Goal: Information Seeking & Learning: Find specific fact

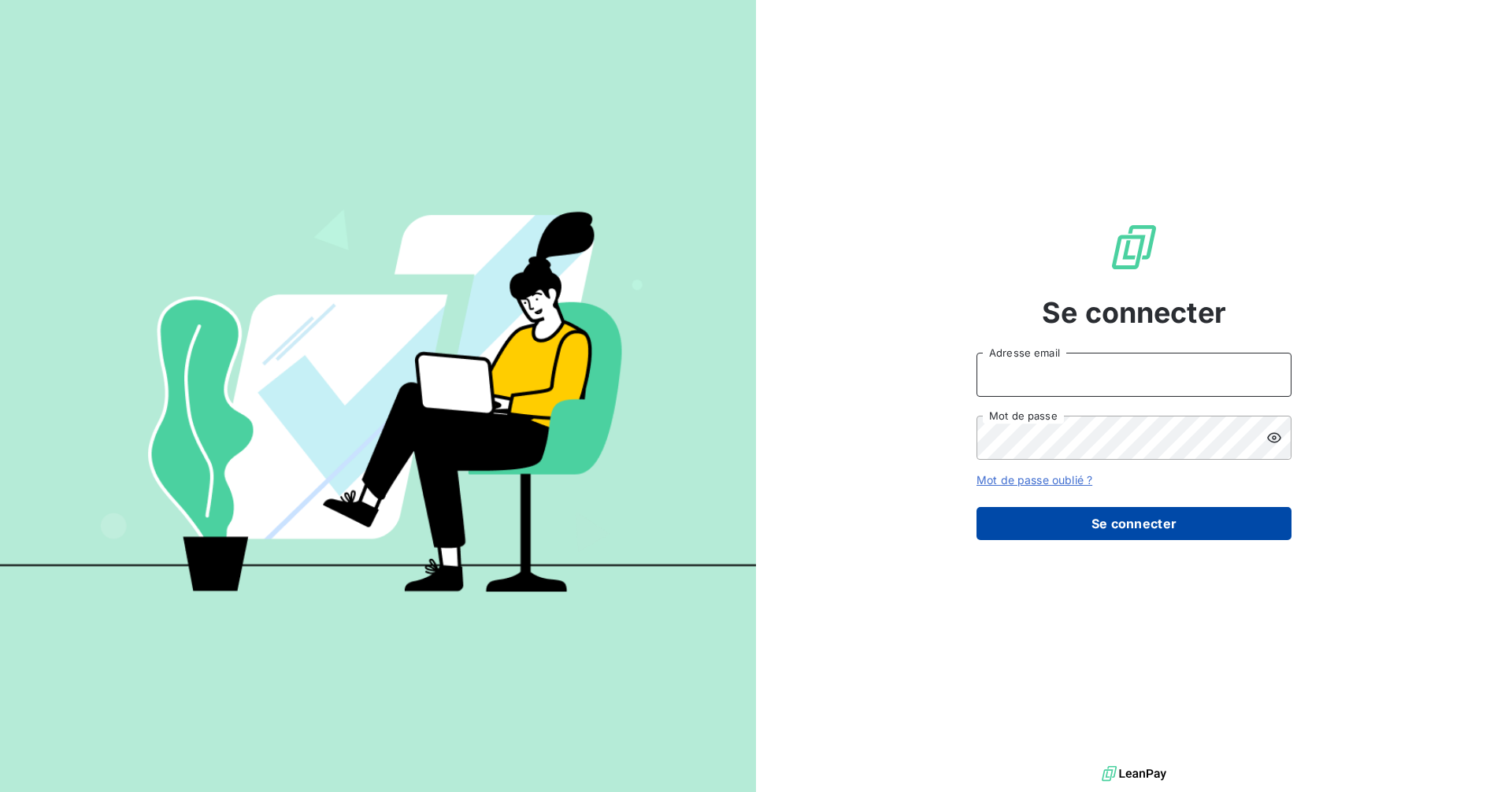
type input "[PERSON_NAME][EMAIL_ADDRESS][DOMAIN_NAME]"
click at [1034, 522] on button "Se connecter" at bounding box center [1134, 524] width 315 height 33
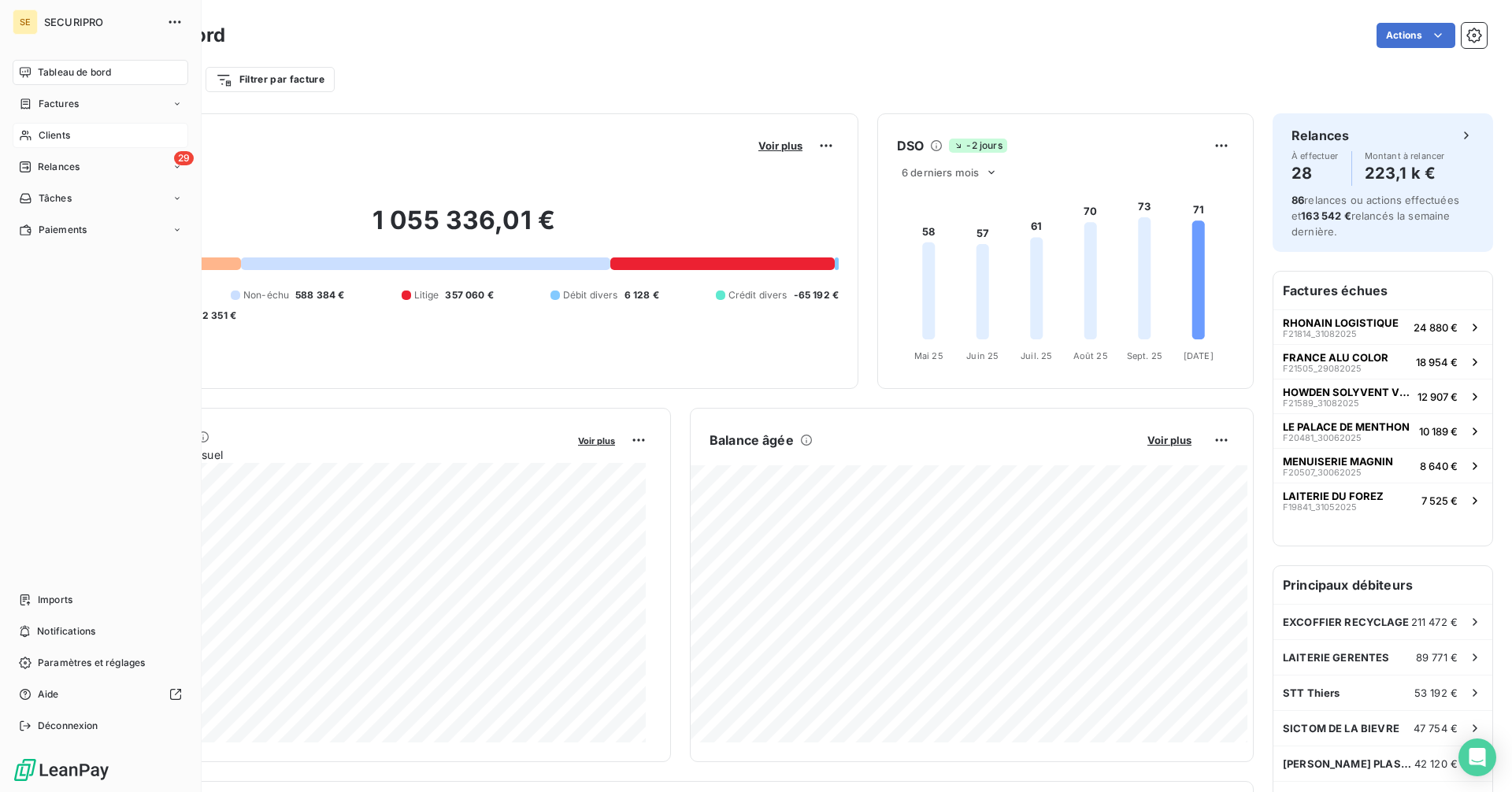
click at [42, 132] on span "Clients" at bounding box center [54, 135] width 31 height 14
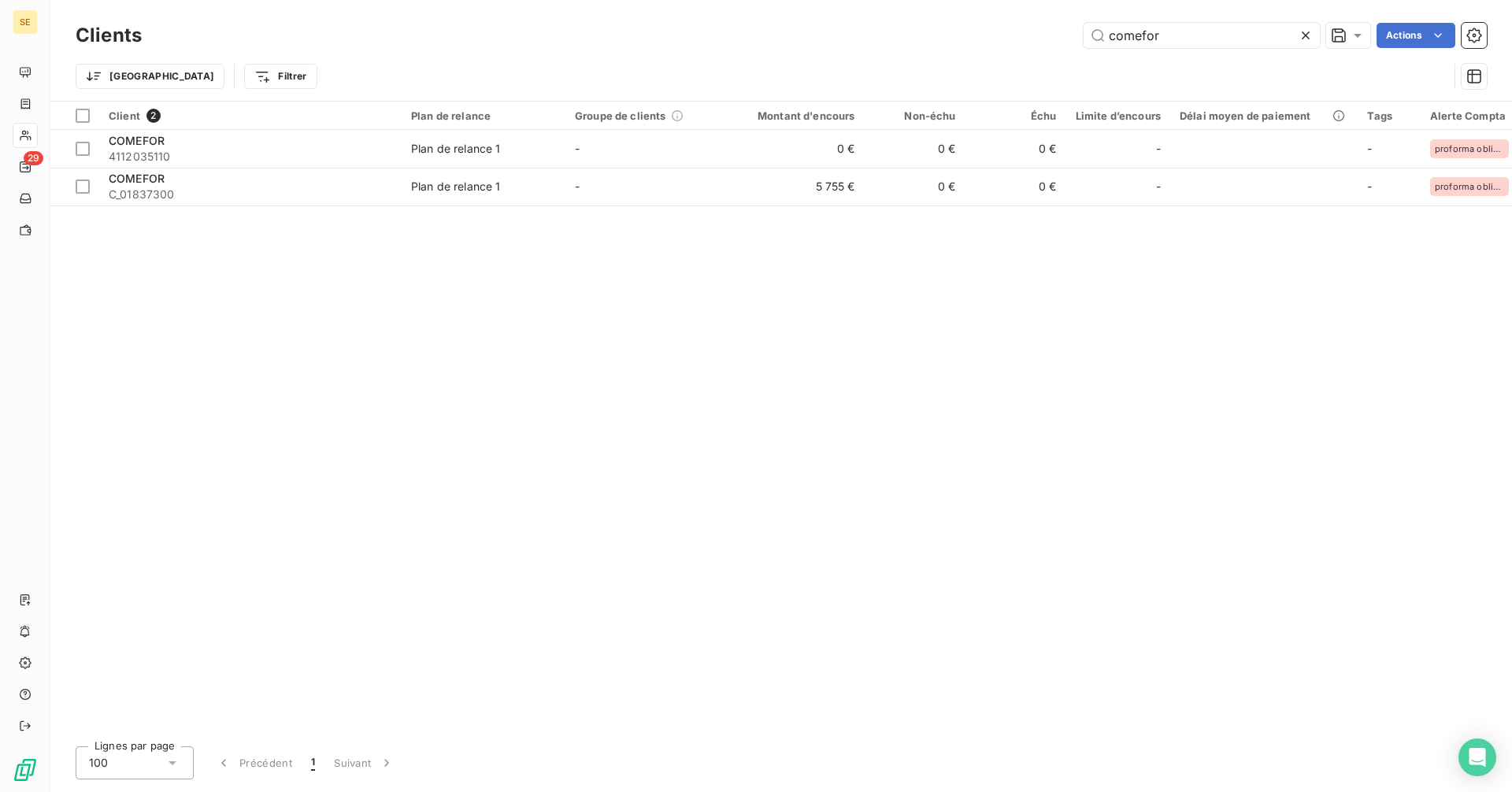
type input "comefor"
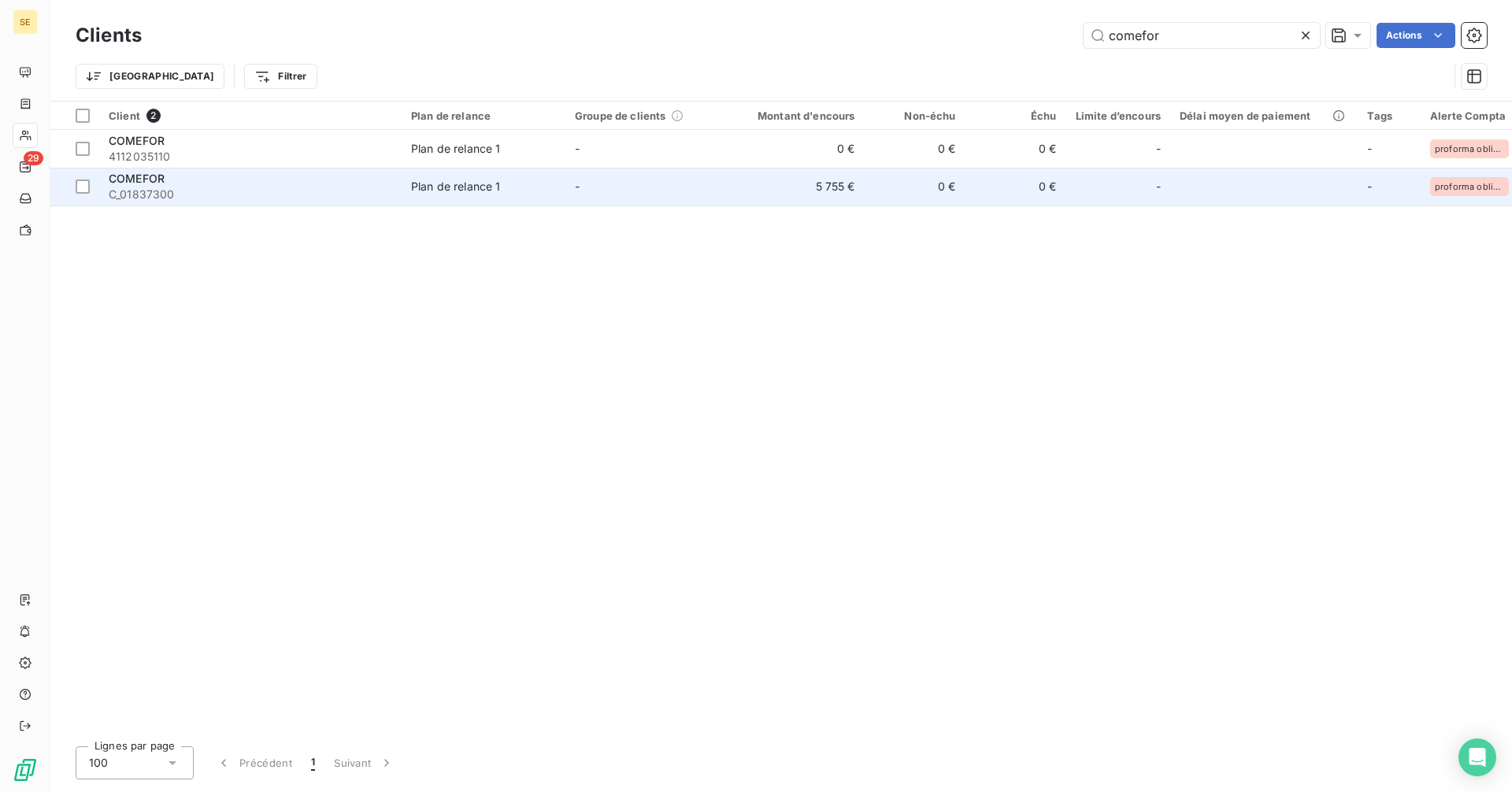
click at [784, 194] on td "5 755 €" at bounding box center [797, 186] width 135 height 38
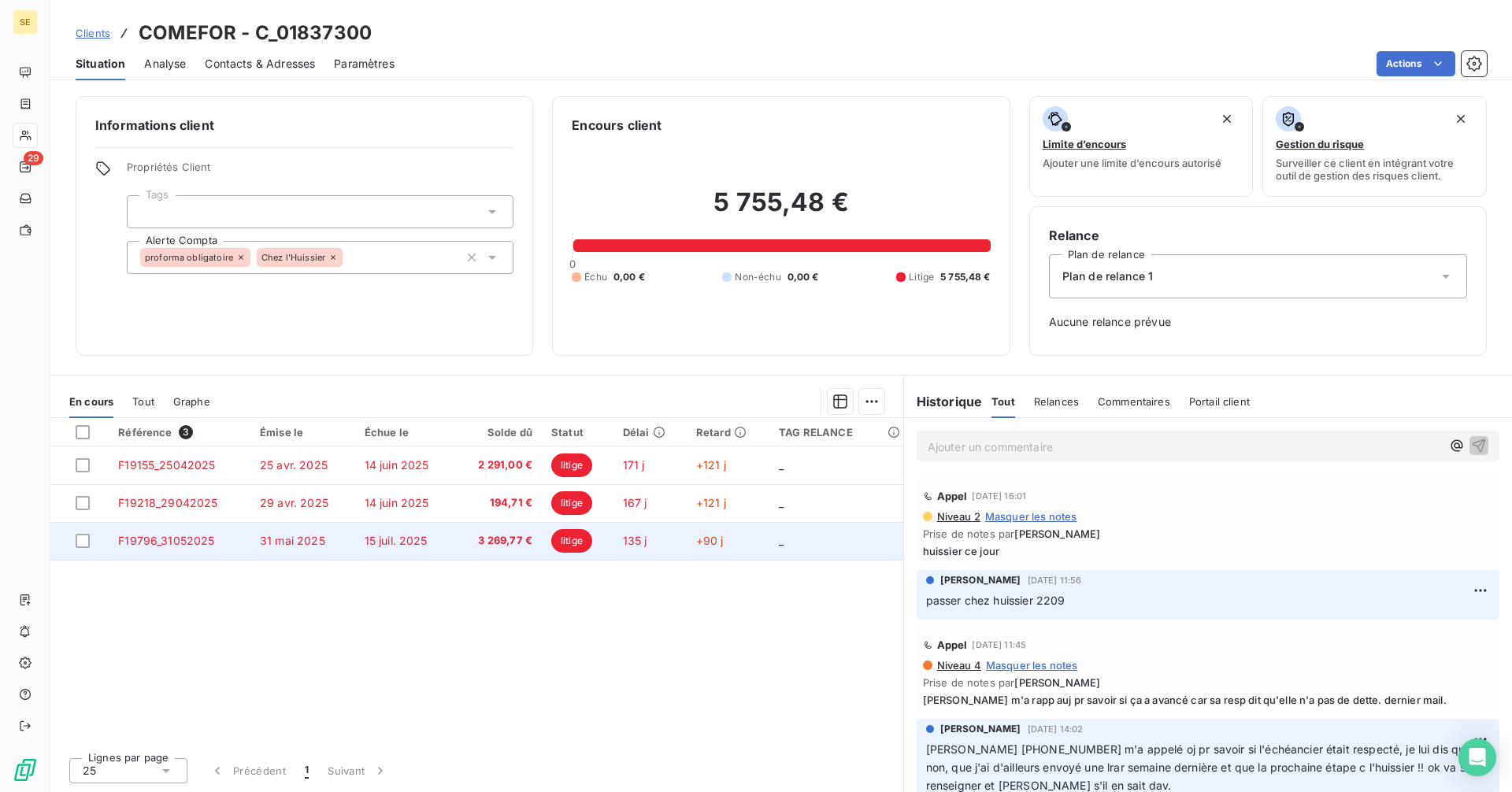
click at [431, 543] on td "15 juil. 2025" at bounding box center [405, 541] width 100 height 38
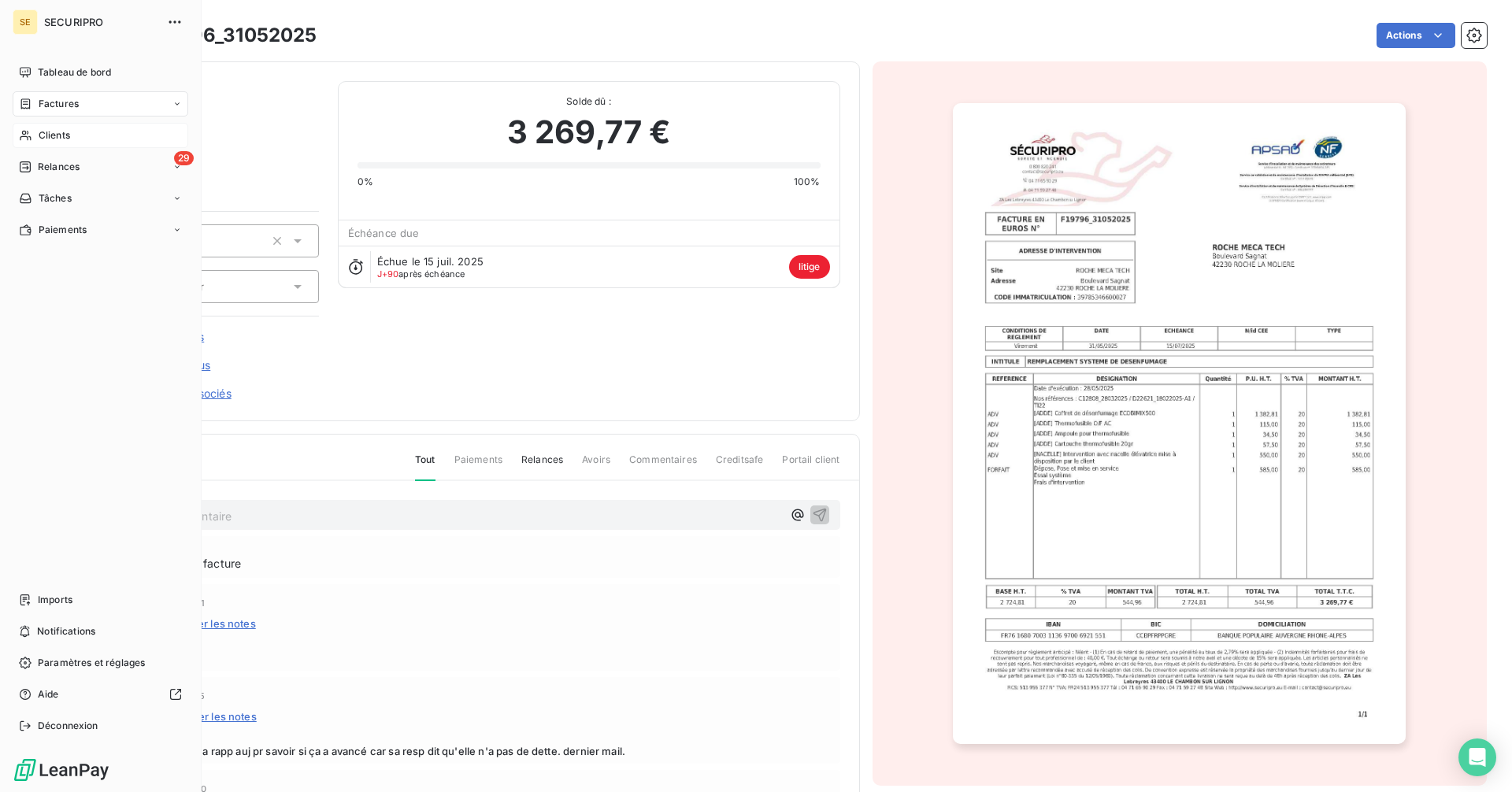
click at [80, 127] on div "Clients" at bounding box center [100, 135] width 176 height 26
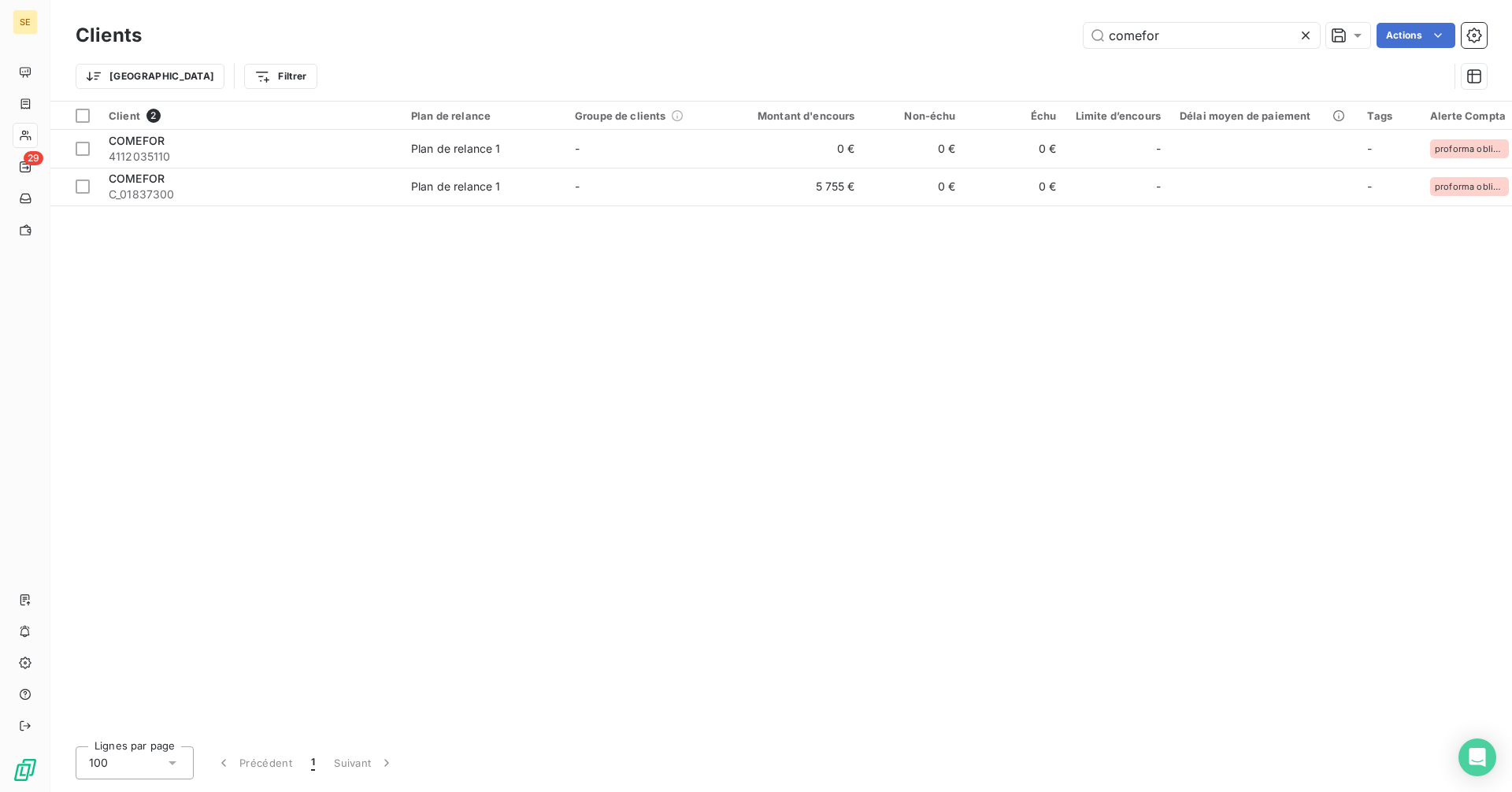
drag, startPoint x: 1081, startPoint y: 43, endPoint x: 986, endPoint y: 41, distance: 95.0
click at [986, 41] on div "comefor Actions" at bounding box center [824, 35] width 1326 height 26
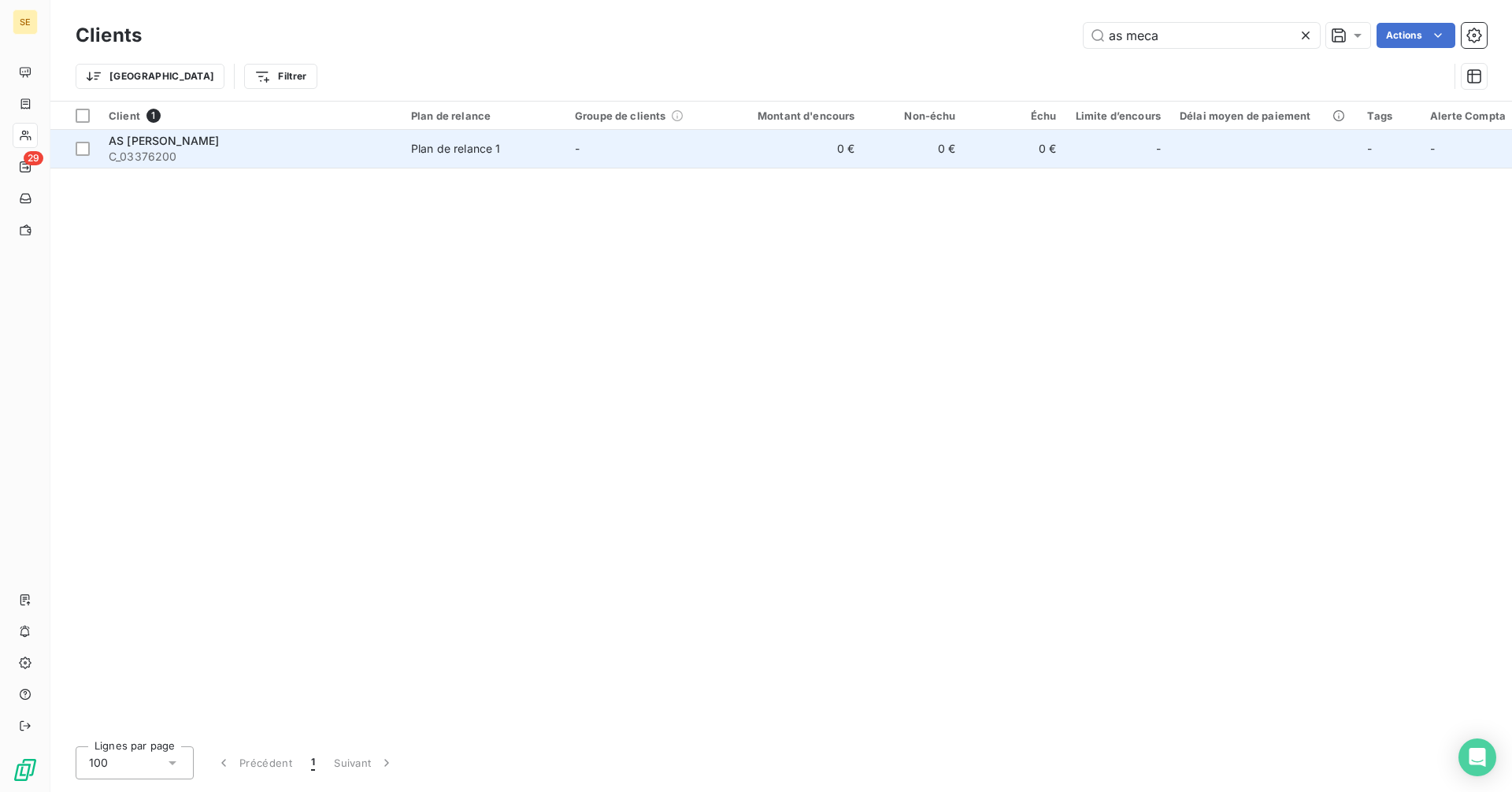
type input "as meca"
click at [171, 149] on span "C_03376200" at bounding box center [250, 157] width 284 height 16
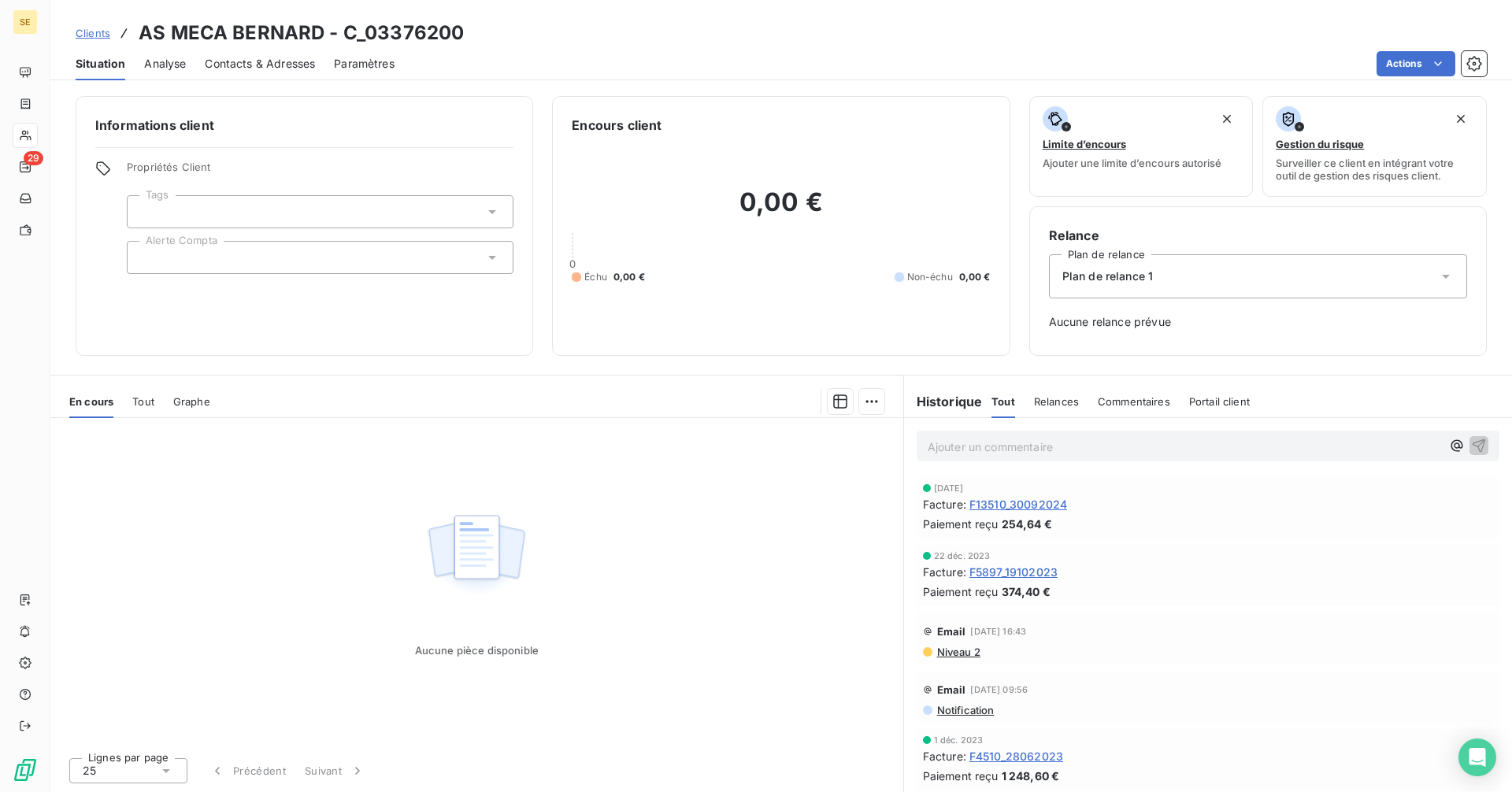
click at [217, 254] on div at bounding box center [320, 258] width 387 height 33
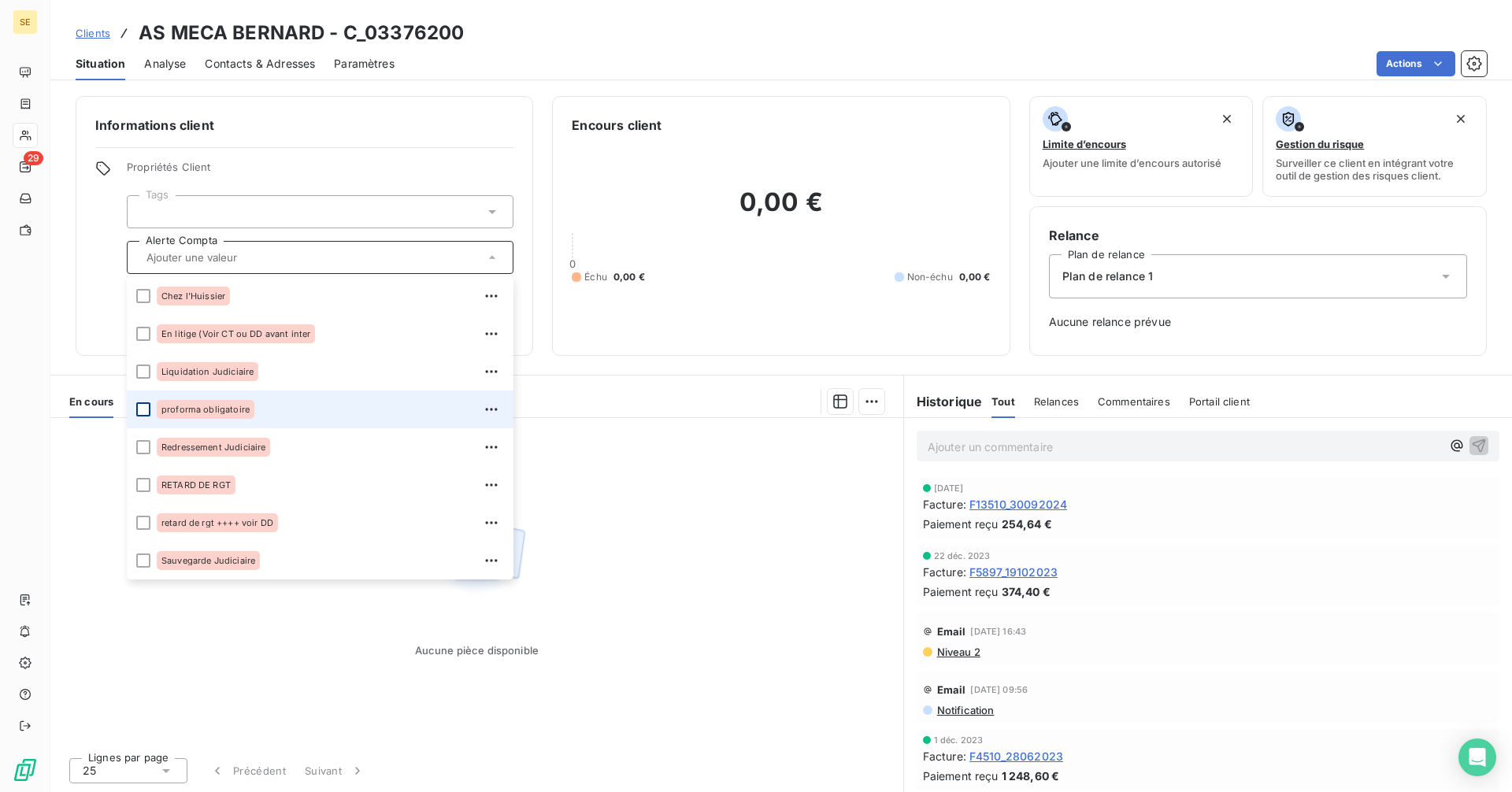
click at [146, 405] on div at bounding box center [143, 409] width 14 height 14
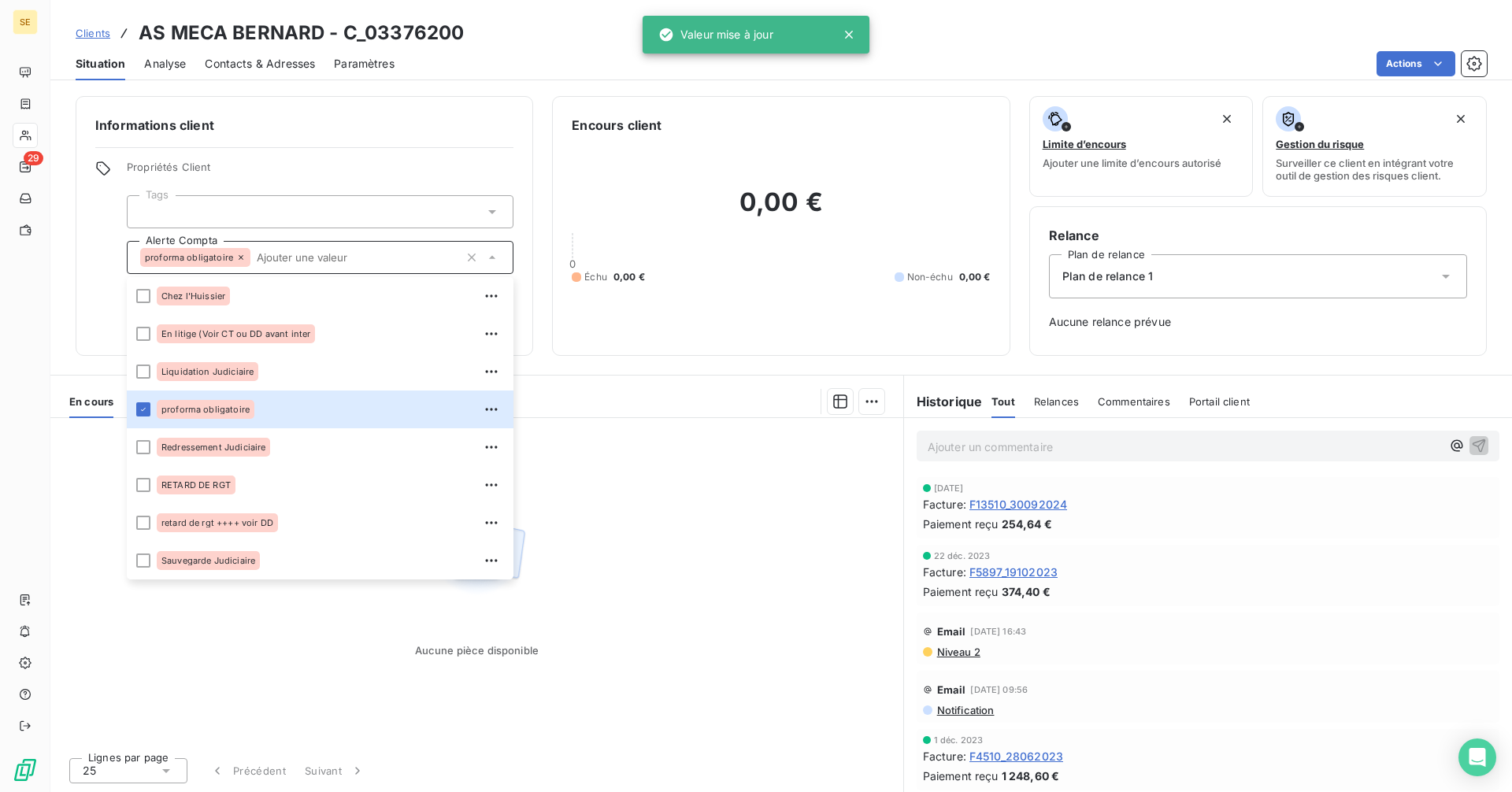
click at [783, 542] on div "Aucune pièce disponible" at bounding box center [476, 581] width 853 height 327
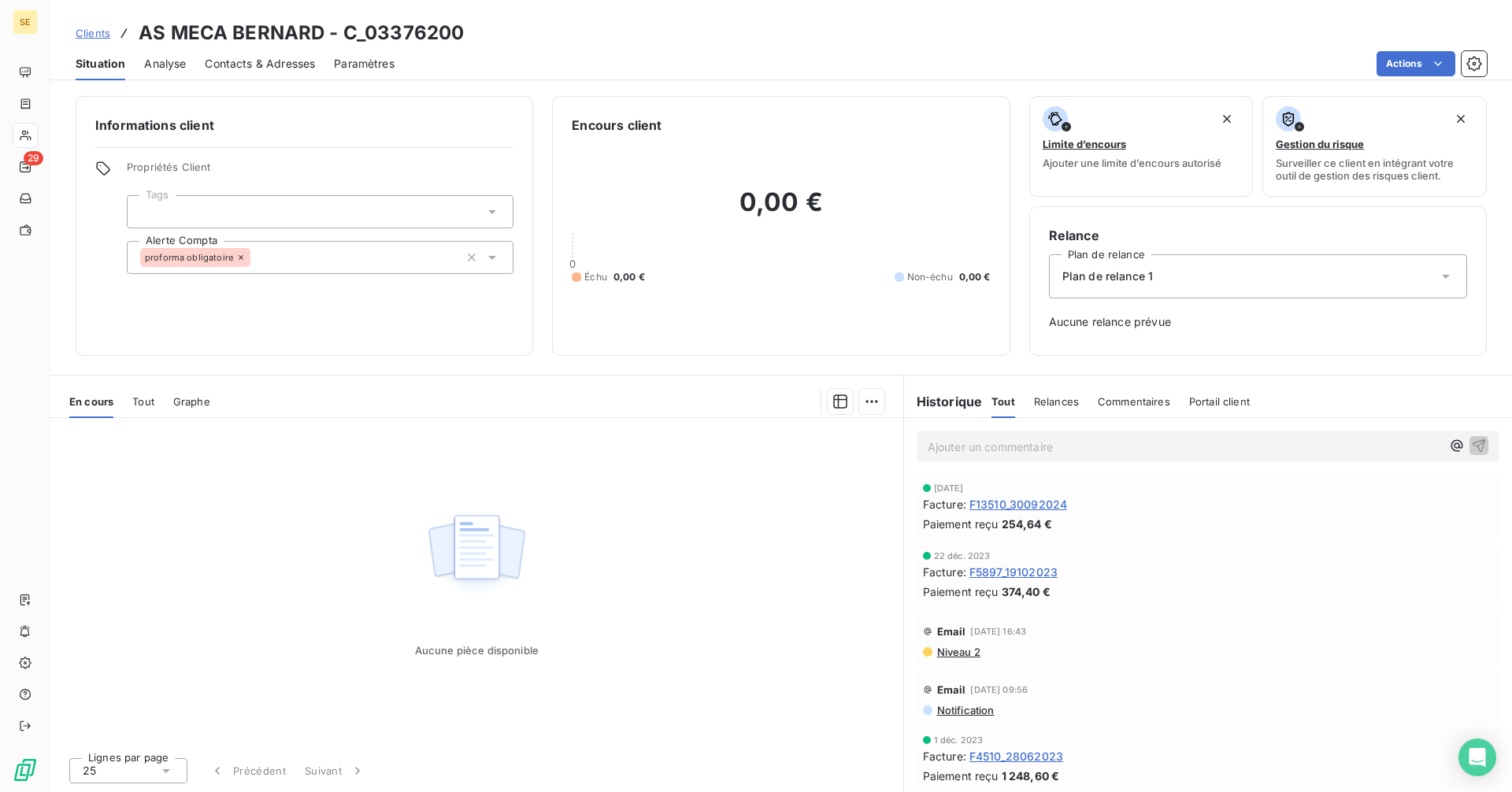
click at [85, 35] on span "Clients" at bounding box center [92, 32] width 34 height 13
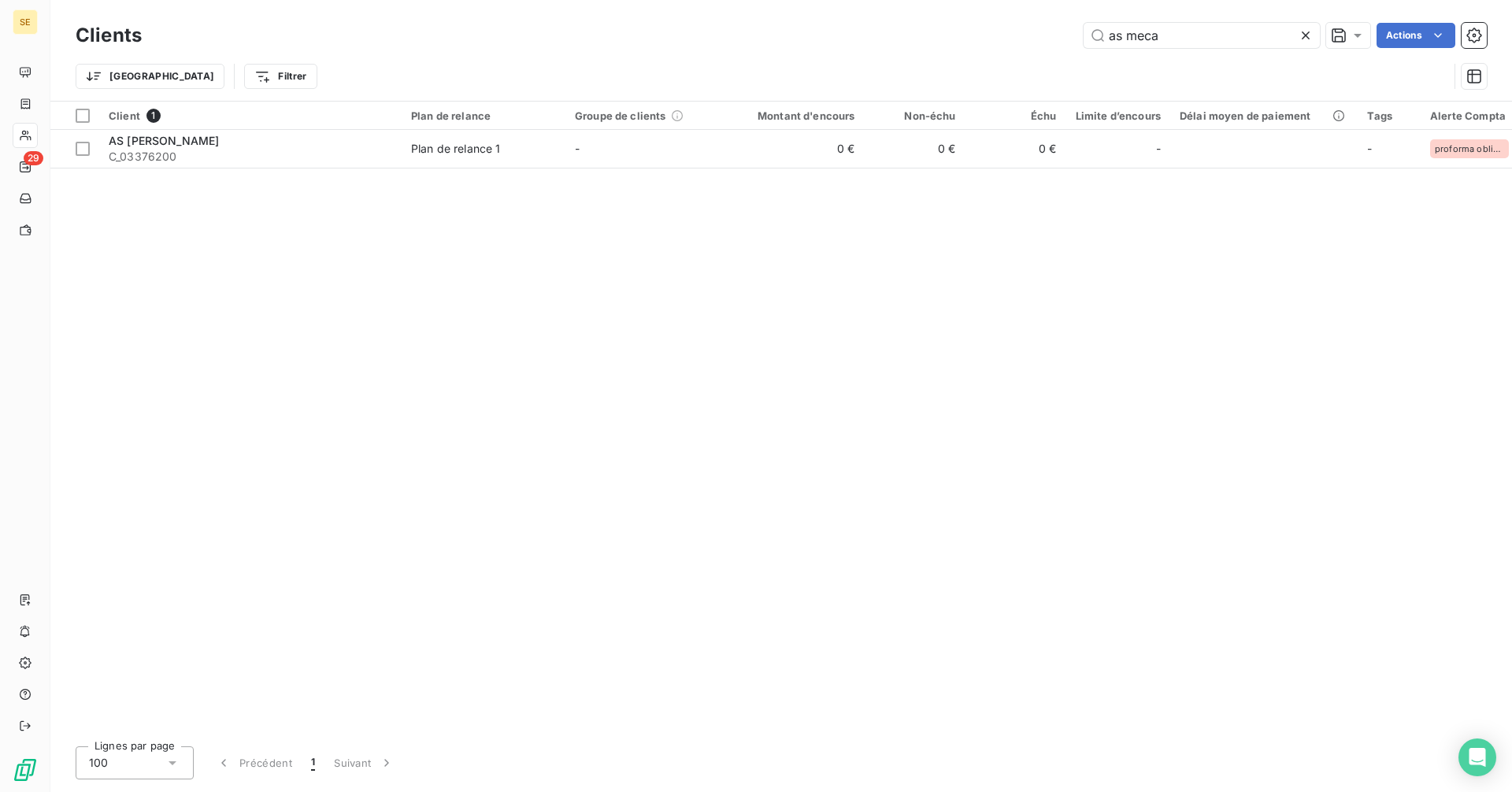
drag, startPoint x: 1177, startPoint y: 34, endPoint x: 1005, endPoint y: 36, distance: 172.0
click at [1005, 36] on div "as meca Actions" at bounding box center [824, 35] width 1326 height 26
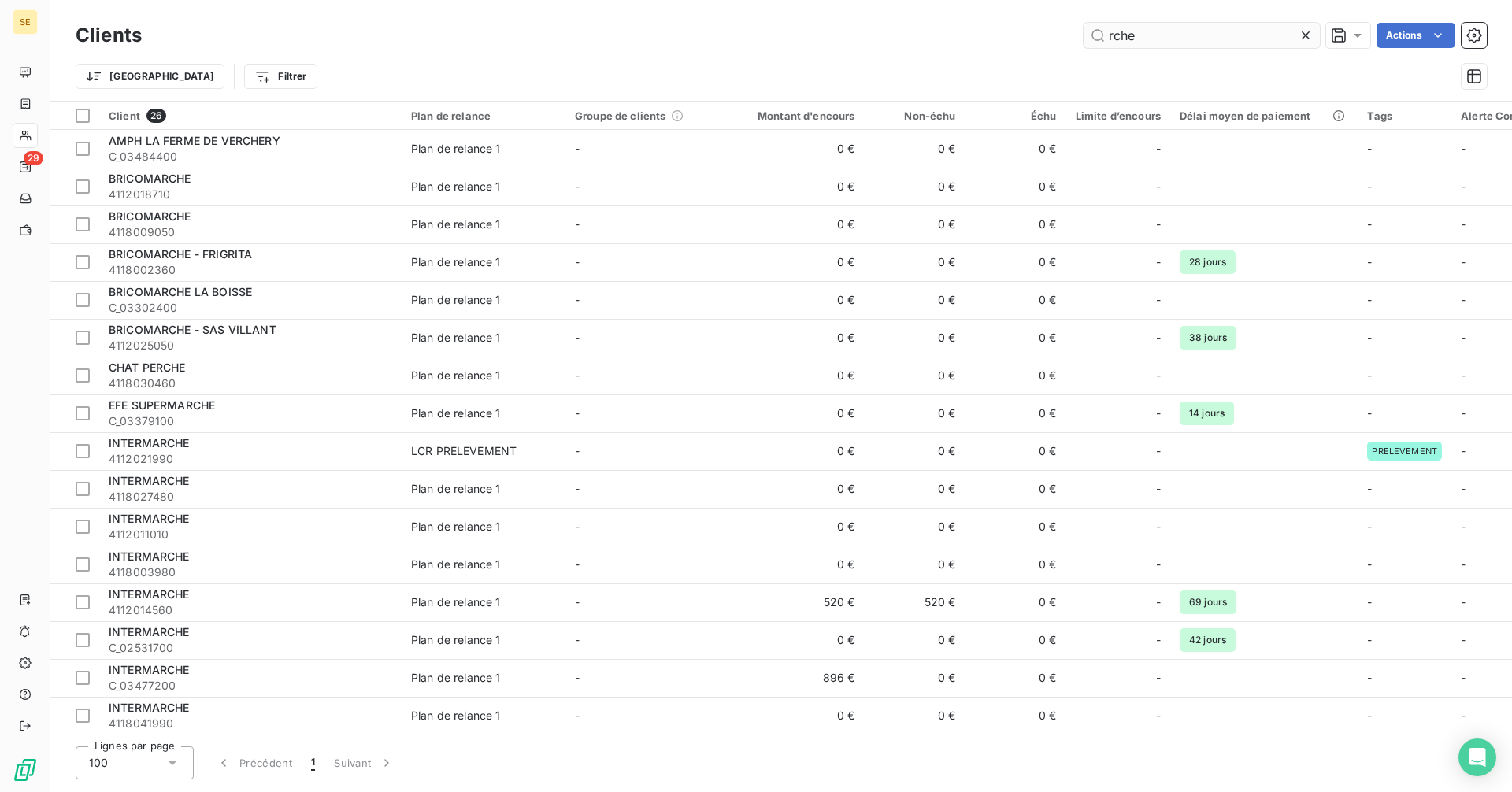
click at [1114, 32] on input "rche" at bounding box center [1202, 35] width 237 height 26
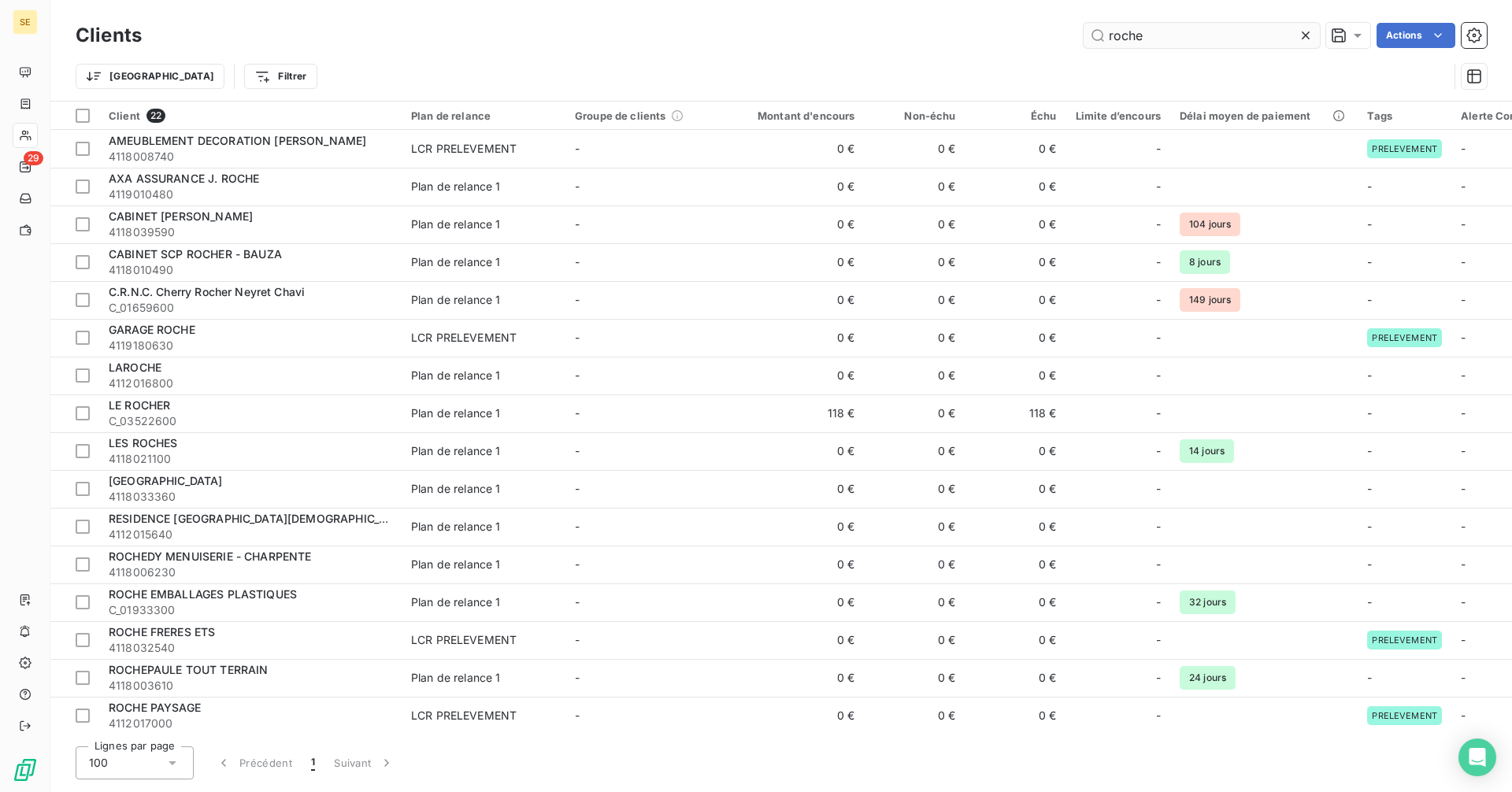
click at [1177, 41] on input "roche" at bounding box center [1202, 35] width 237 height 26
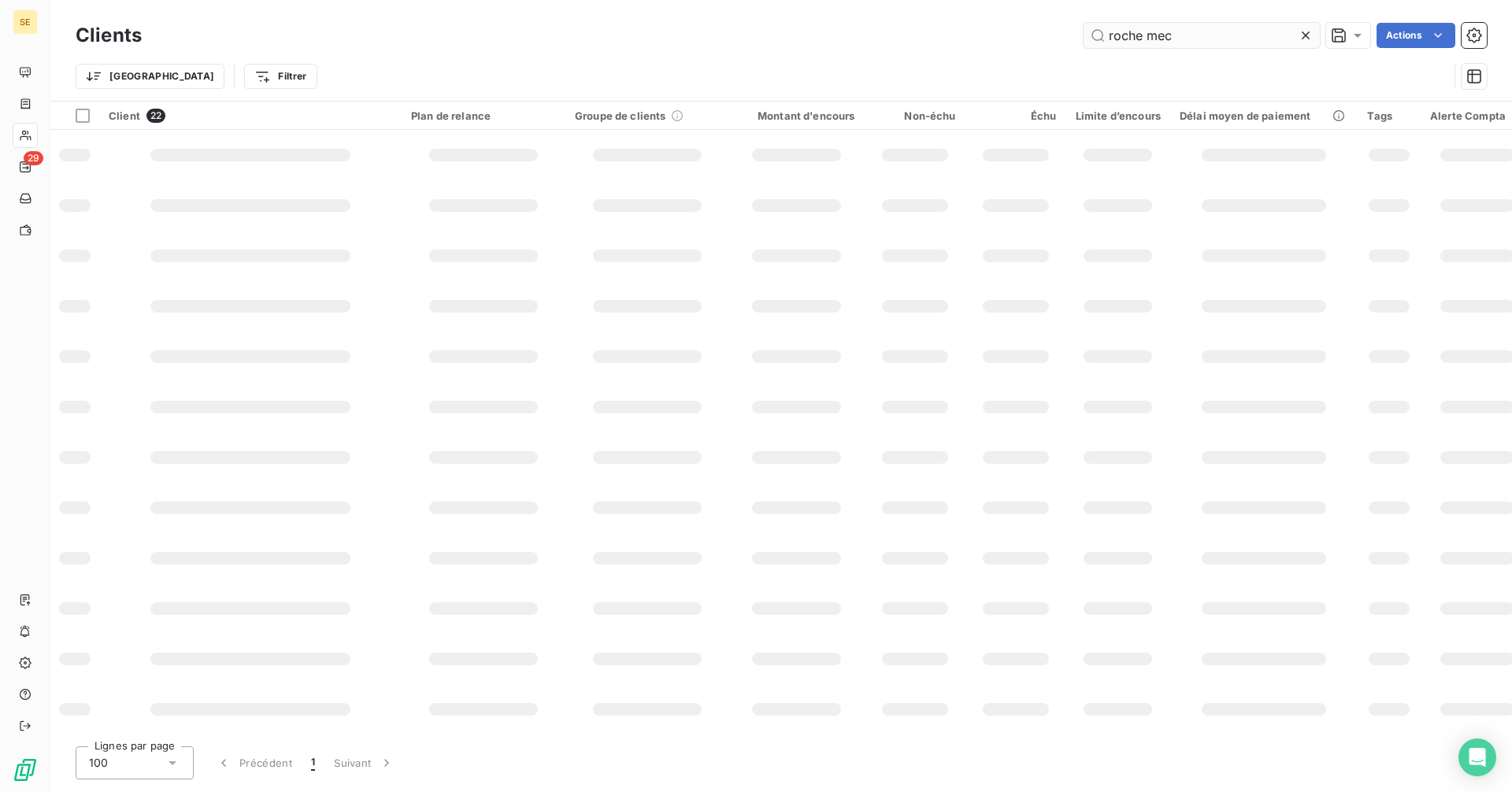
type input "roche meca"
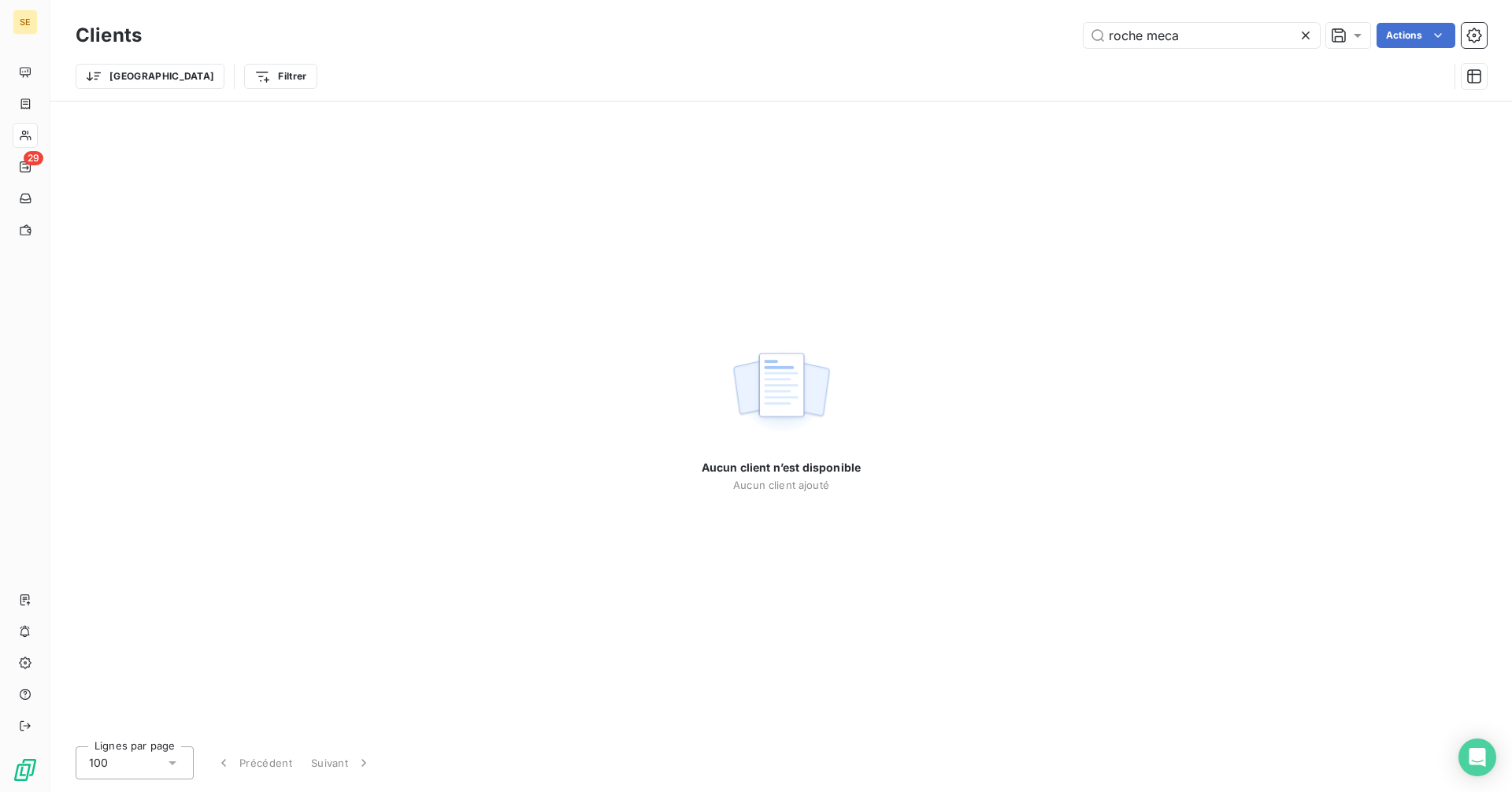
drag, startPoint x: 1245, startPoint y: 32, endPoint x: 1034, endPoint y: 41, distance: 211.2
click at [1034, 41] on div "roche meca Actions" at bounding box center [824, 35] width 1326 height 26
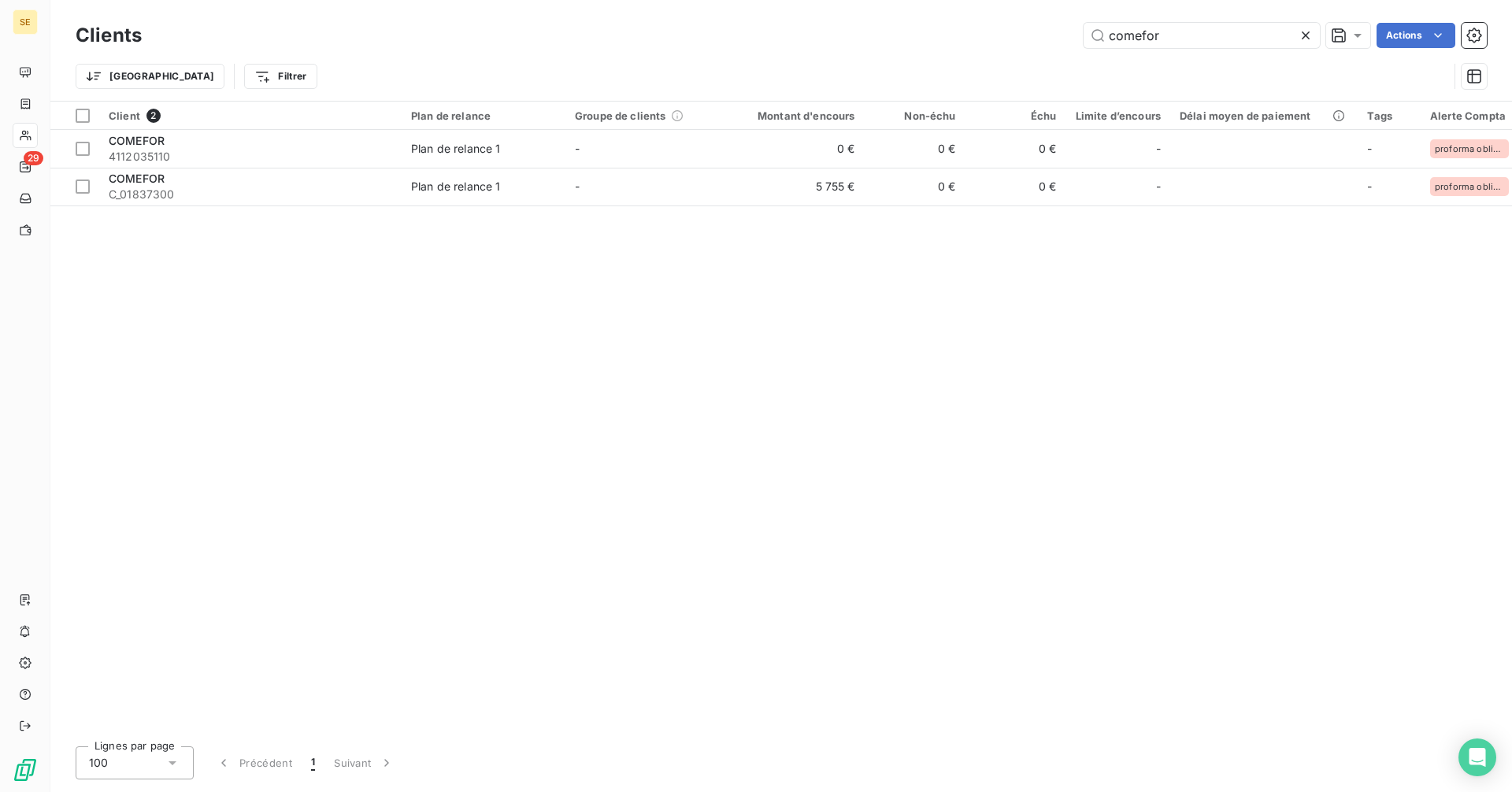
drag, startPoint x: 1178, startPoint y: 33, endPoint x: 1050, endPoint y: 39, distance: 128.1
click at [1050, 39] on div "comefor Actions" at bounding box center [824, 35] width 1326 height 26
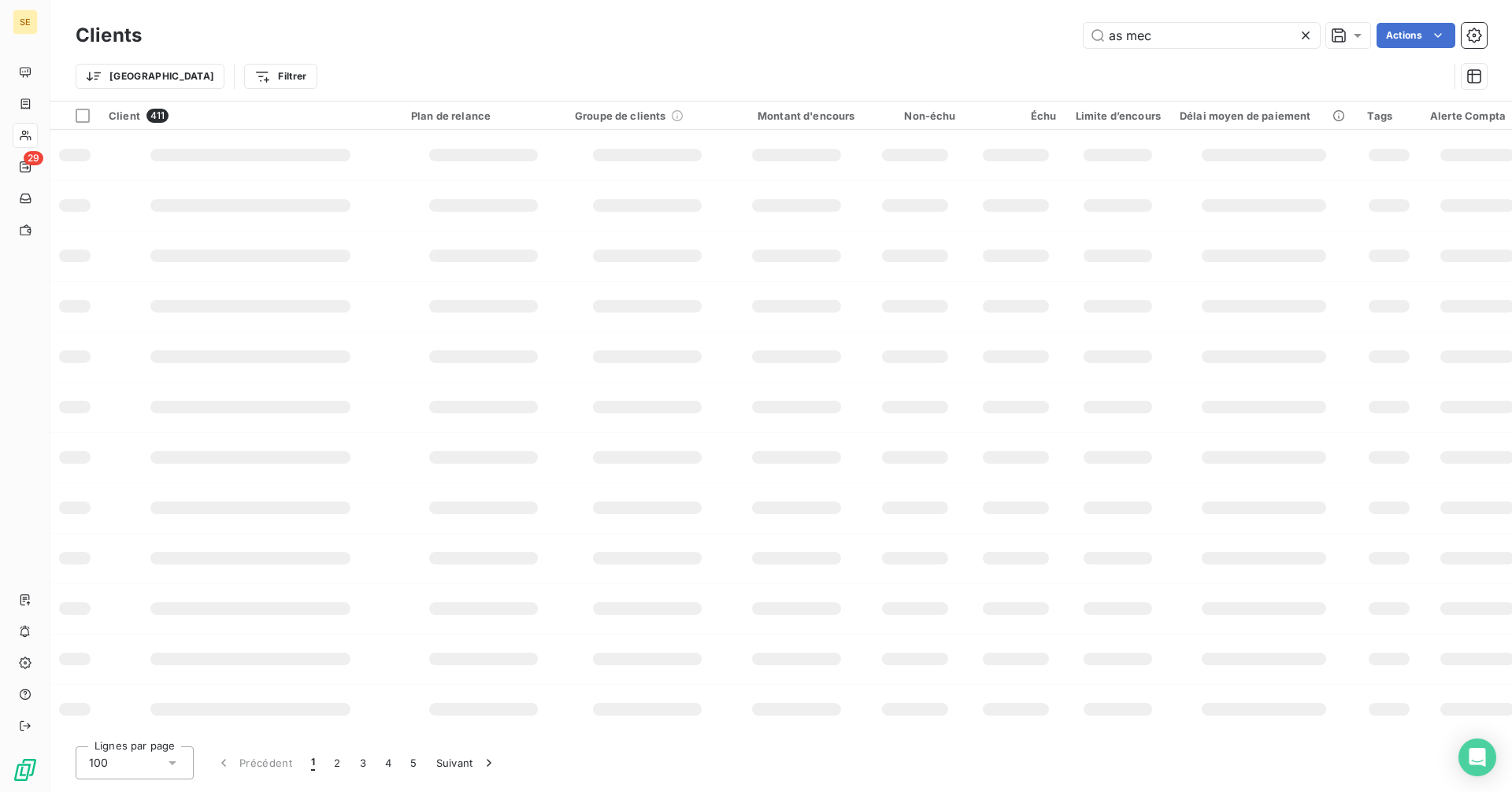
type input "as meca"
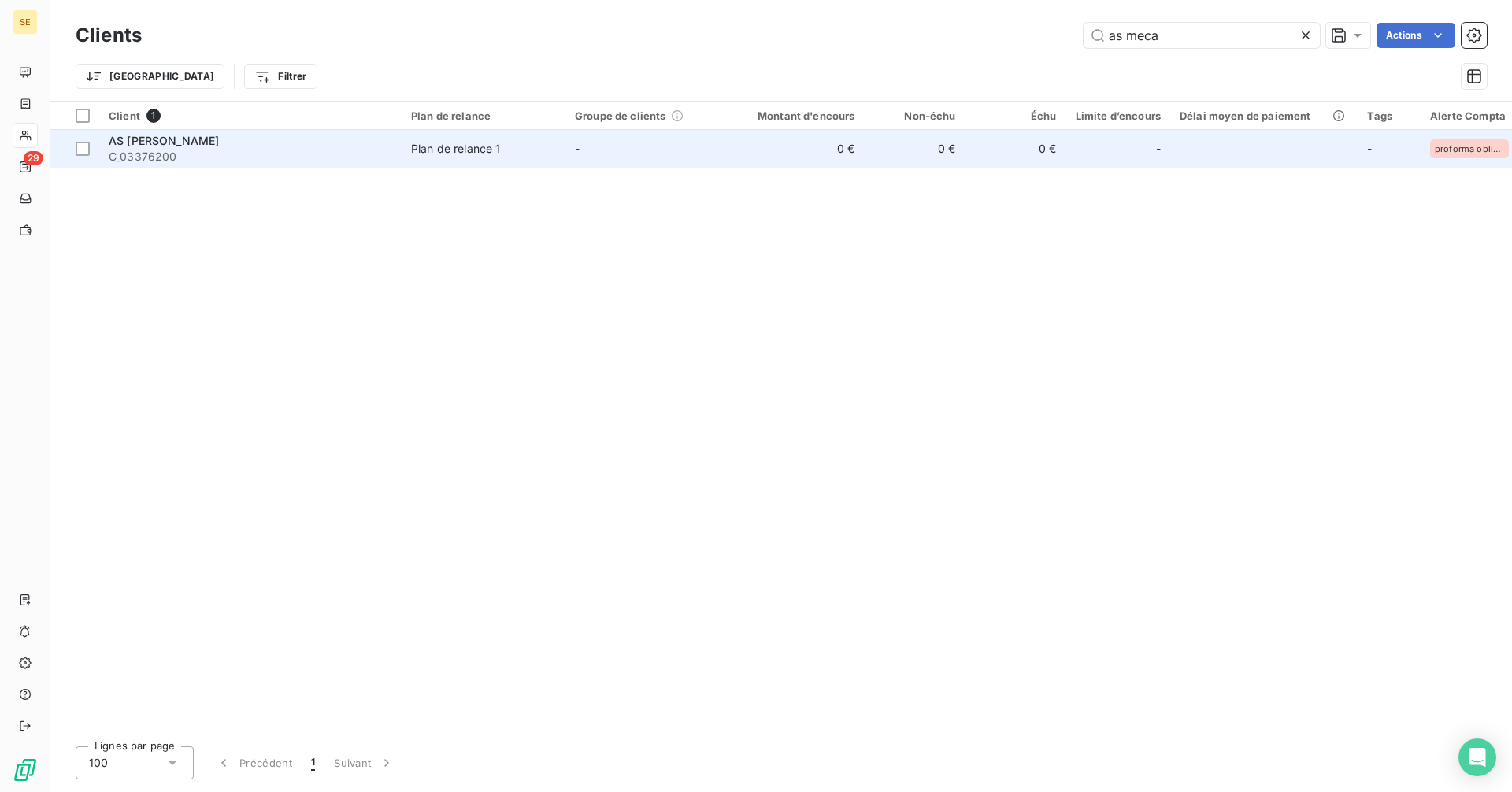
click at [305, 144] on div "AS [PERSON_NAME]" at bounding box center [250, 141] width 284 height 16
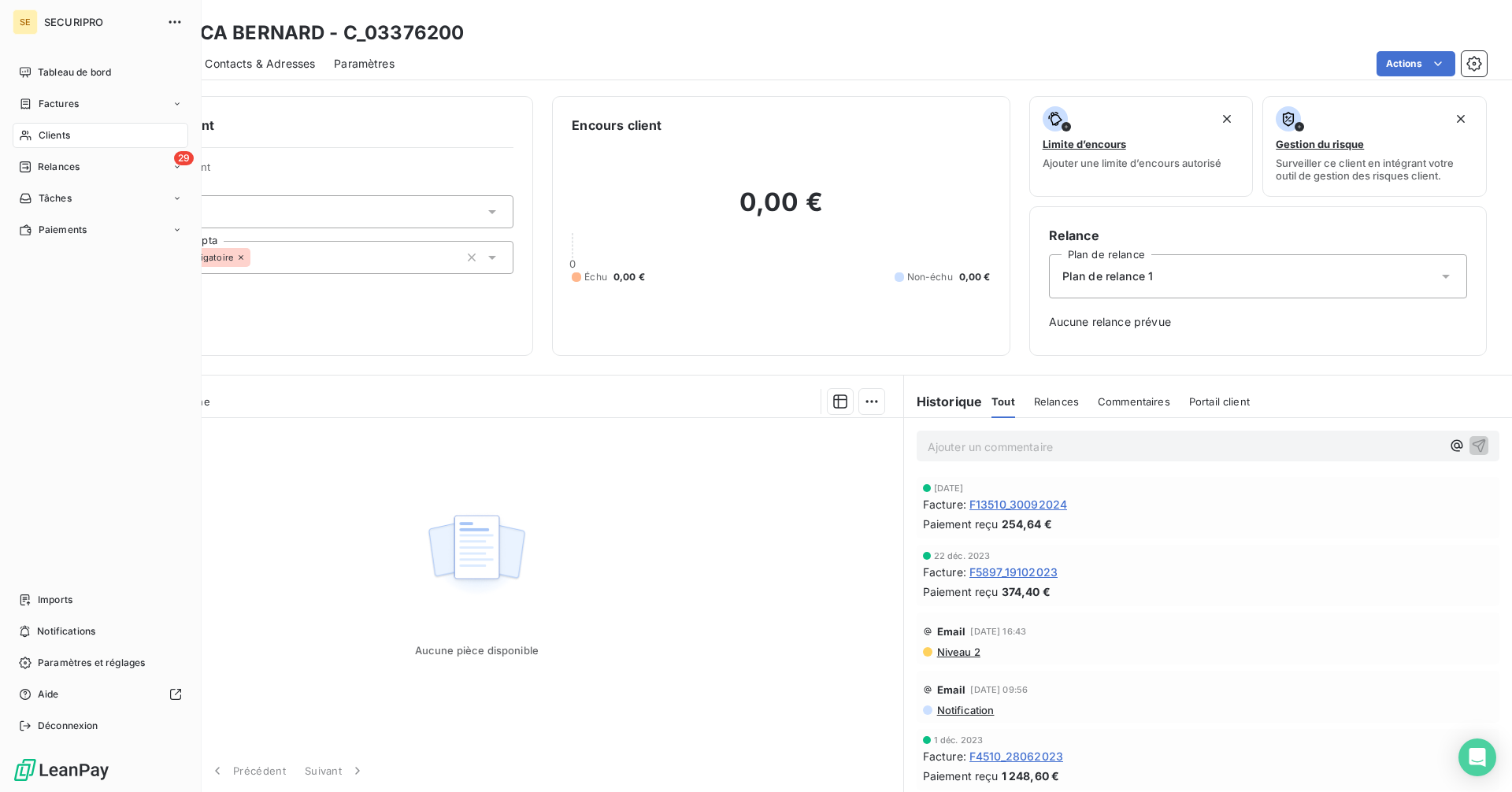
click at [49, 133] on span "Clients" at bounding box center [54, 135] width 31 height 14
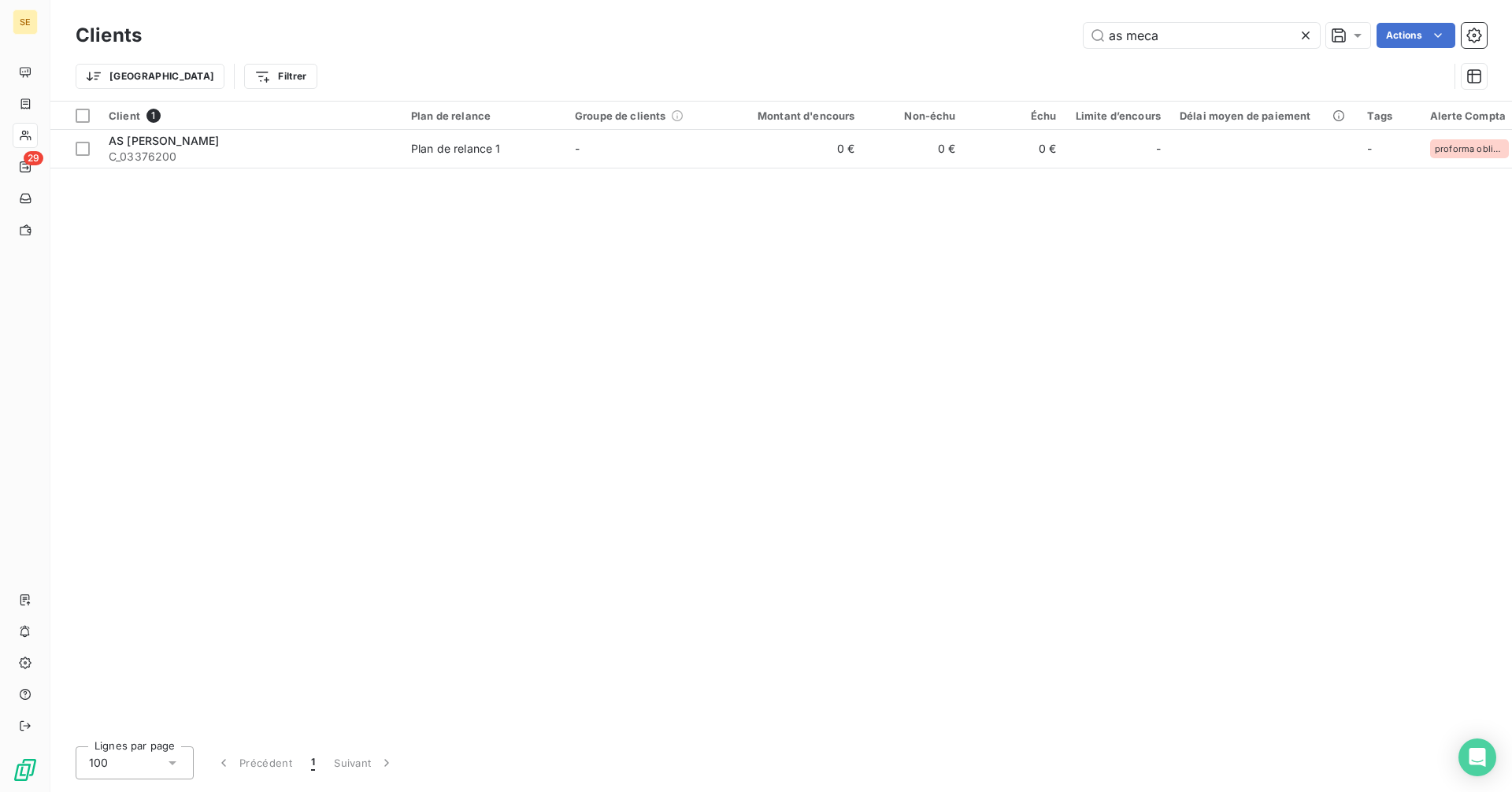
drag, startPoint x: 1193, startPoint y: 33, endPoint x: 1002, endPoint y: 10, distance: 192.4
click at [1002, 10] on div "Clients as meca Actions Trier Filtrer" at bounding box center [781, 50] width 1462 height 101
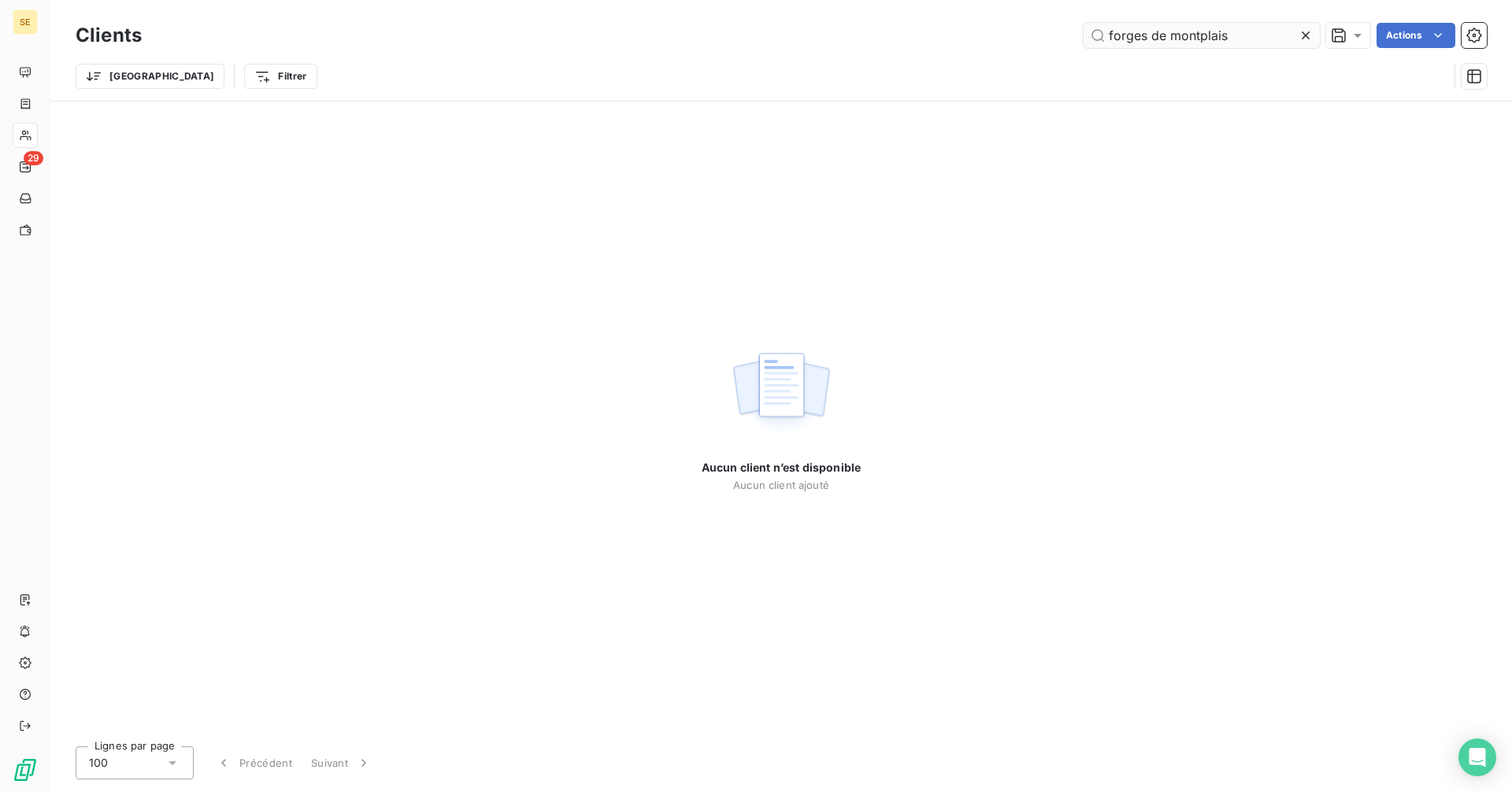
click at [1254, 35] on input "forges de montplais" at bounding box center [1202, 35] width 237 height 26
drag, startPoint x: 1249, startPoint y: 41, endPoint x: 1146, endPoint y: 33, distance: 103.3
click at [1146, 33] on input "forges de montplais" at bounding box center [1202, 35] width 237 height 26
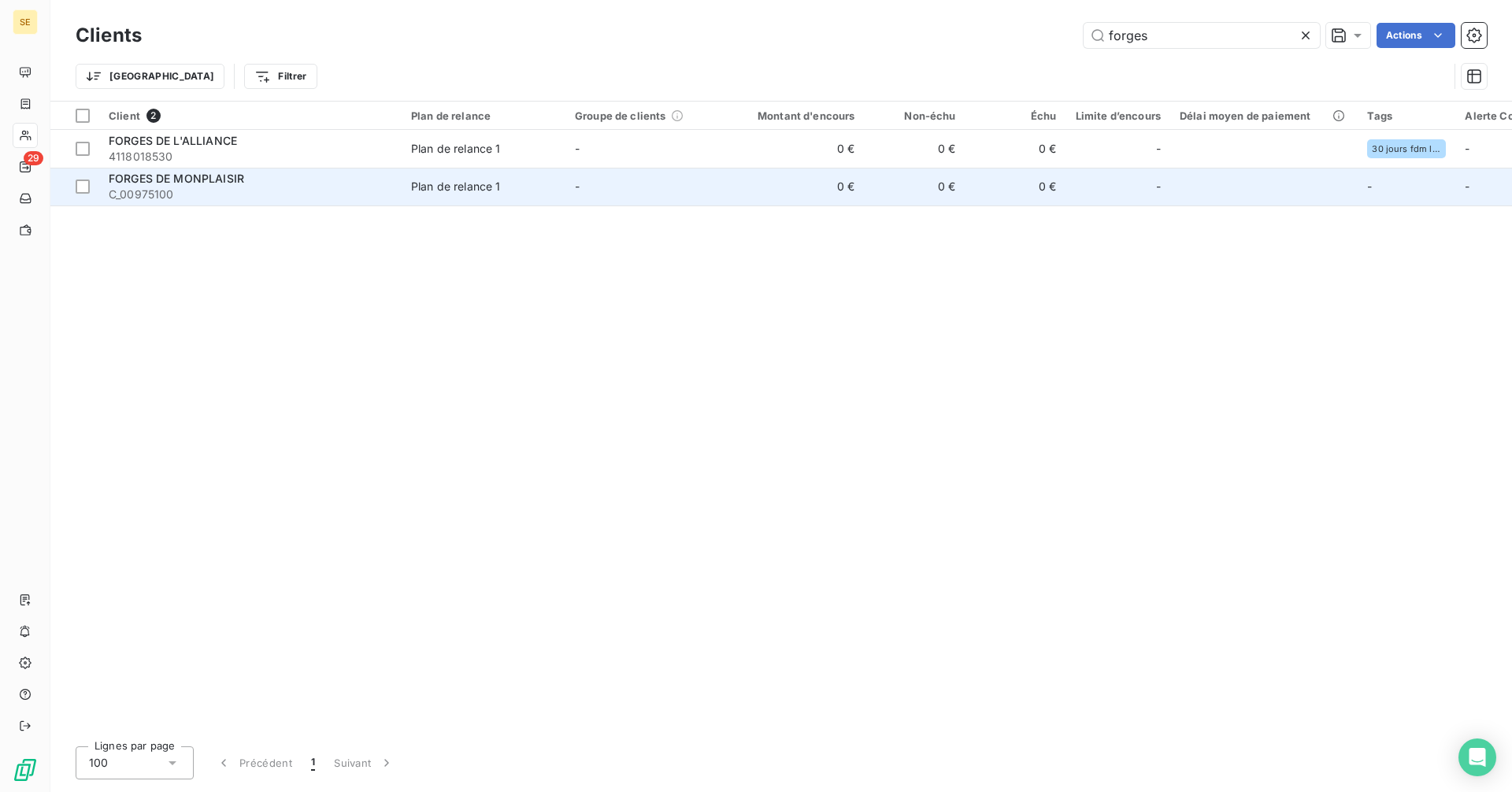
type input "forges"
click at [343, 185] on div "FORGES DE MONPLAISIR" at bounding box center [250, 179] width 284 height 16
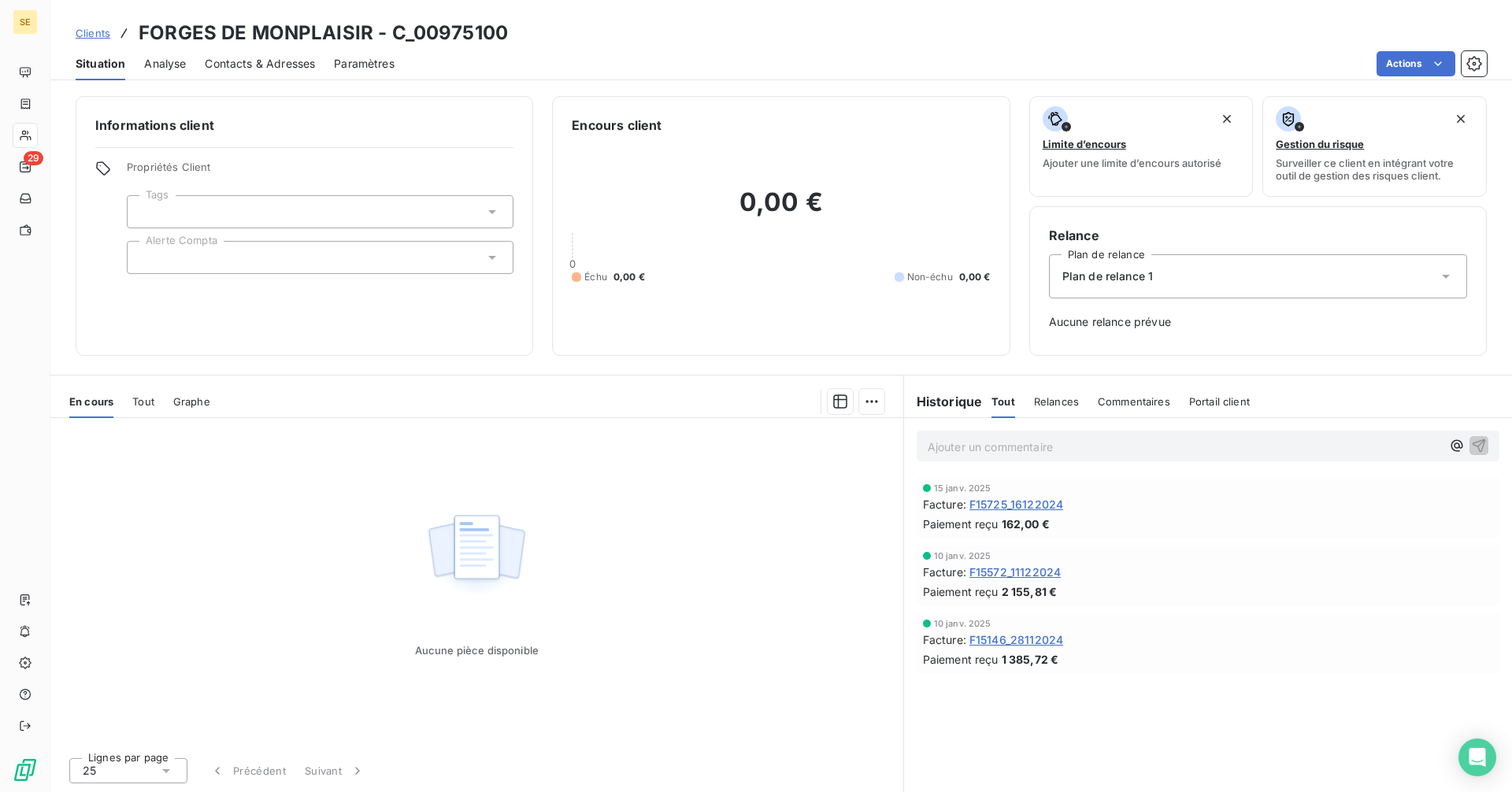
click at [164, 256] on div at bounding box center [320, 258] width 387 height 33
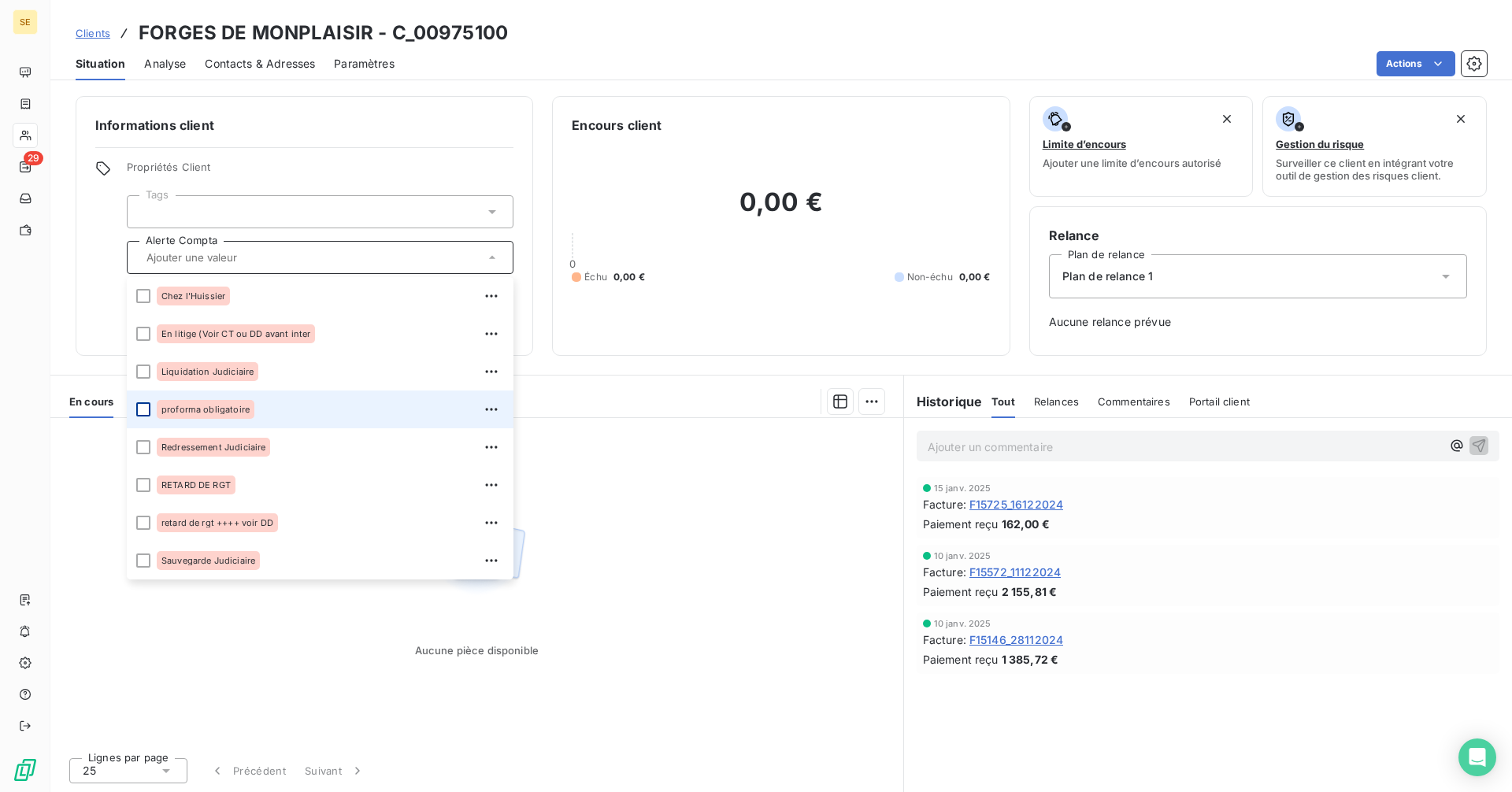
click at [143, 414] on div at bounding box center [143, 409] width 14 height 14
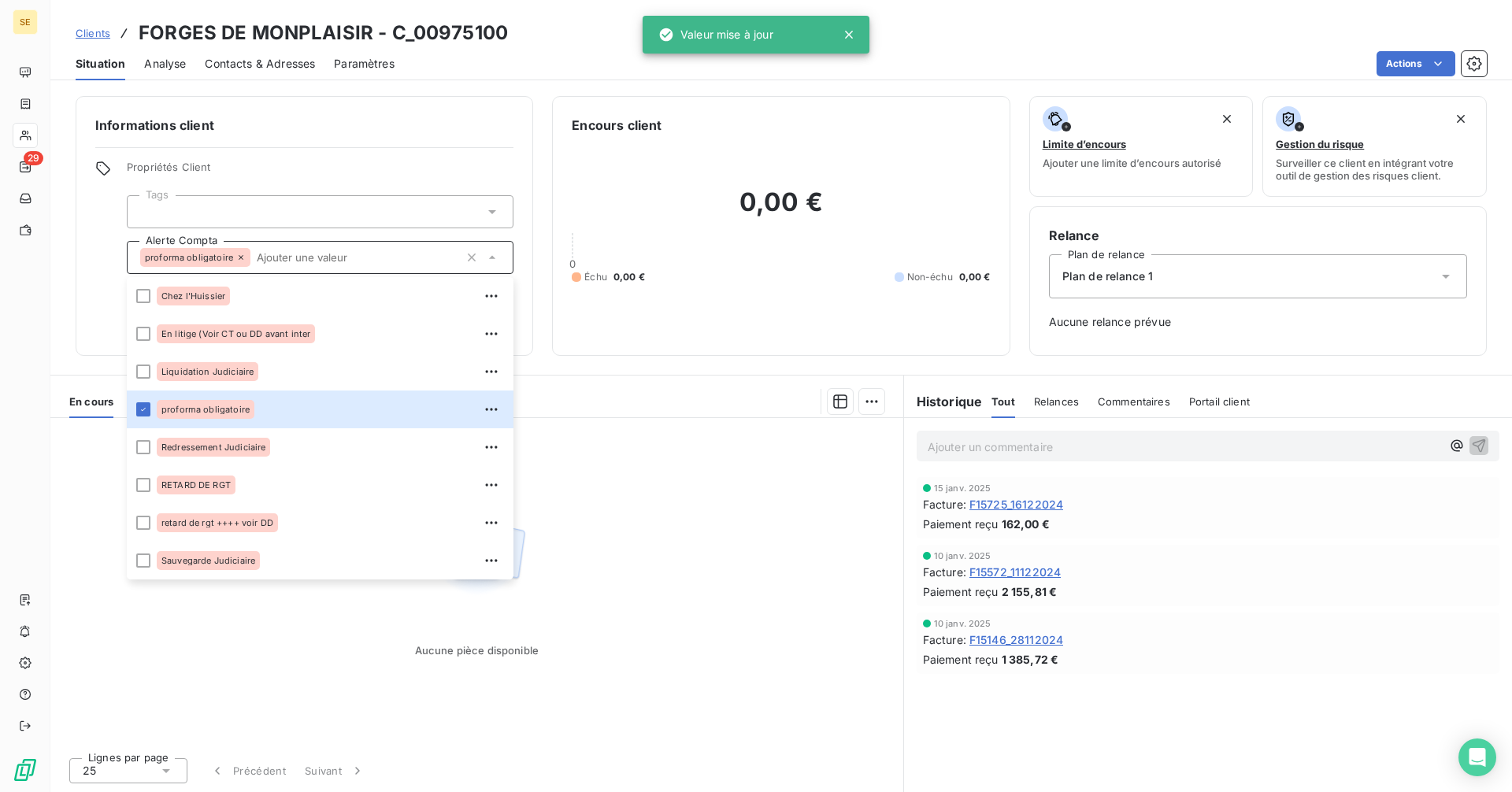
click at [680, 428] on div "Aucune pièce disponible" at bounding box center [476, 581] width 853 height 327
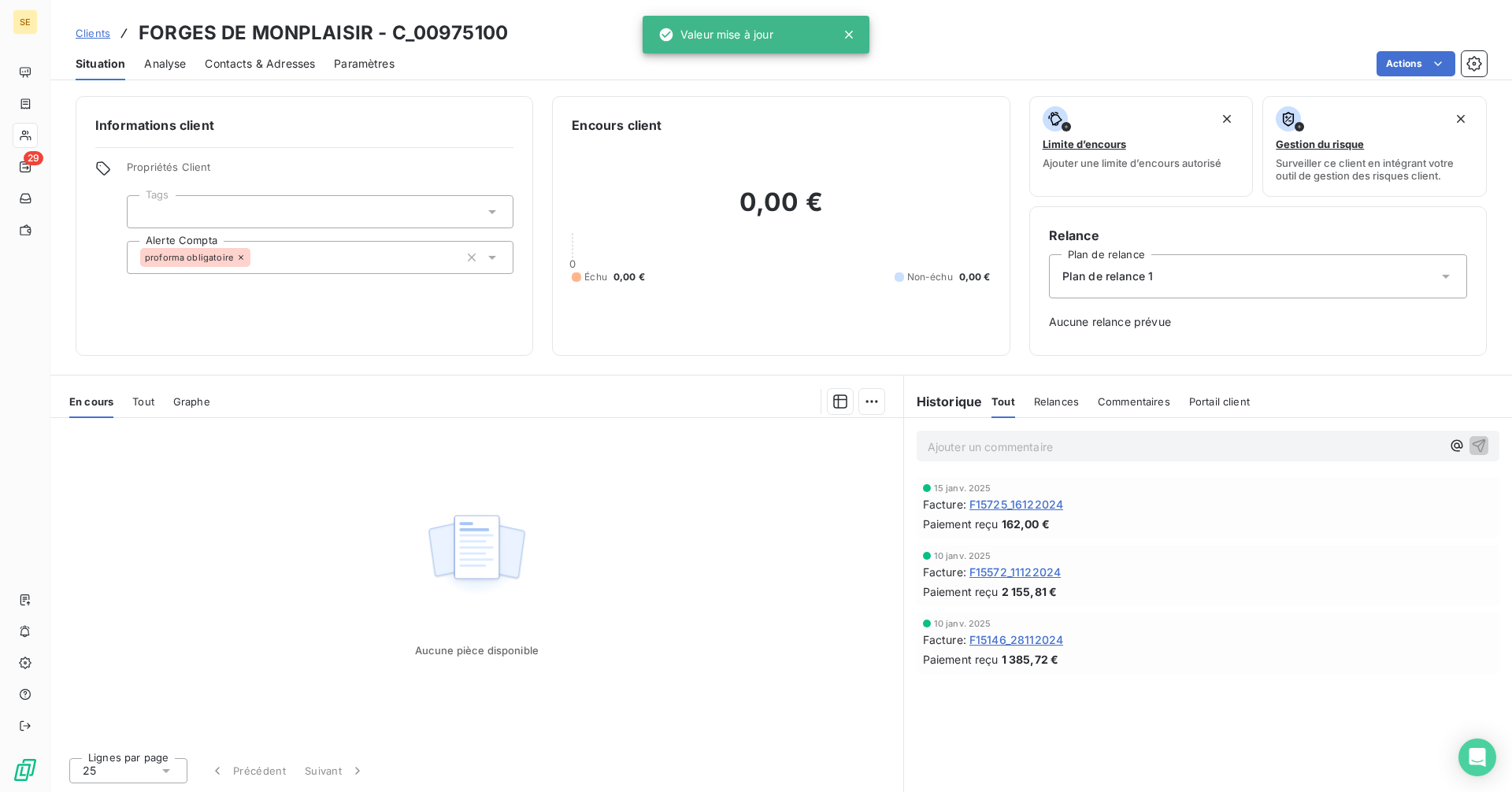
click at [994, 453] on p "Ajouter un commentaire ﻿" at bounding box center [1184, 447] width 513 height 20
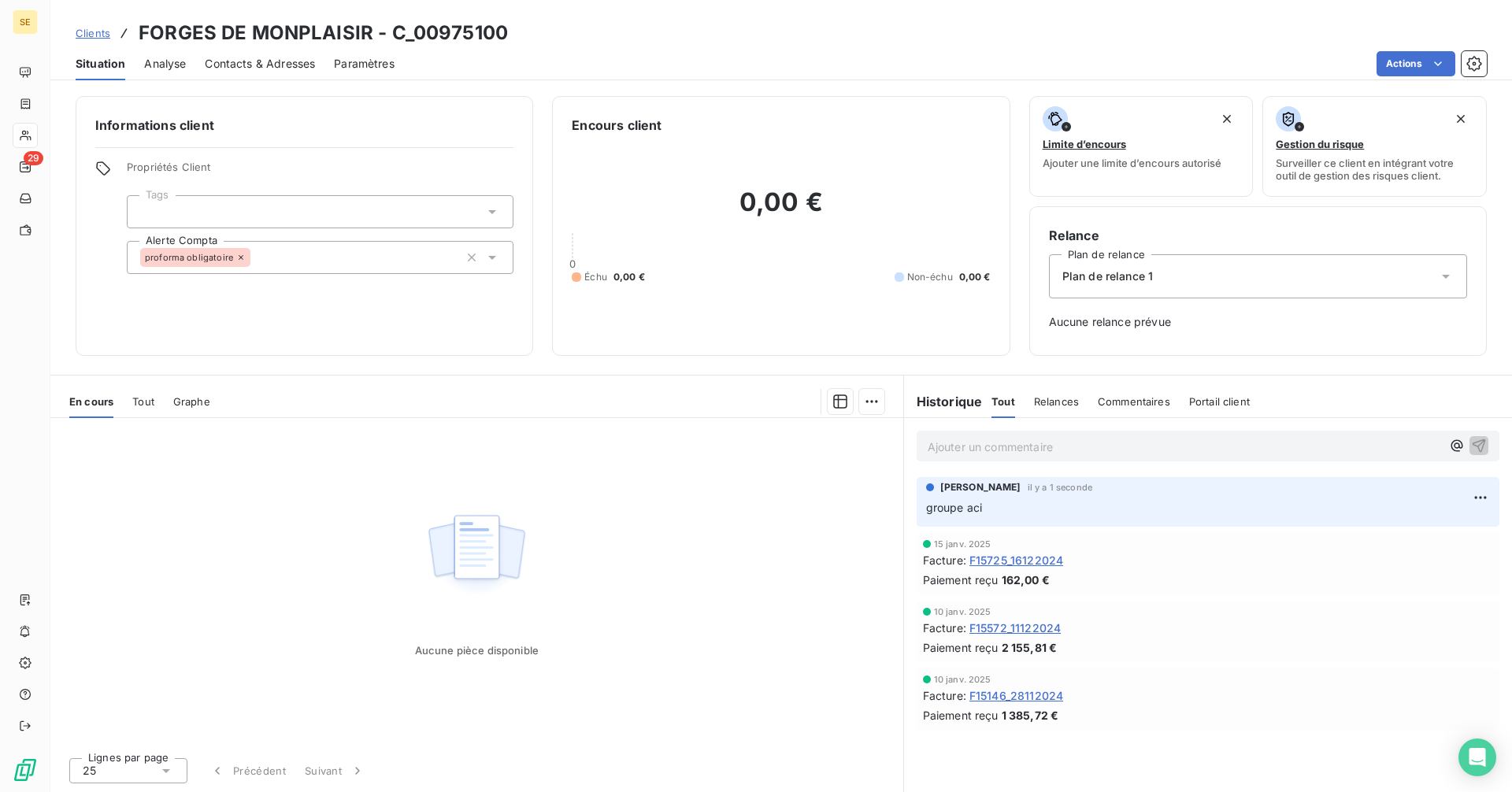
click at [101, 32] on span "Clients" at bounding box center [92, 32] width 34 height 13
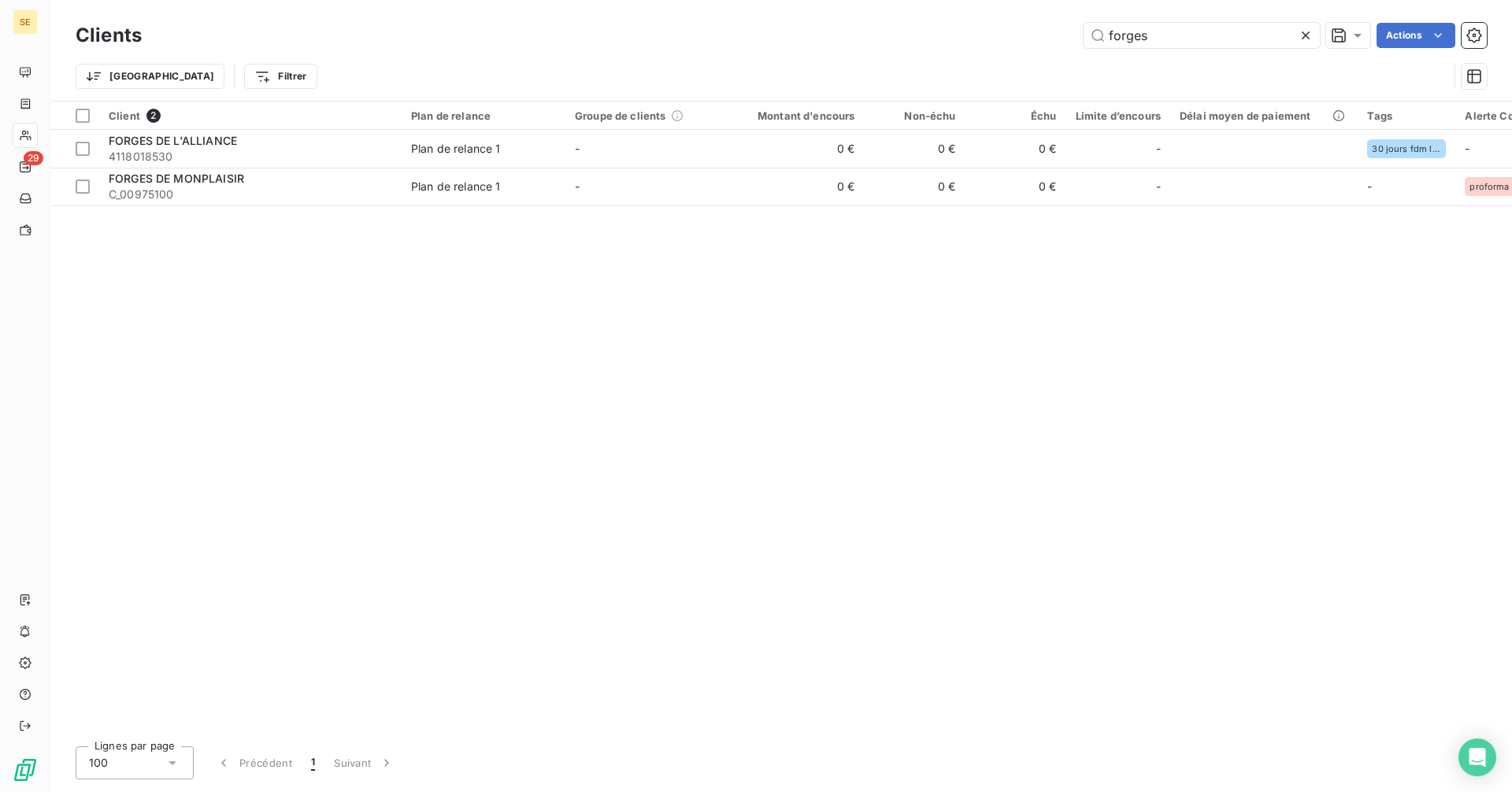
drag, startPoint x: 1170, startPoint y: 39, endPoint x: 1072, endPoint y: 38, distance: 98.0
click at [1072, 38] on div "forges Actions" at bounding box center [824, 35] width 1326 height 26
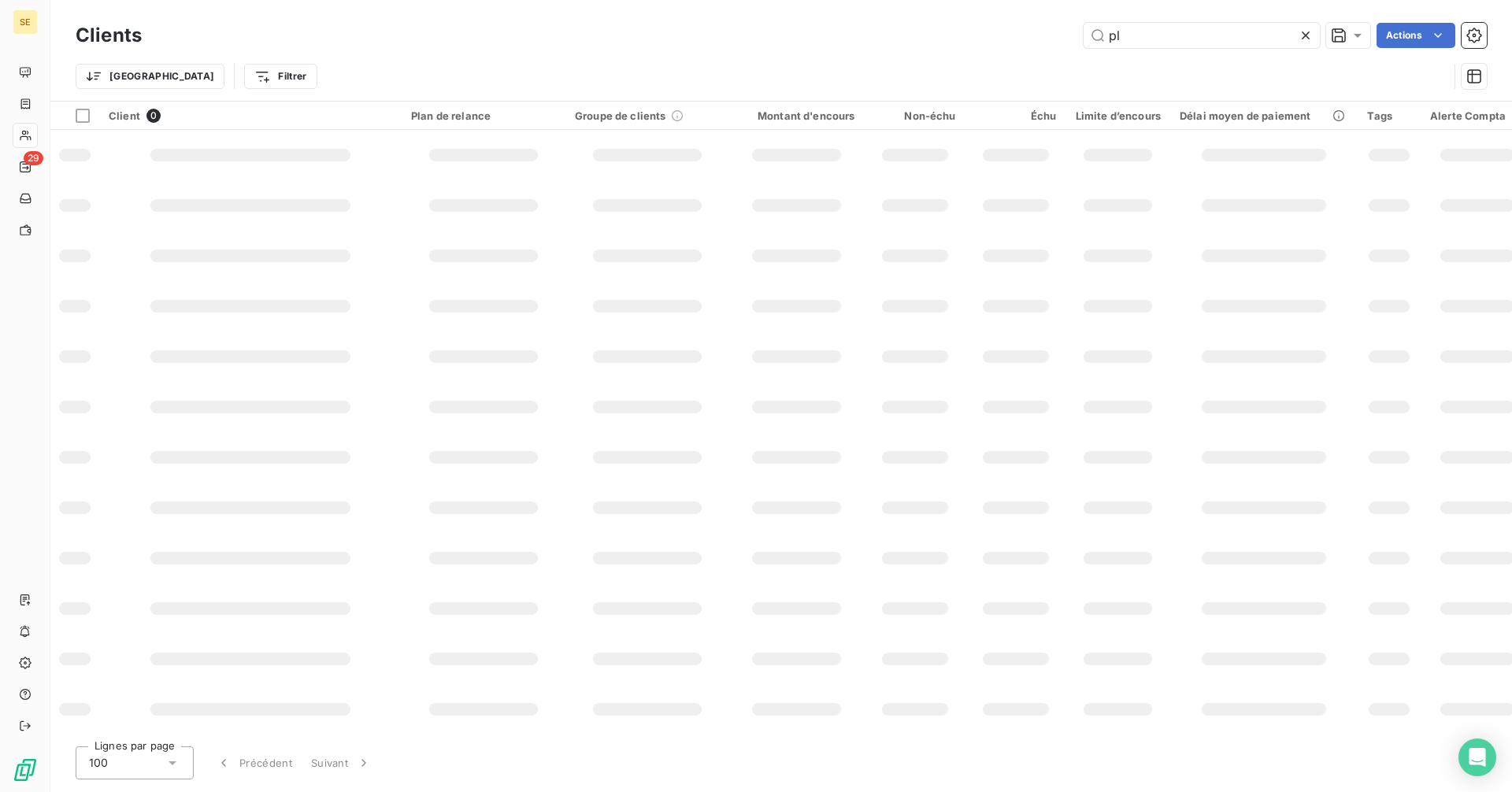
type input "p"
type input "e"
type input "c"
type input "e"
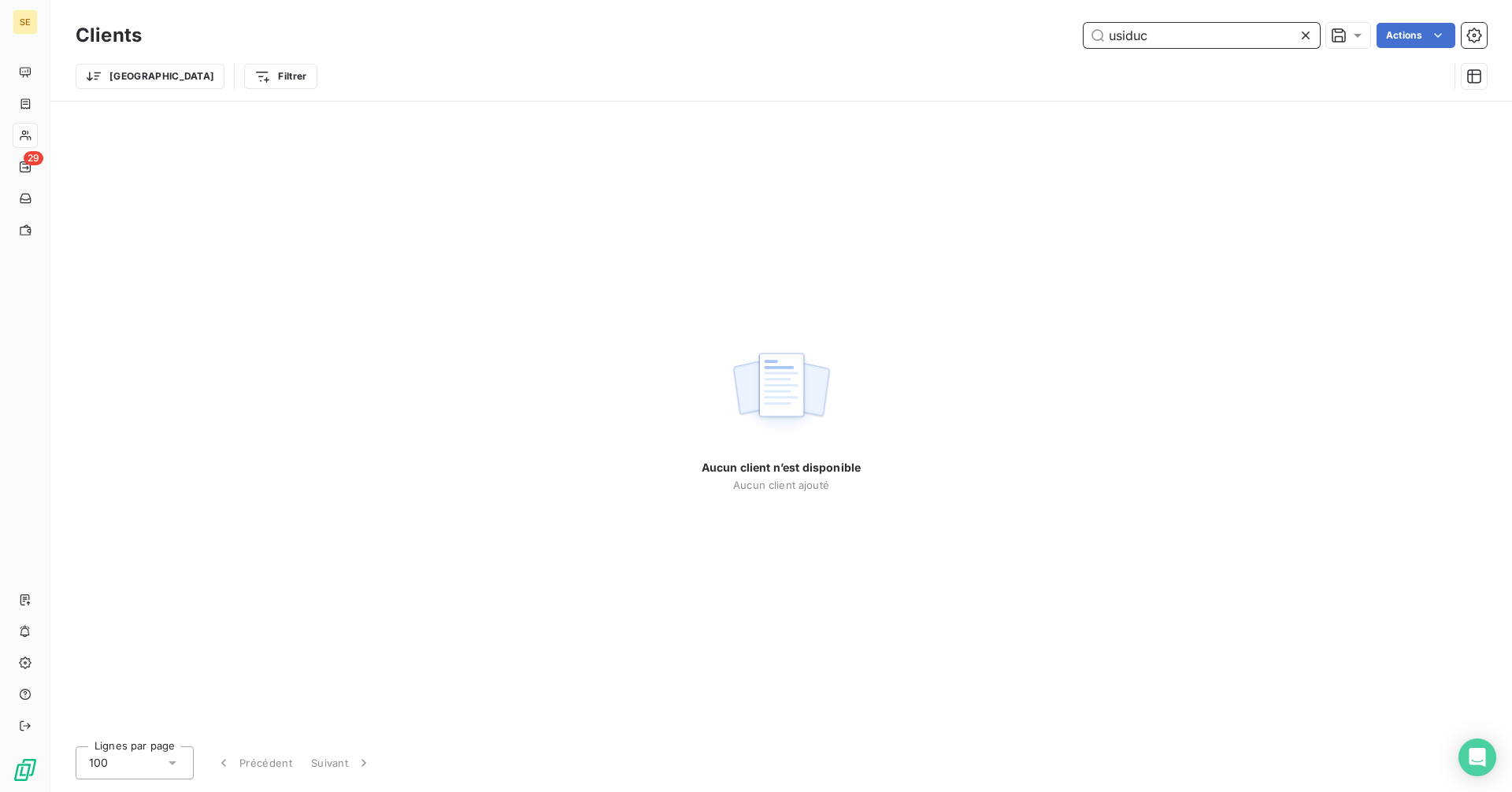
drag, startPoint x: 1168, startPoint y: 38, endPoint x: 1051, endPoint y: 42, distance: 117.1
click at [1051, 42] on div "usiduc Actions" at bounding box center [824, 35] width 1326 height 26
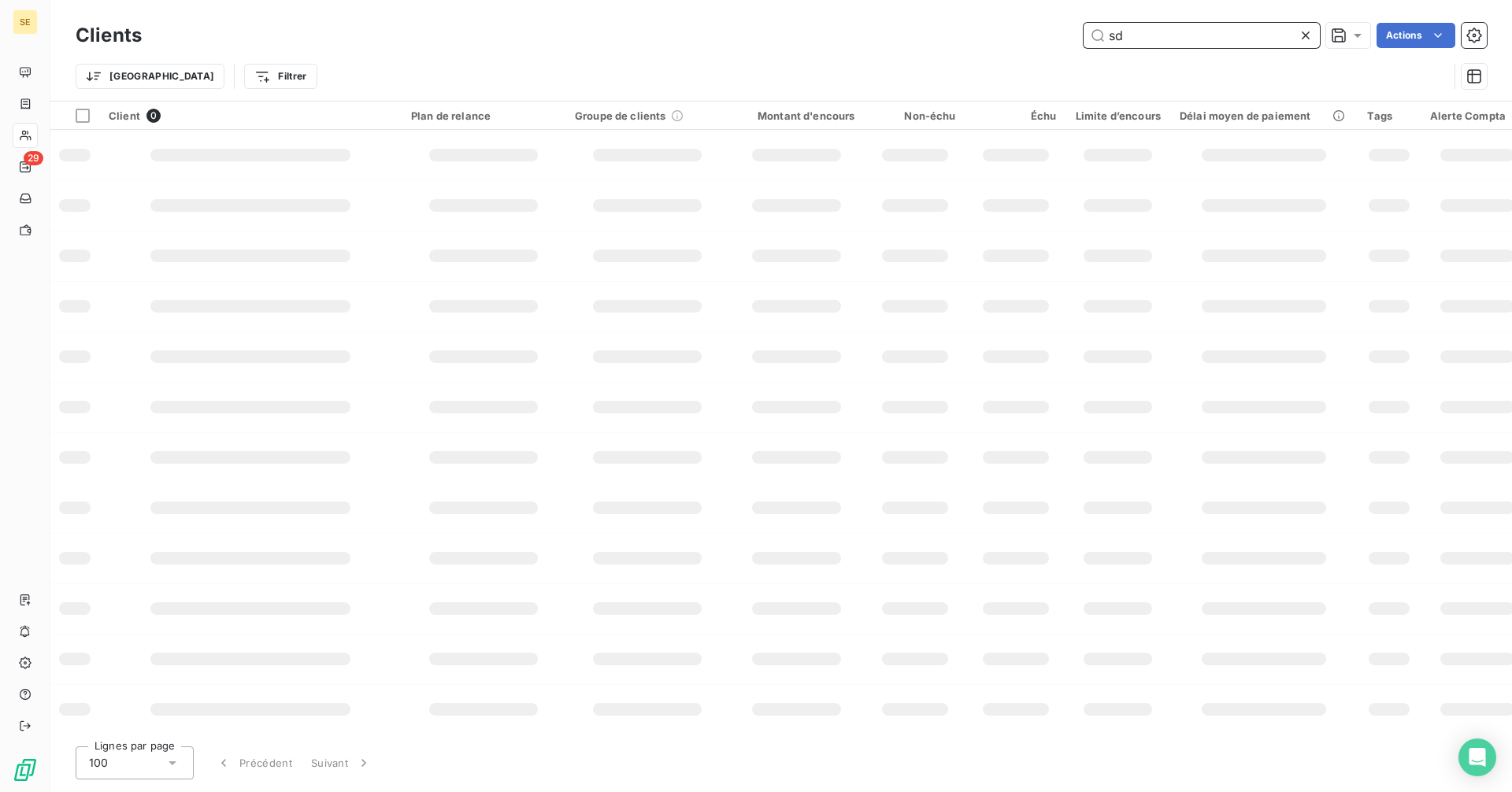
type input "s"
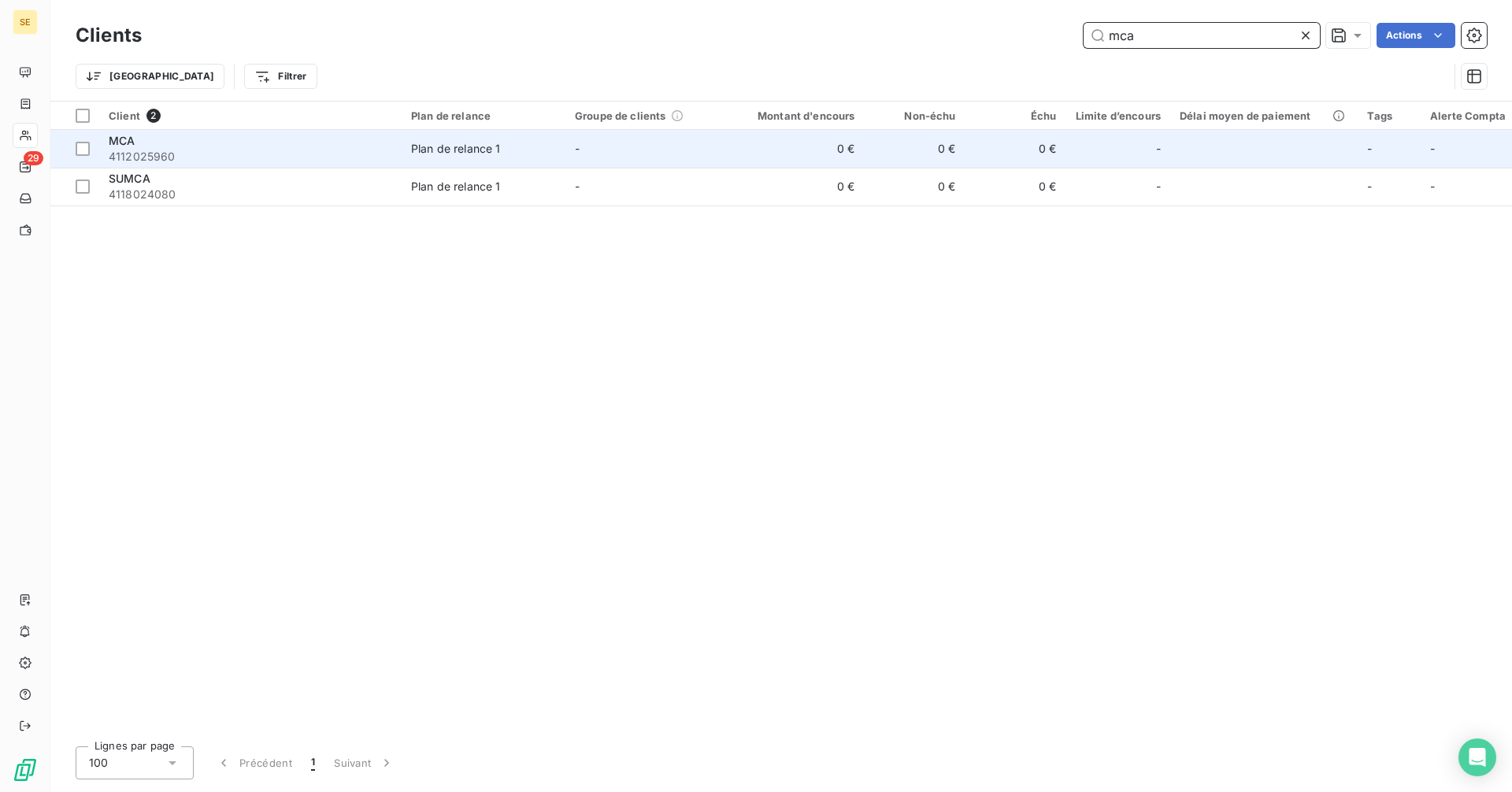
type input "mca"
click at [447, 144] on div "Plan de relance 1" at bounding box center [456, 149] width 89 height 16
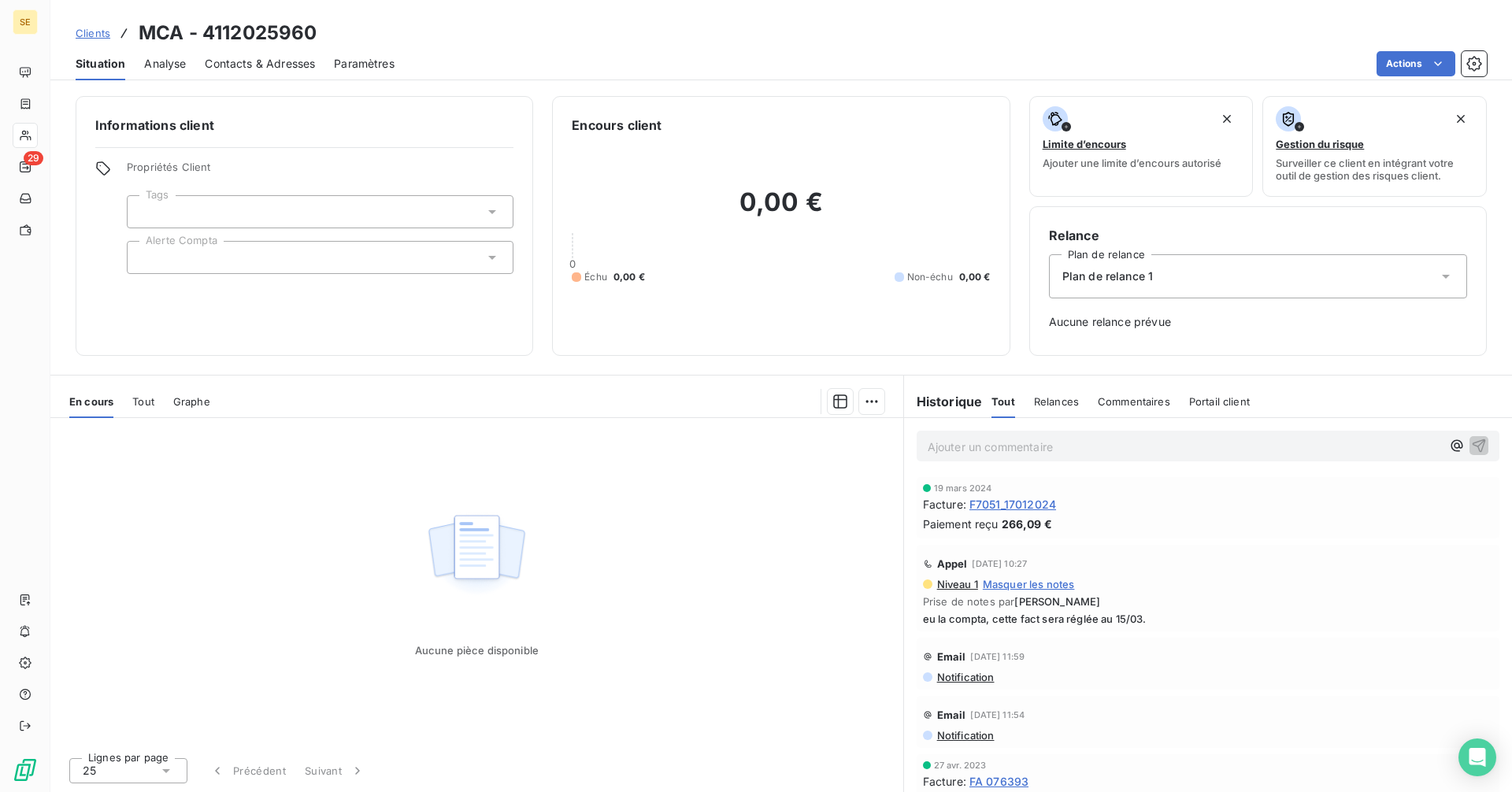
click at [1033, 505] on span "F7051_17012024" at bounding box center [1013, 503] width 86 height 17
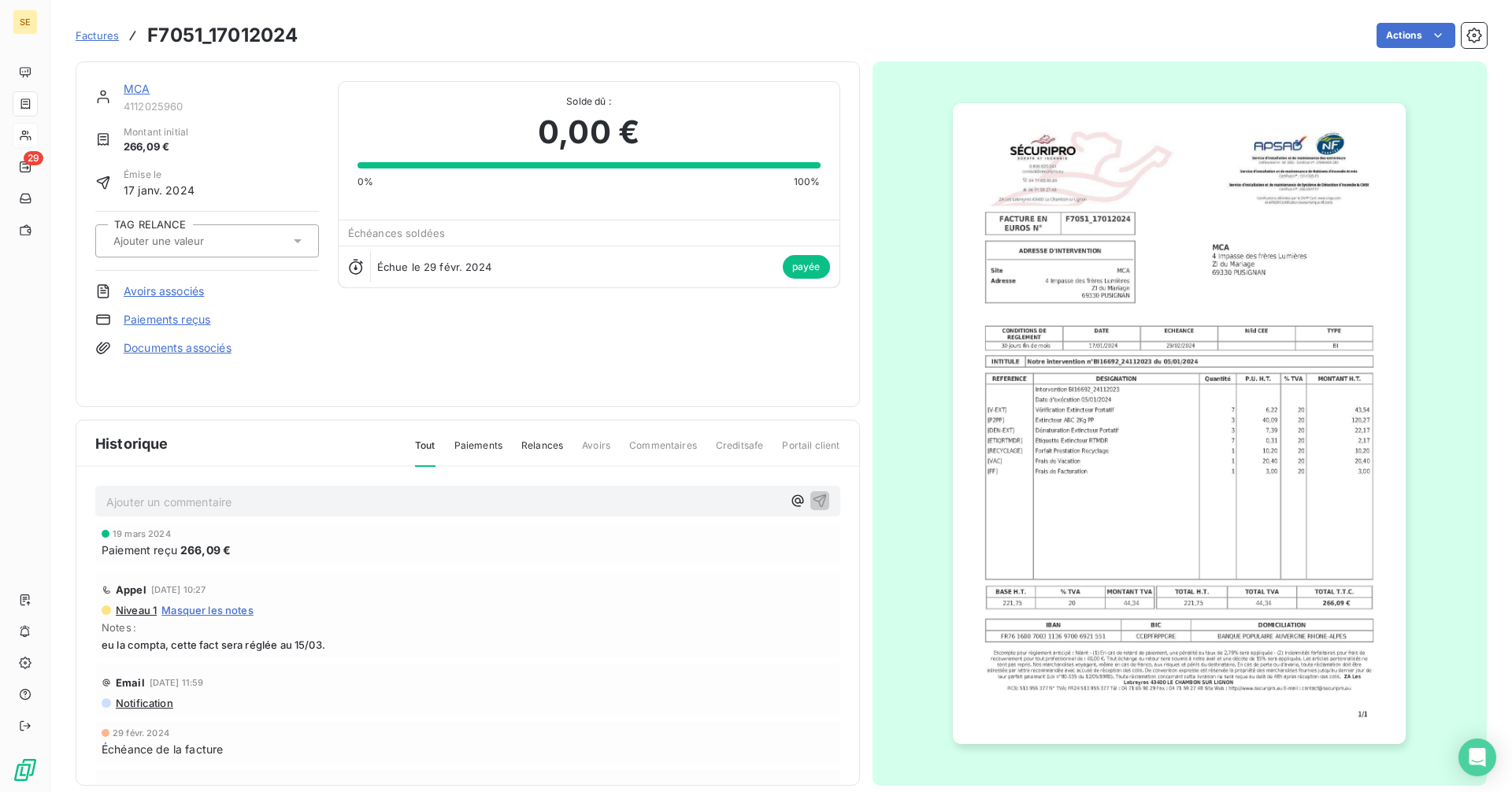
click at [132, 85] on link "MCA" at bounding box center [136, 88] width 26 height 14
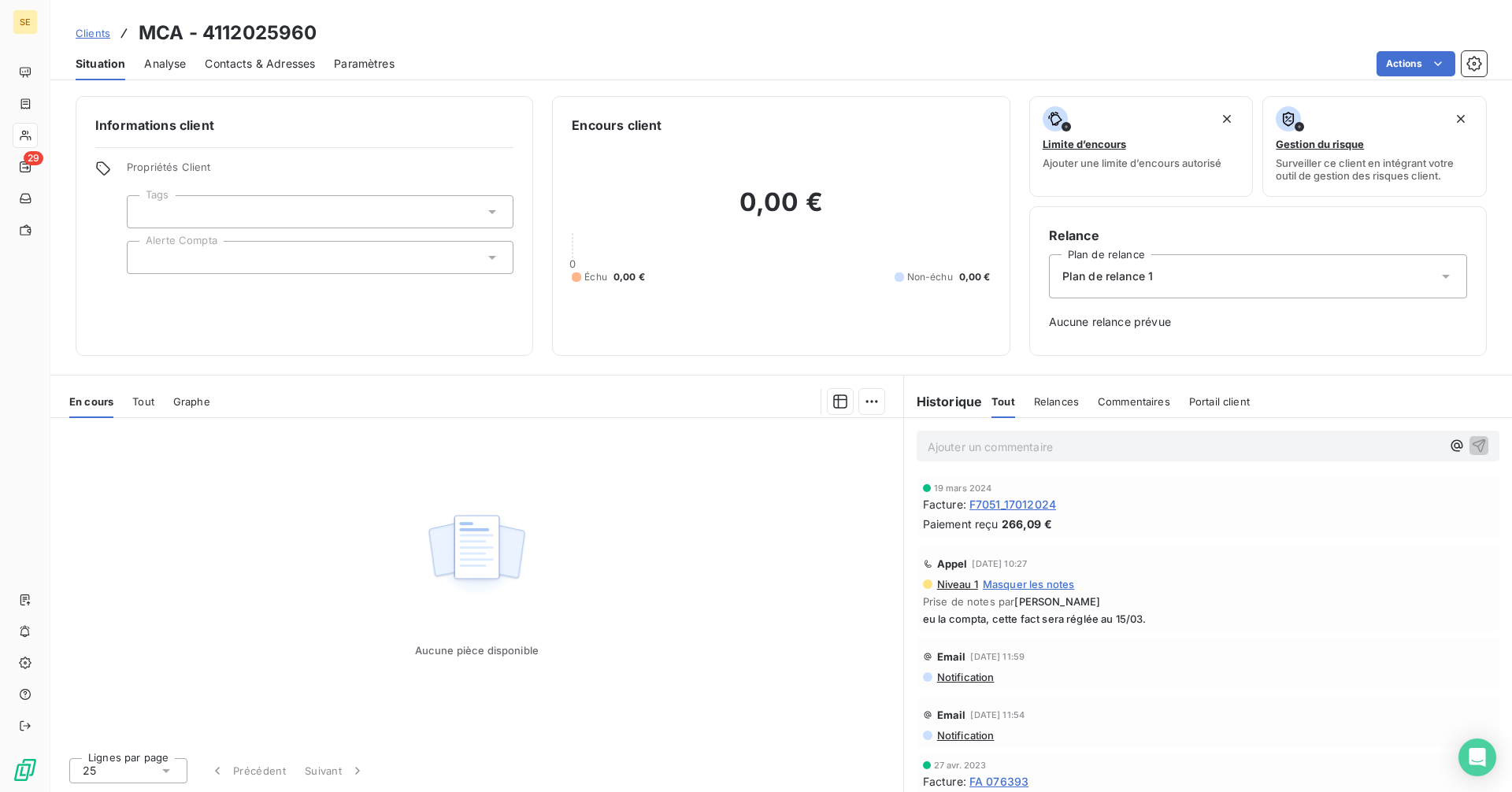
click at [214, 256] on div at bounding box center [320, 258] width 387 height 33
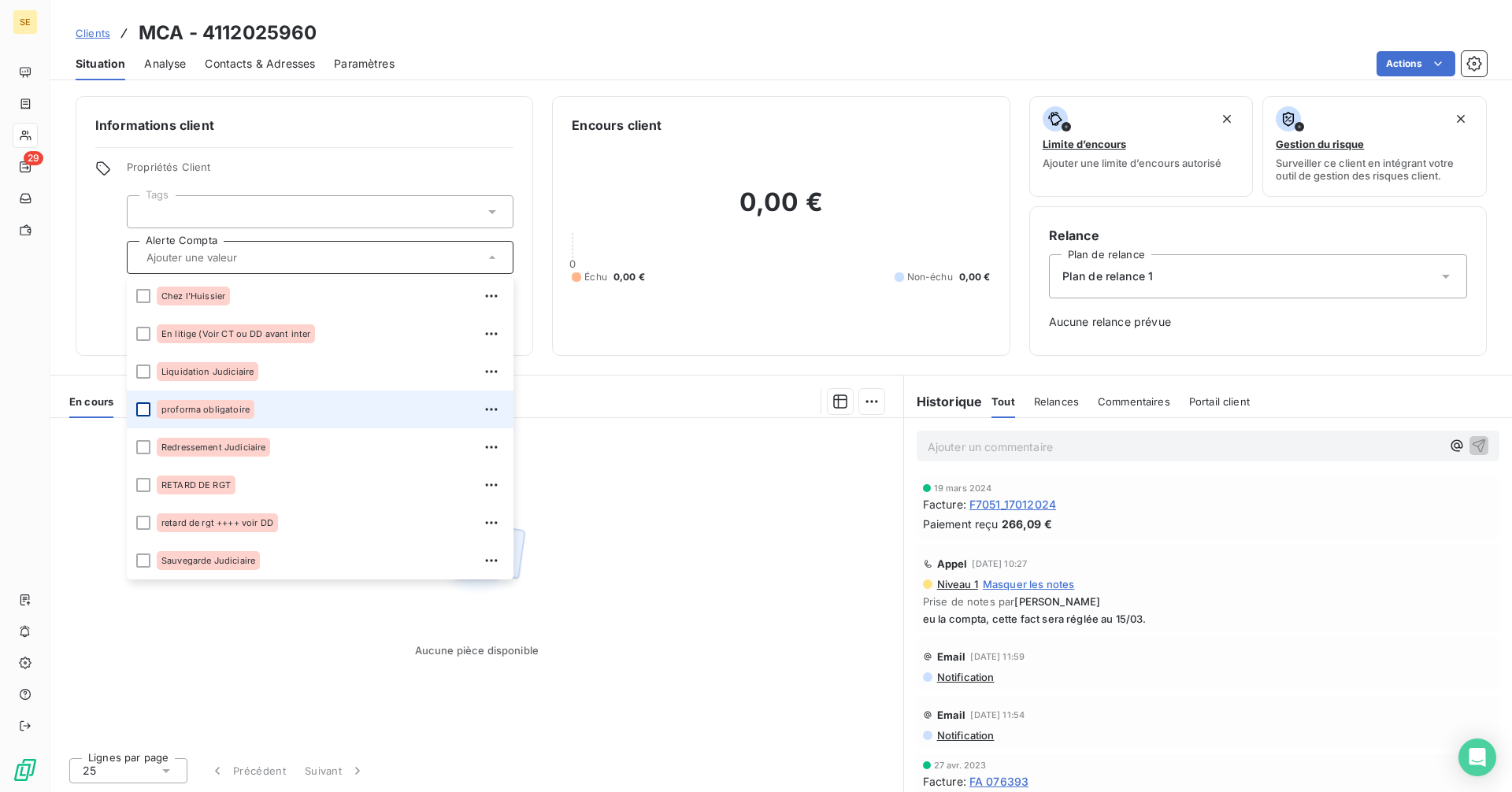
click at [141, 405] on div at bounding box center [143, 409] width 14 height 14
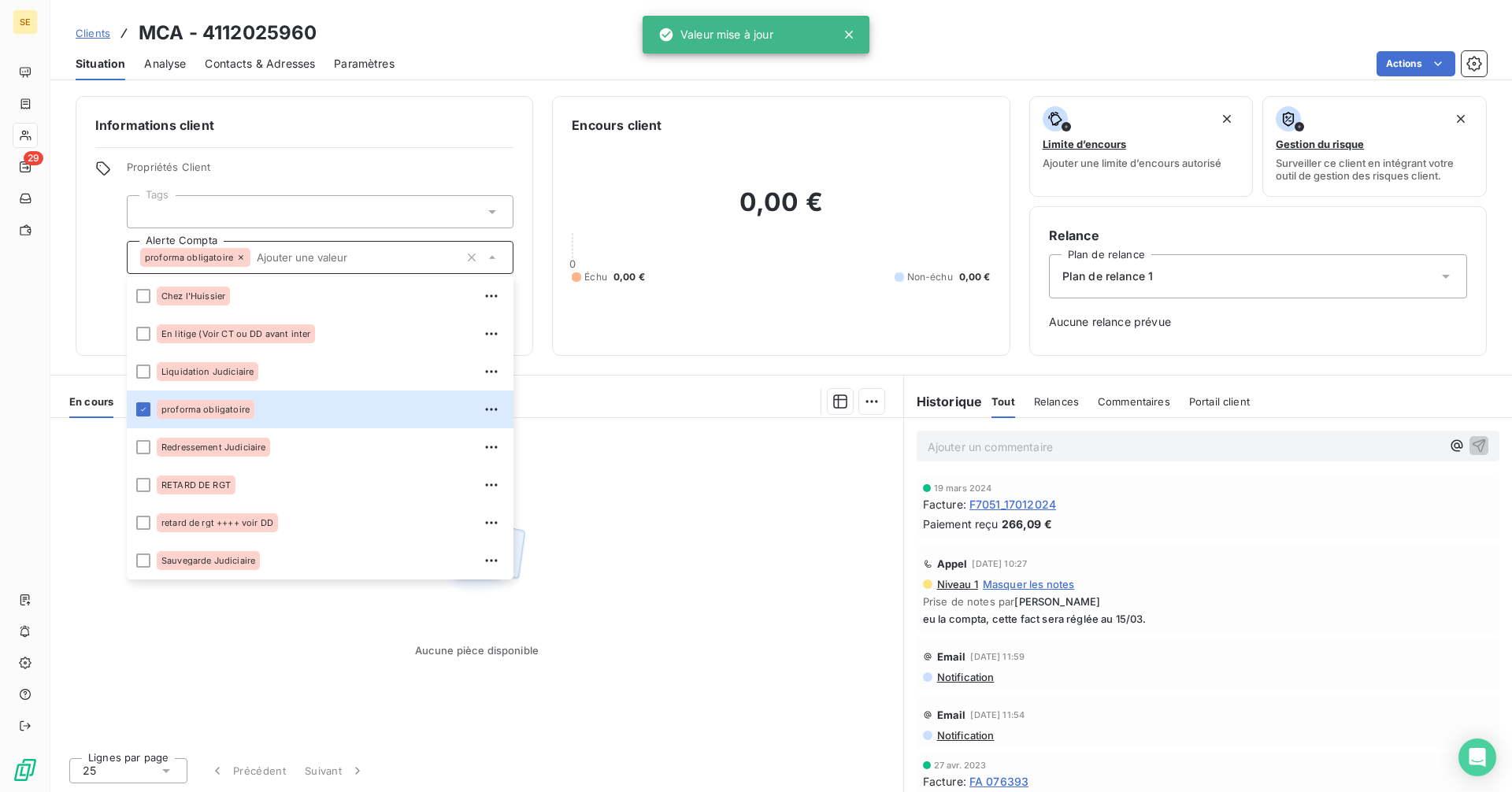
click at [90, 29] on span "Clients" at bounding box center [92, 32] width 34 height 13
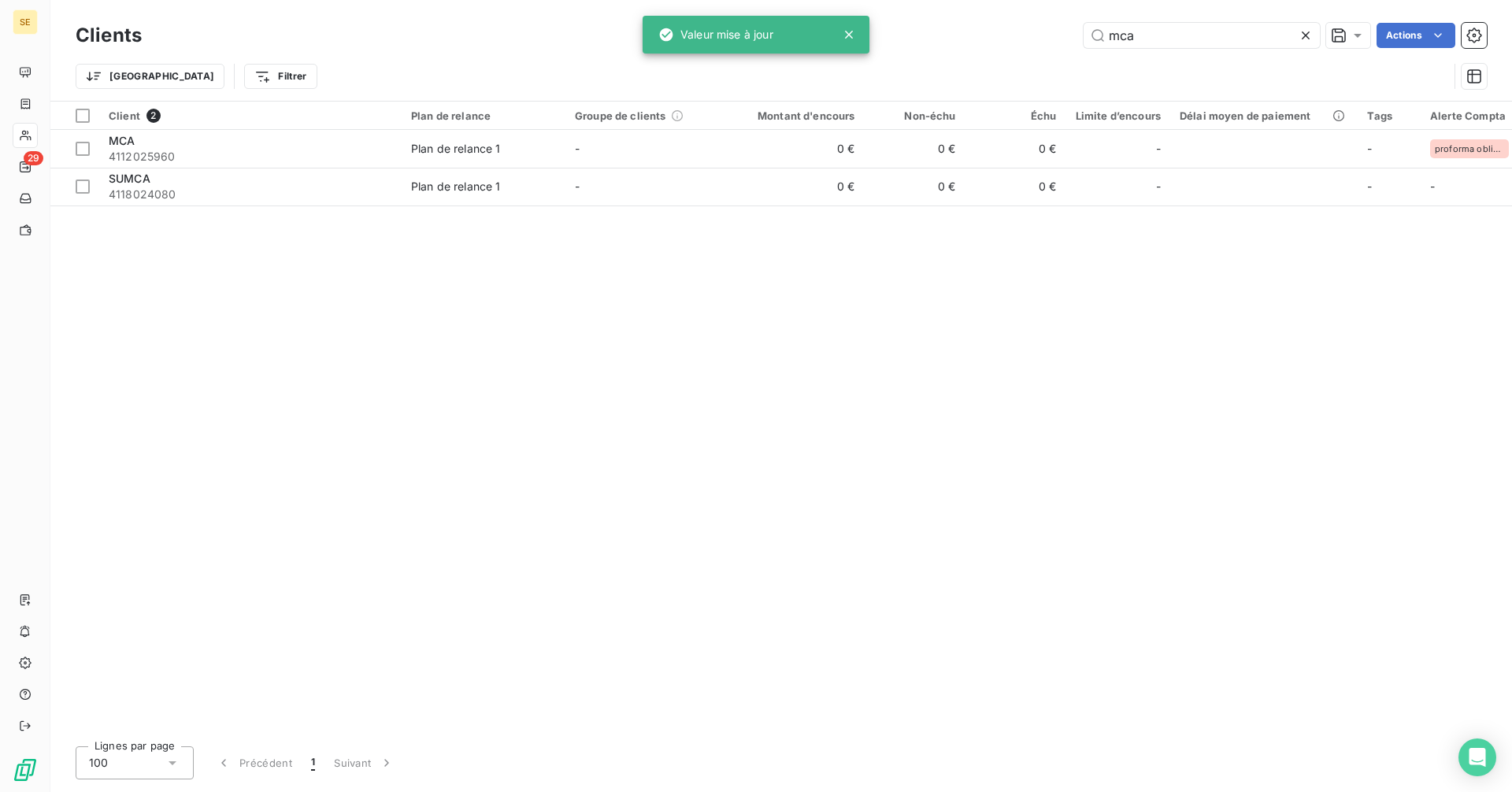
drag, startPoint x: 1153, startPoint y: 31, endPoint x: 1009, endPoint y: 33, distance: 144.0
click at [1009, 33] on div "mca Actions" at bounding box center [824, 35] width 1326 height 26
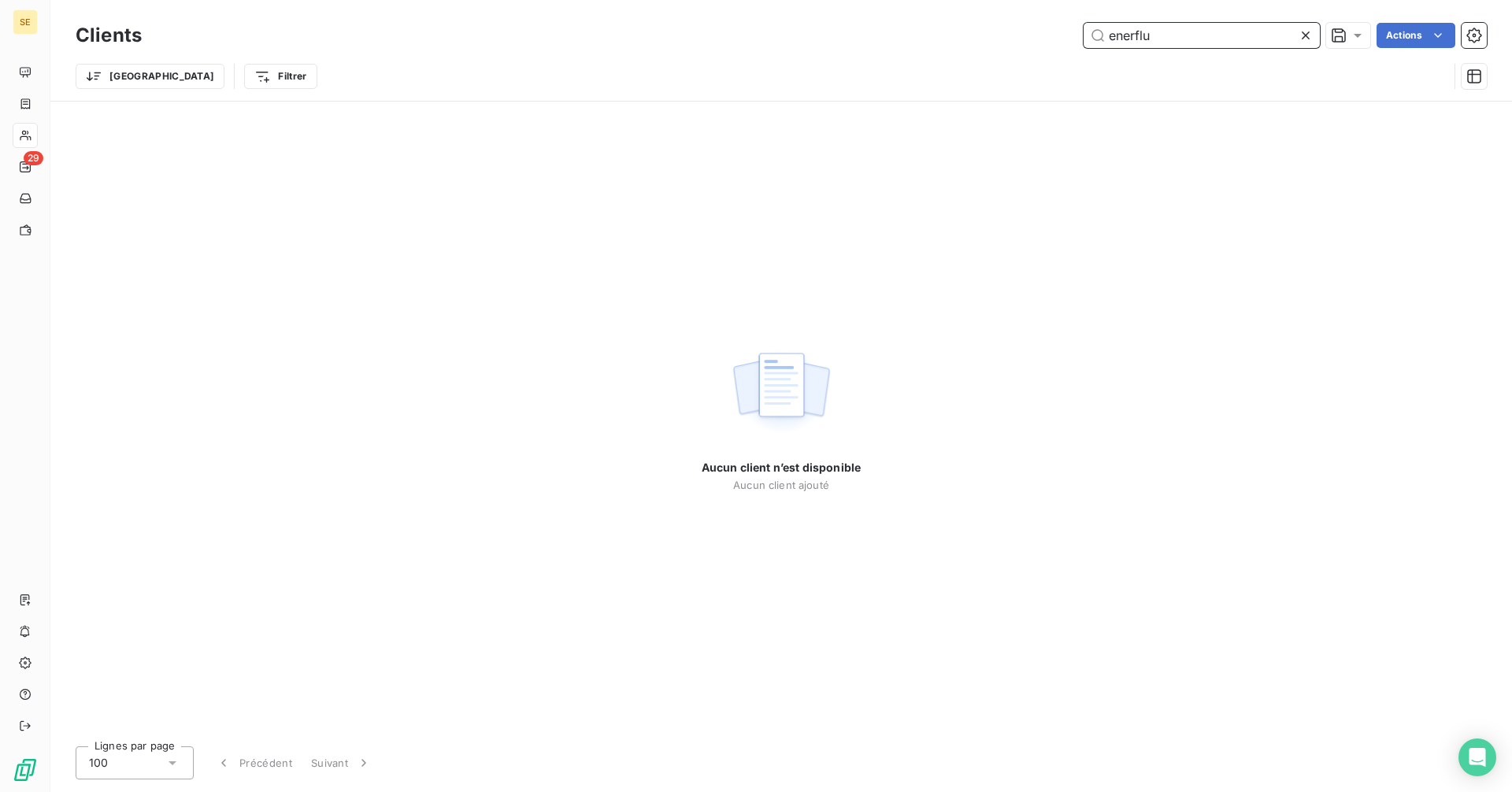
drag, startPoint x: 1185, startPoint y: 34, endPoint x: 1042, endPoint y: 33, distance: 143.0
click at [1042, 33] on div "enerflu Actions" at bounding box center [824, 35] width 1326 height 26
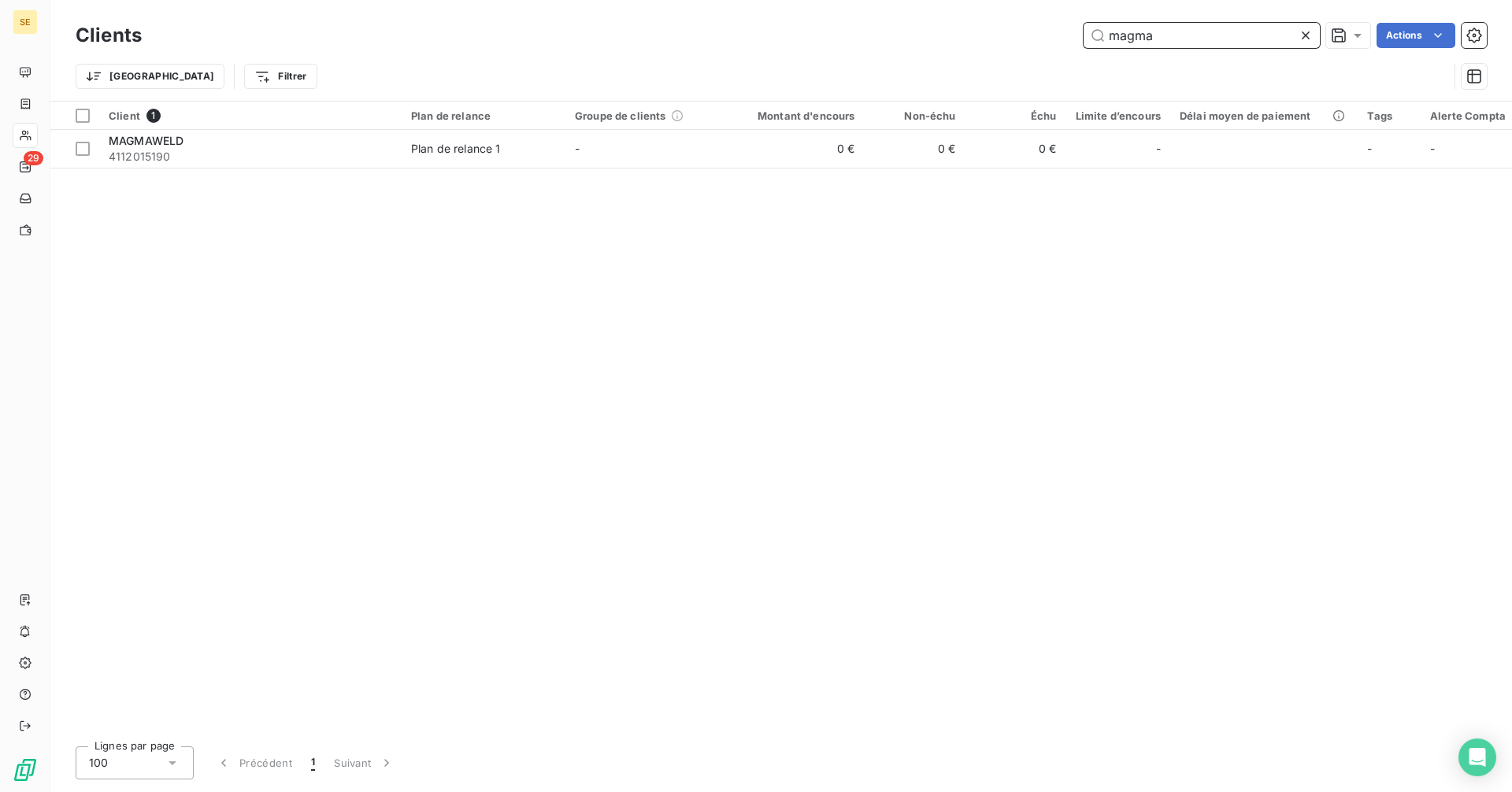
drag, startPoint x: 1159, startPoint y: 38, endPoint x: 1053, endPoint y: 33, distance: 106.1
click at [1053, 33] on div "magma Actions" at bounding box center [824, 35] width 1326 height 26
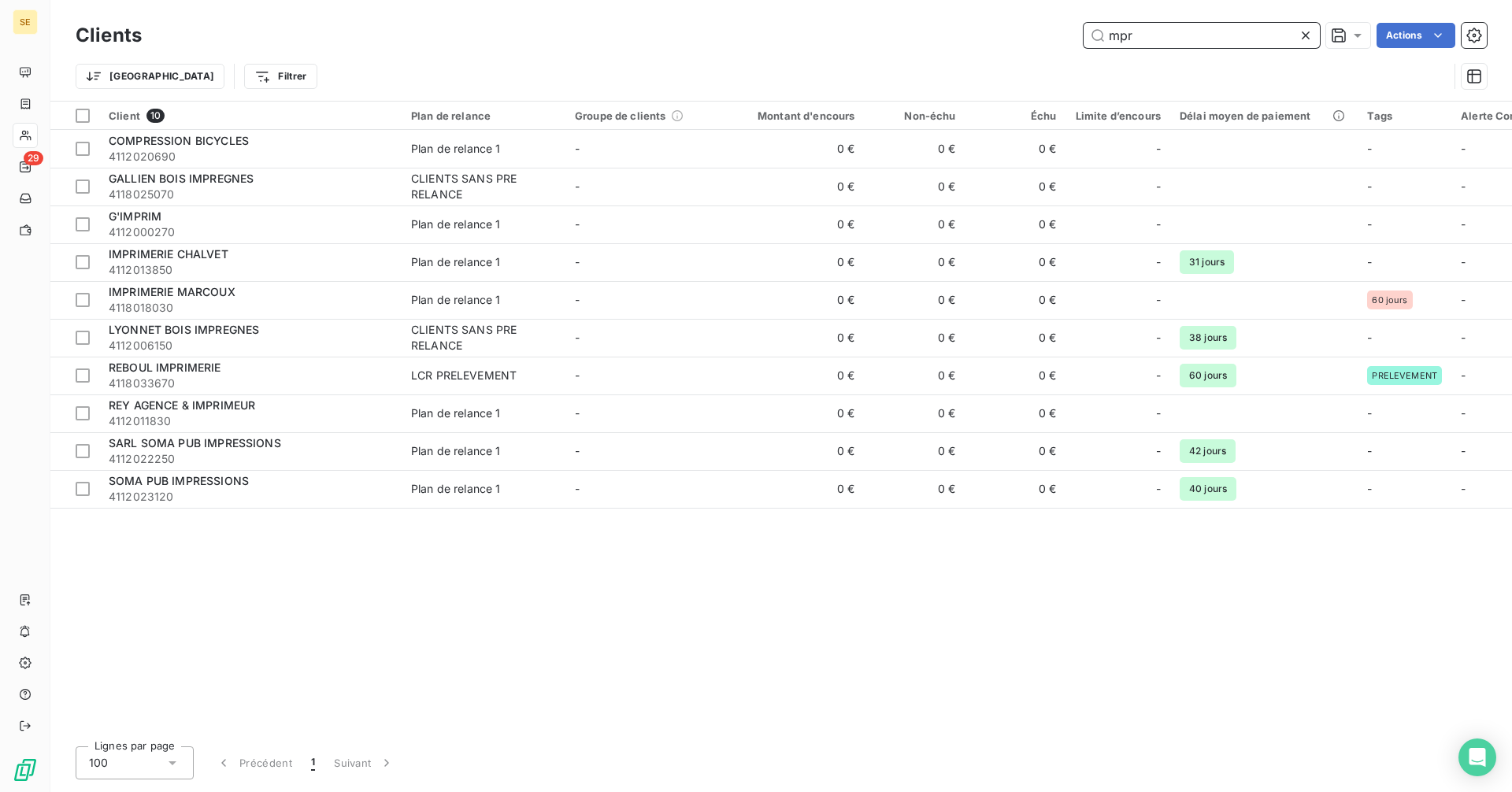
click at [1164, 38] on input "mpr" at bounding box center [1202, 35] width 237 height 26
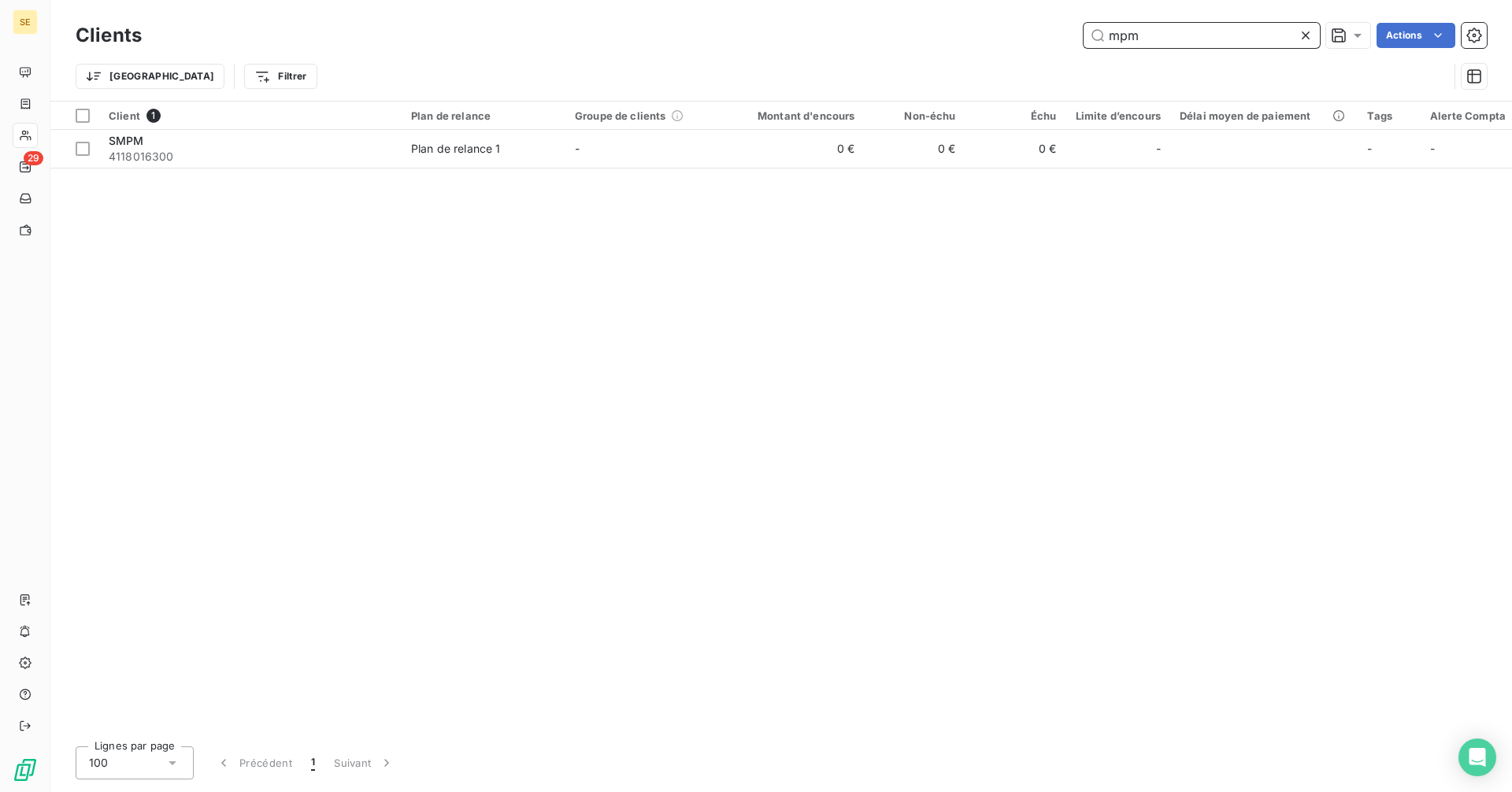
drag, startPoint x: 1167, startPoint y: 38, endPoint x: 1048, endPoint y: 31, distance: 119.2
click at [1048, 31] on div "mpm Actions" at bounding box center [824, 35] width 1326 height 26
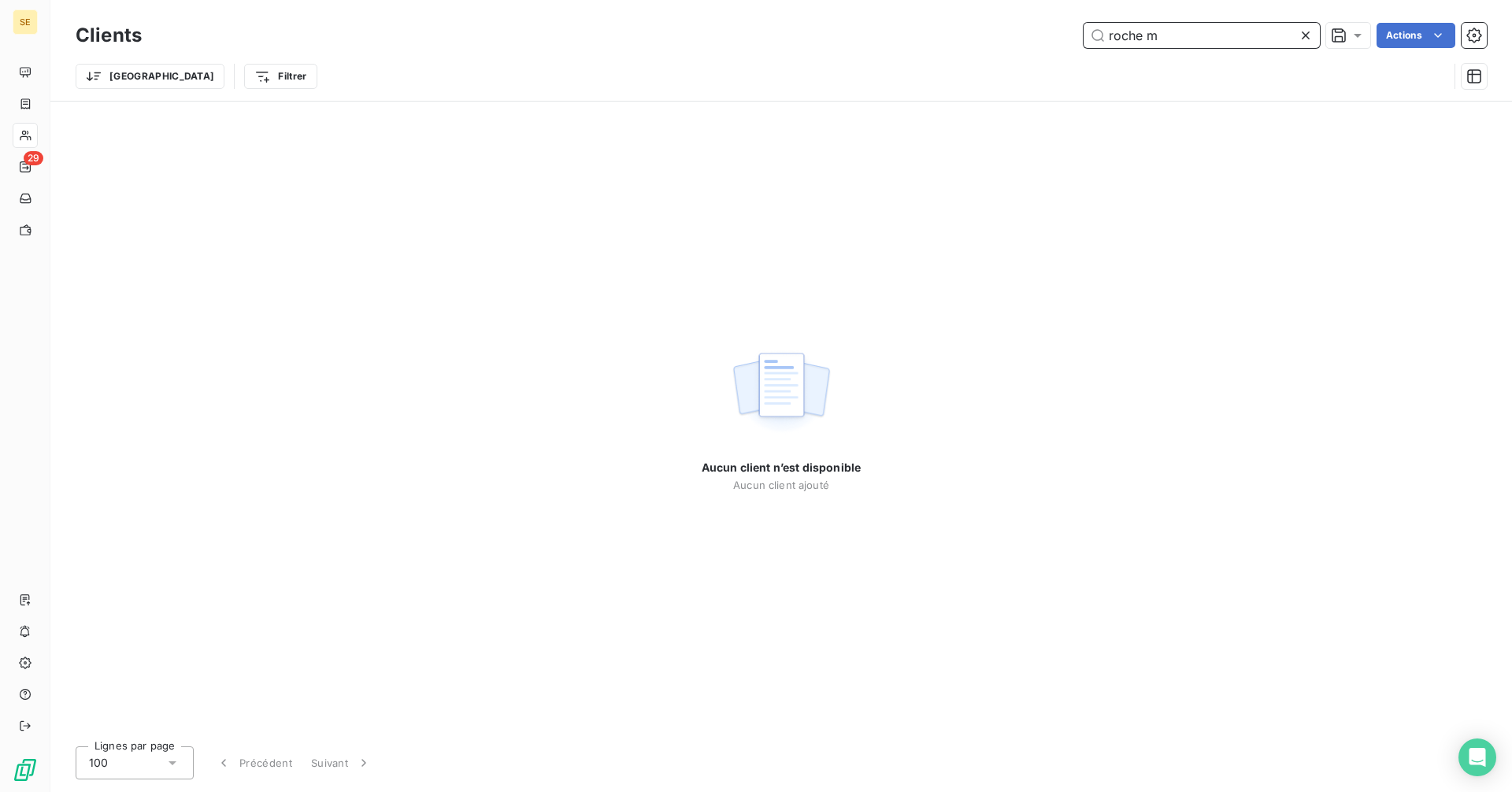
drag, startPoint x: 1185, startPoint y: 26, endPoint x: 1020, endPoint y: 29, distance: 165.0
click at [1020, 29] on div "roche m Actions" at bounding box center [824, 35] width 1326 height 26
drag, startPoint x: 1210, startPoint y: 38, endPoint x: 1002, endPoint y: 35, distance: 208.0
click at [1001, 35] on div "rabourdin Actions" at bounding box center [824, 35] width 1326 height 26
drag, startPoint x: 1172, startPoint y: 33, endPoint x: 1042, endPoint y: 38, distance: 130.1
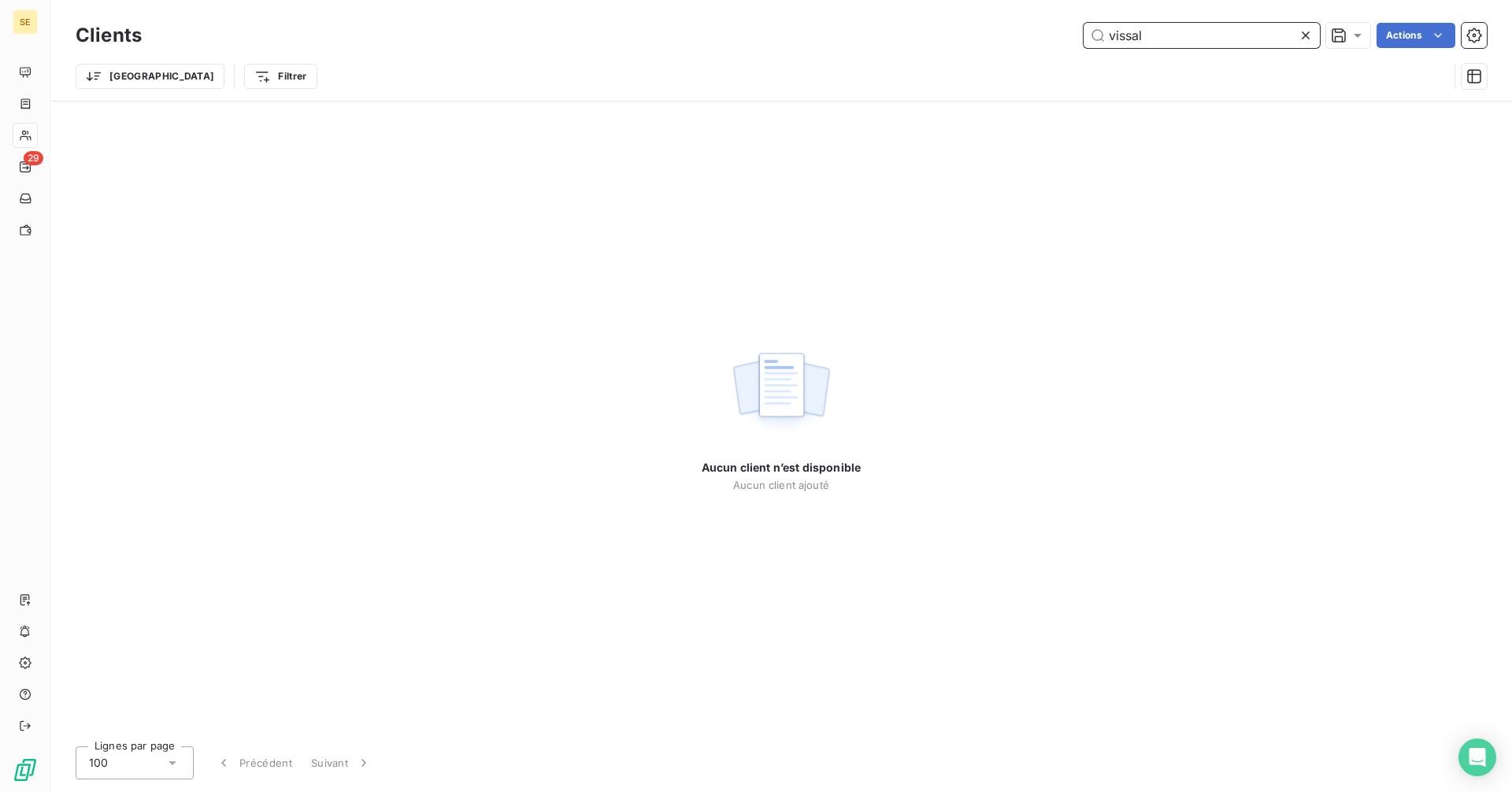
click at [1042, 38] on div "vissal Actions" at bounding box center [824, 35] width 1326 height 26
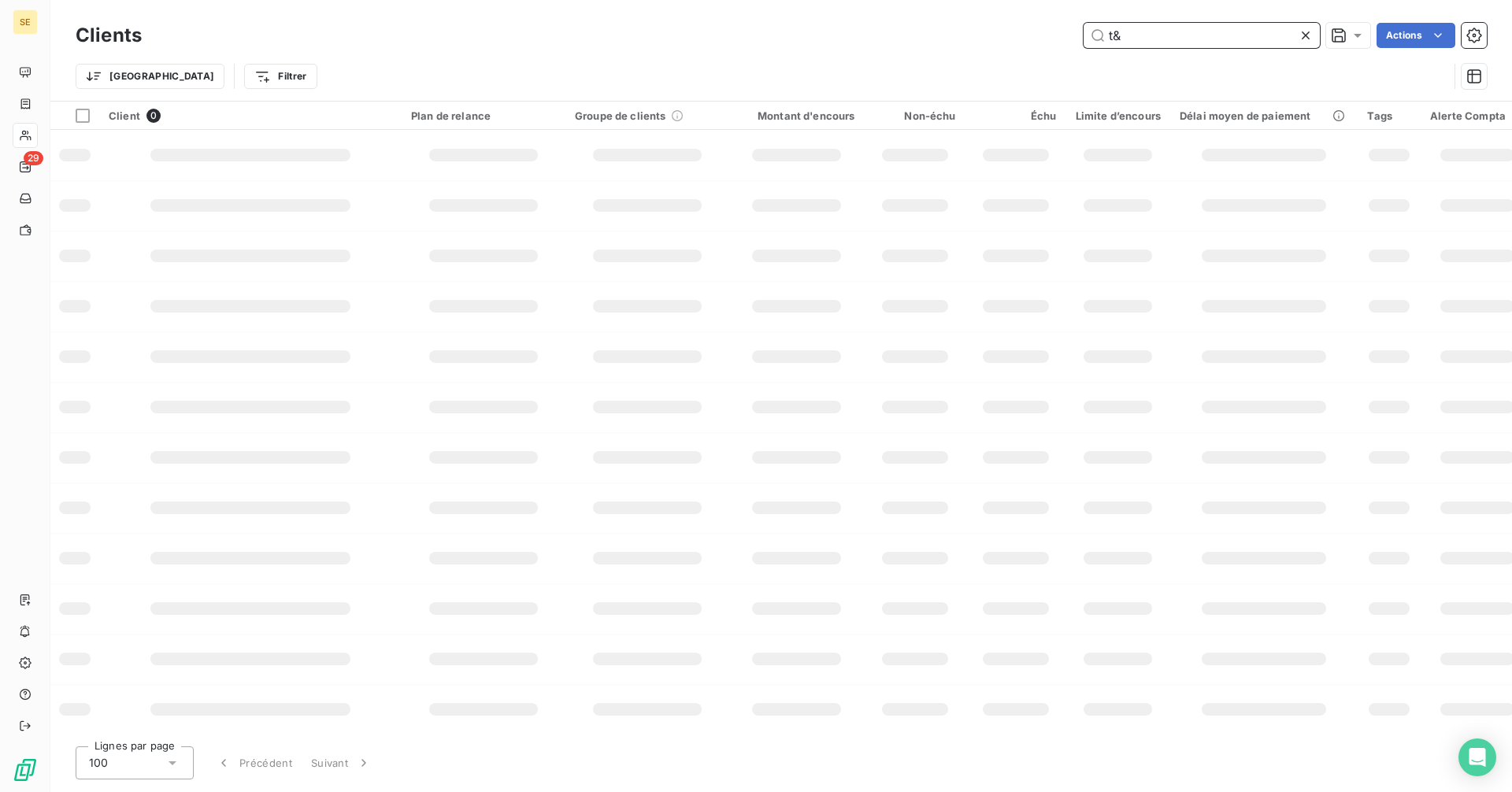
type input "t"
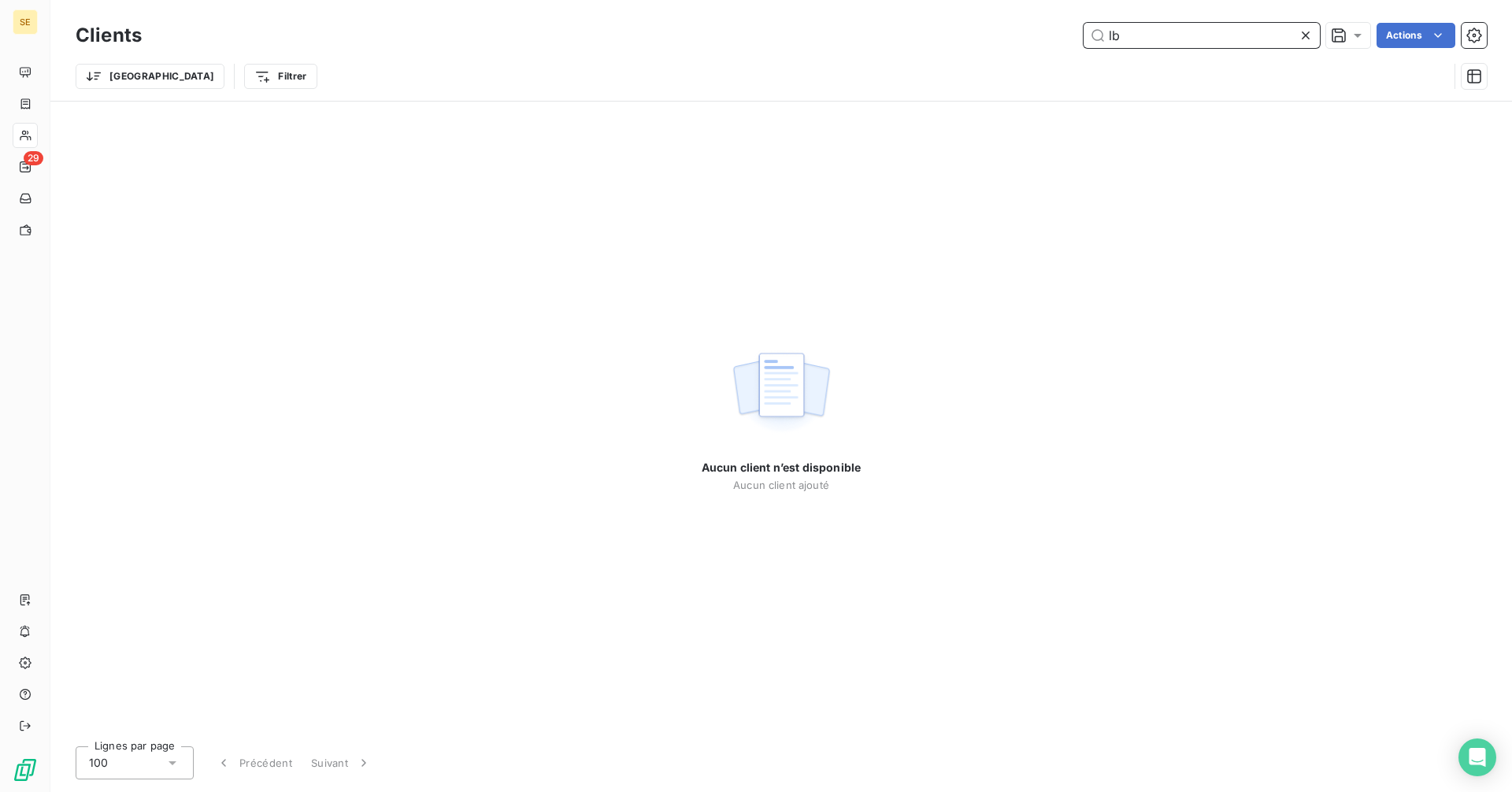
type input "l"
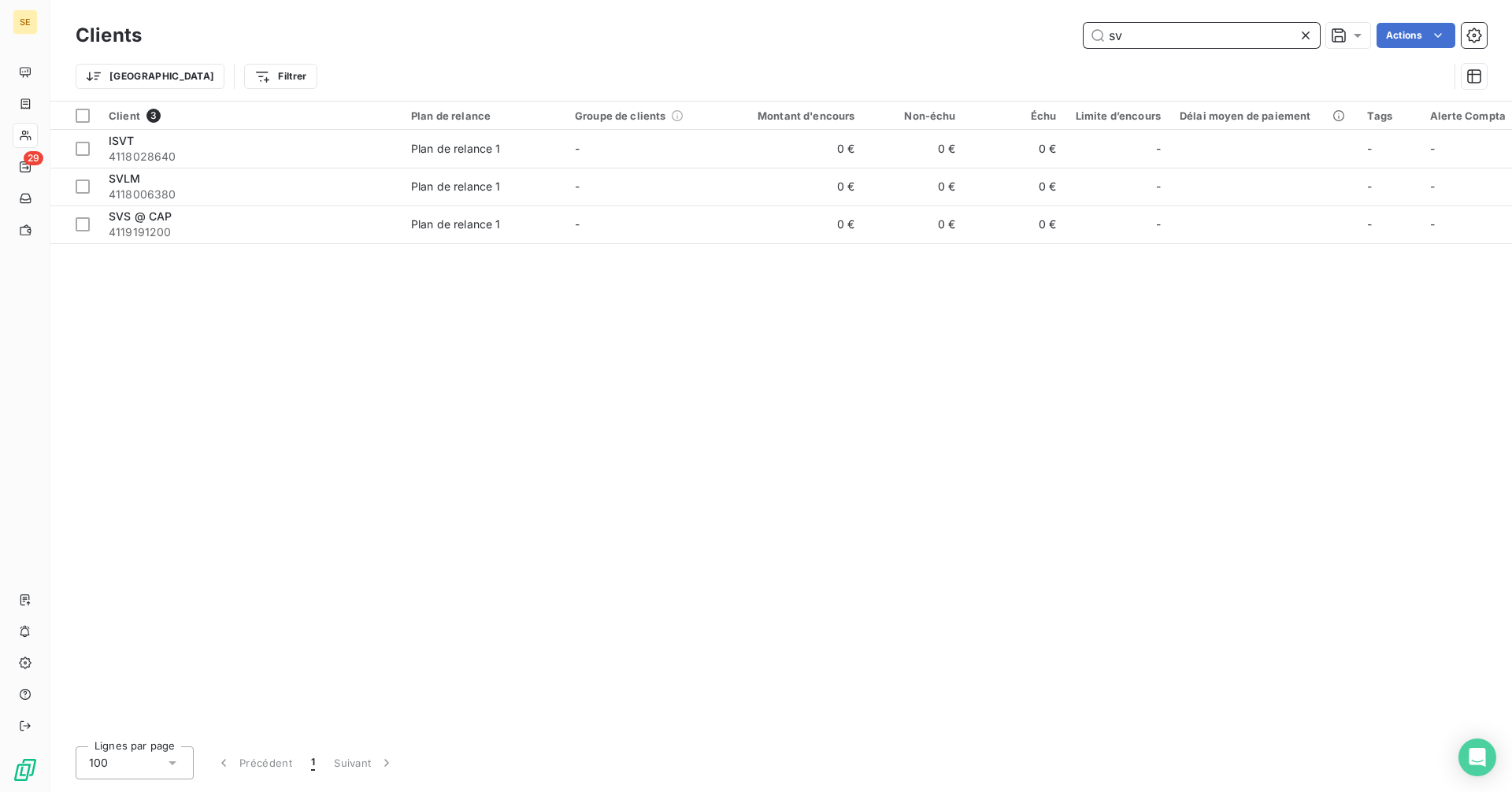
drag, startPoint x: 1151, startPoint y: 40, endPoint x: 1061, endPoint y: 42, distance: 90.0
click at [1061, 42] on div "sv Actions" at bounding box center [824, 35] width 1326 height 26
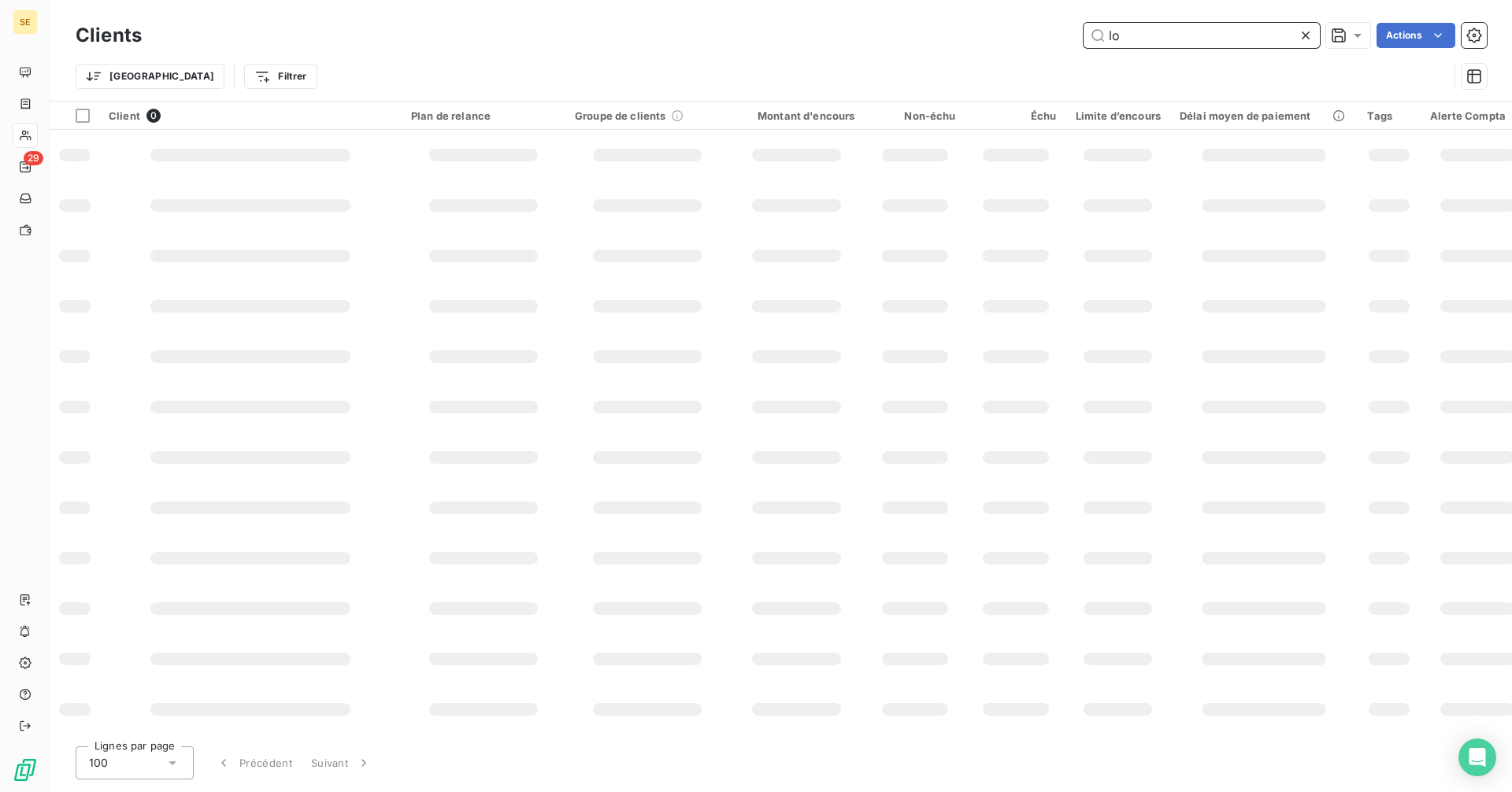
type input "l"
type input "t"
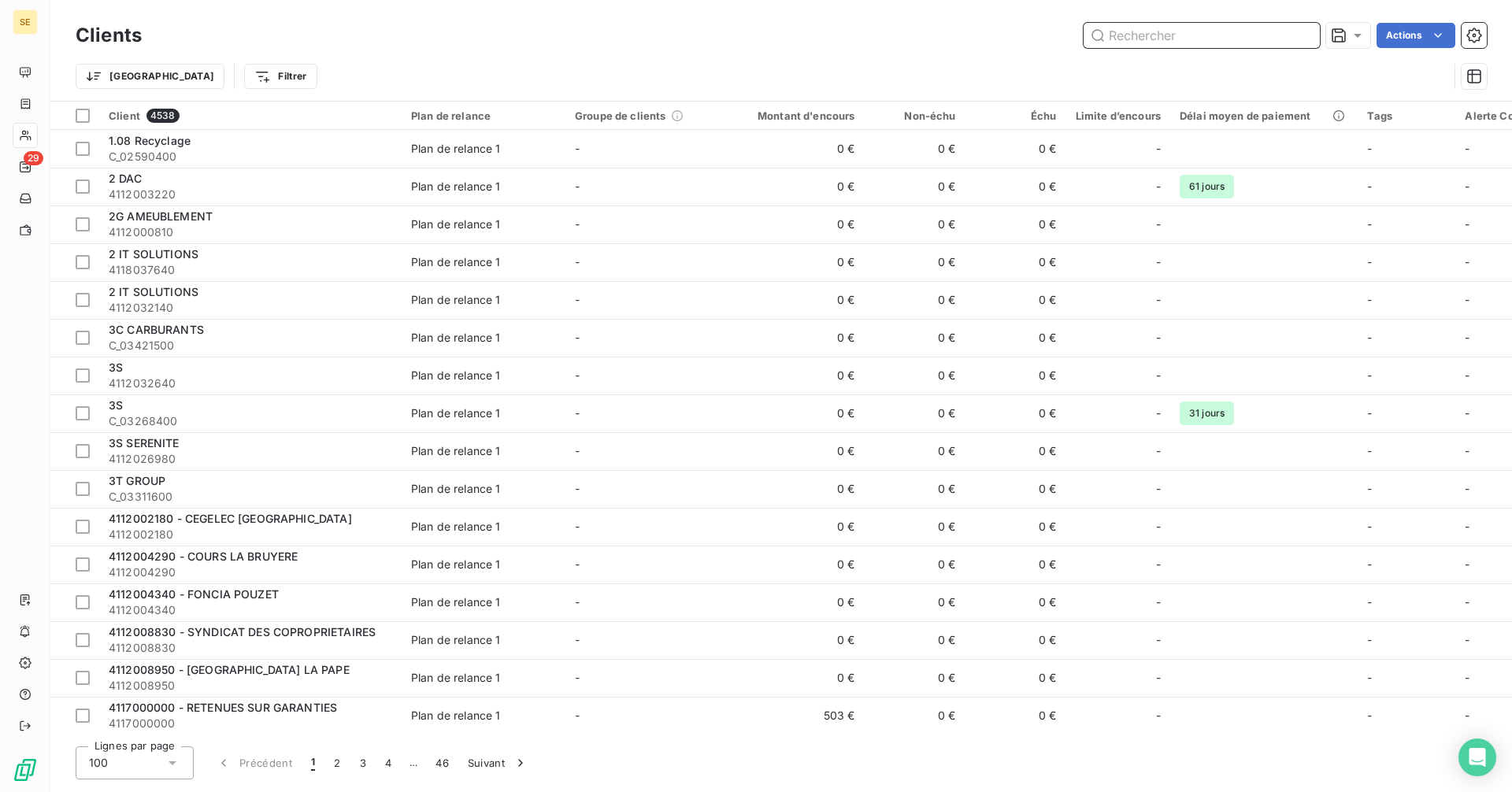
type input "r"
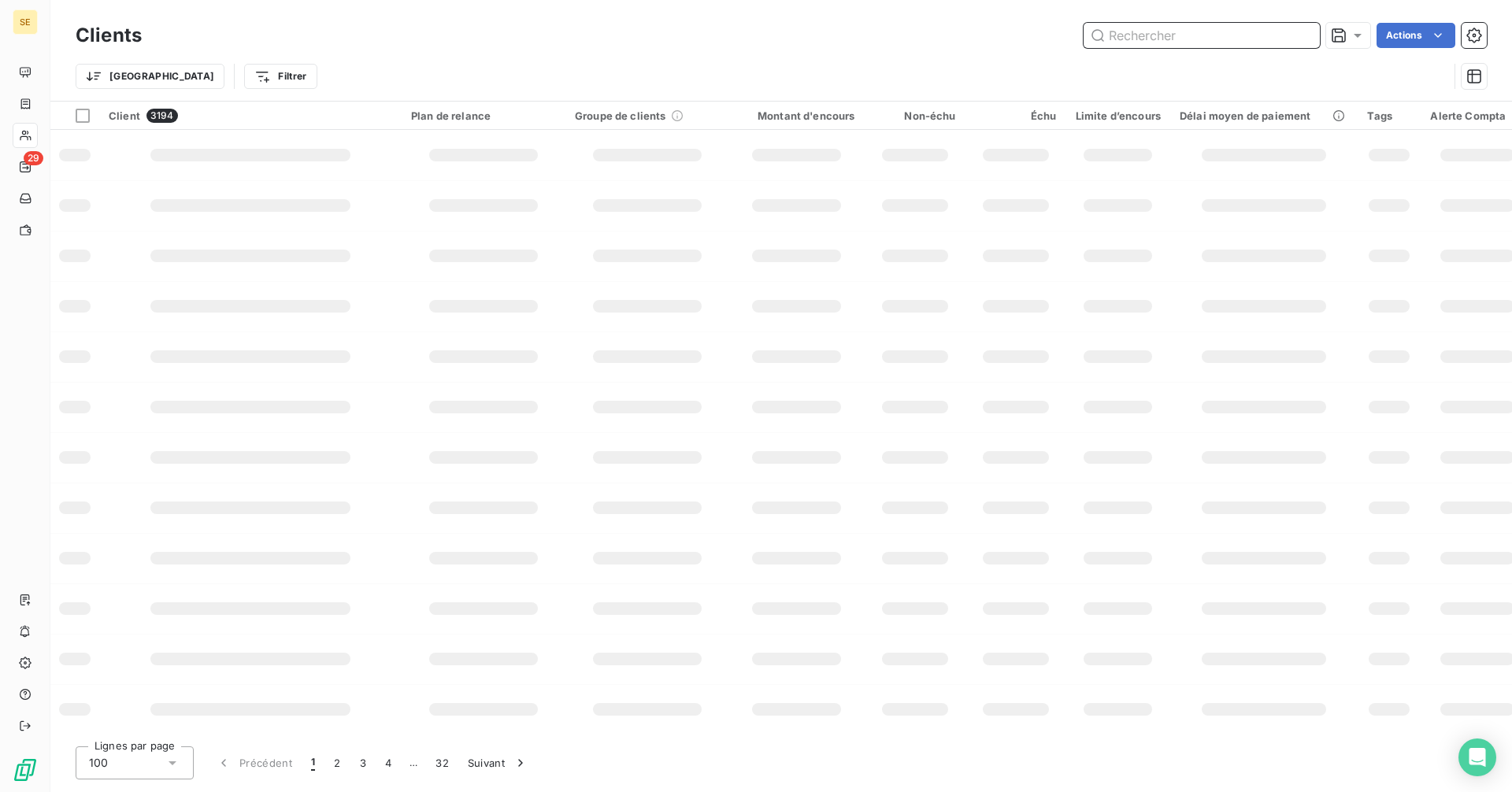
type input "v"
type input "b"
type input "a"
type input "i"
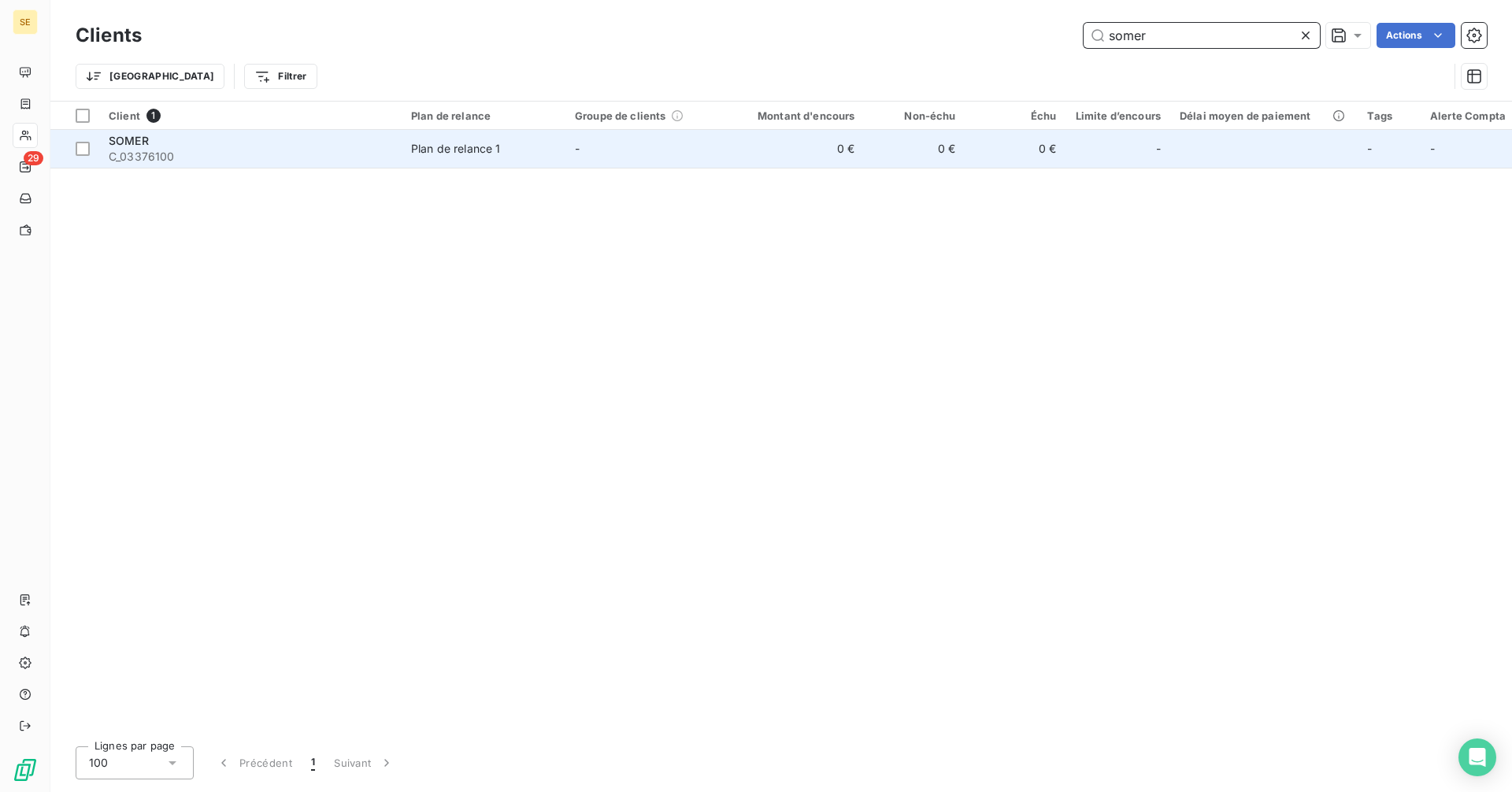
type input "somer"
click at [744, 135] on td "0 €" at bounding box center [797, 148] width 135 height 38
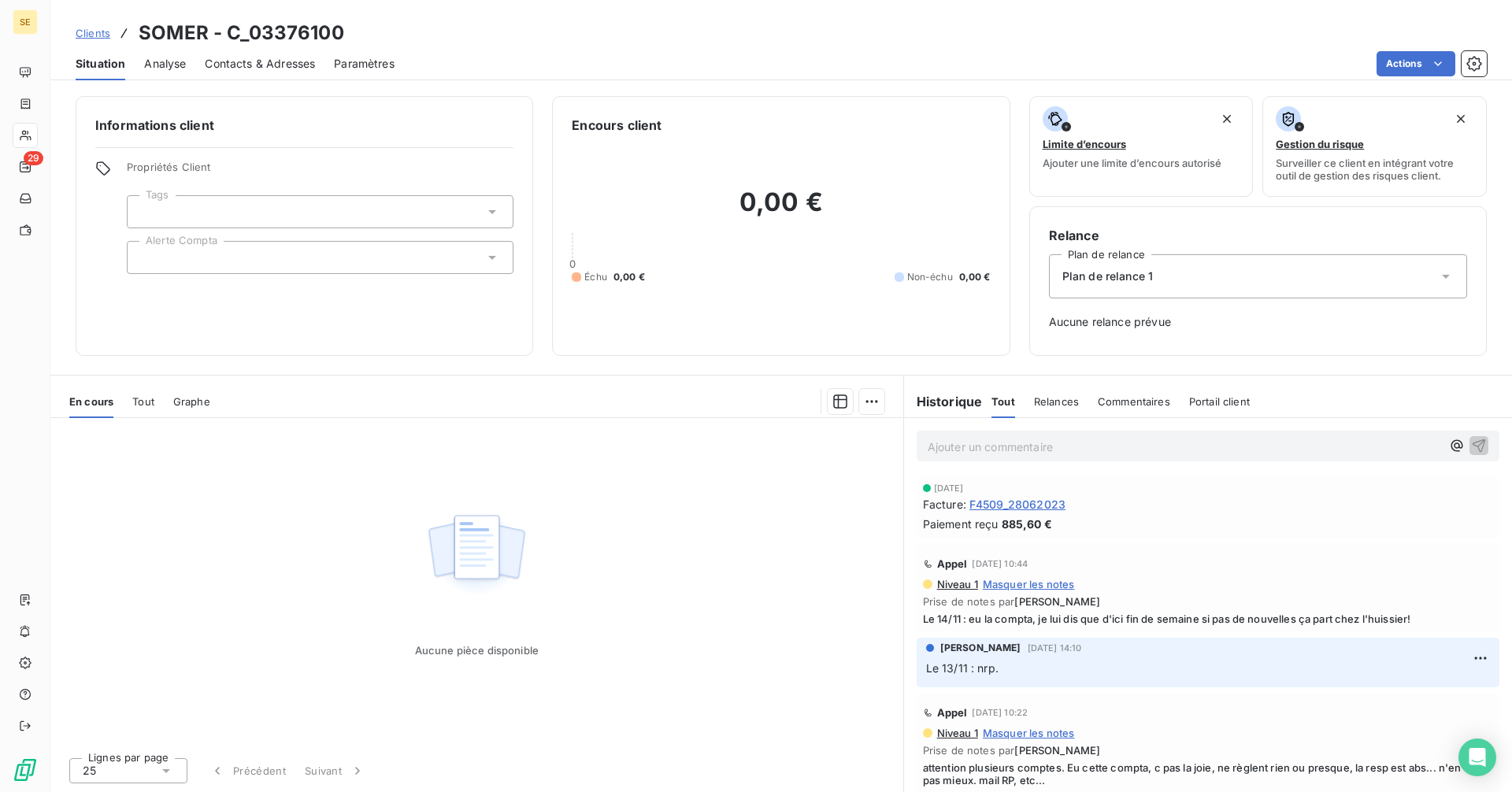
click at [221, 257] on div at bounding box center [320, 258] width 387 height 33
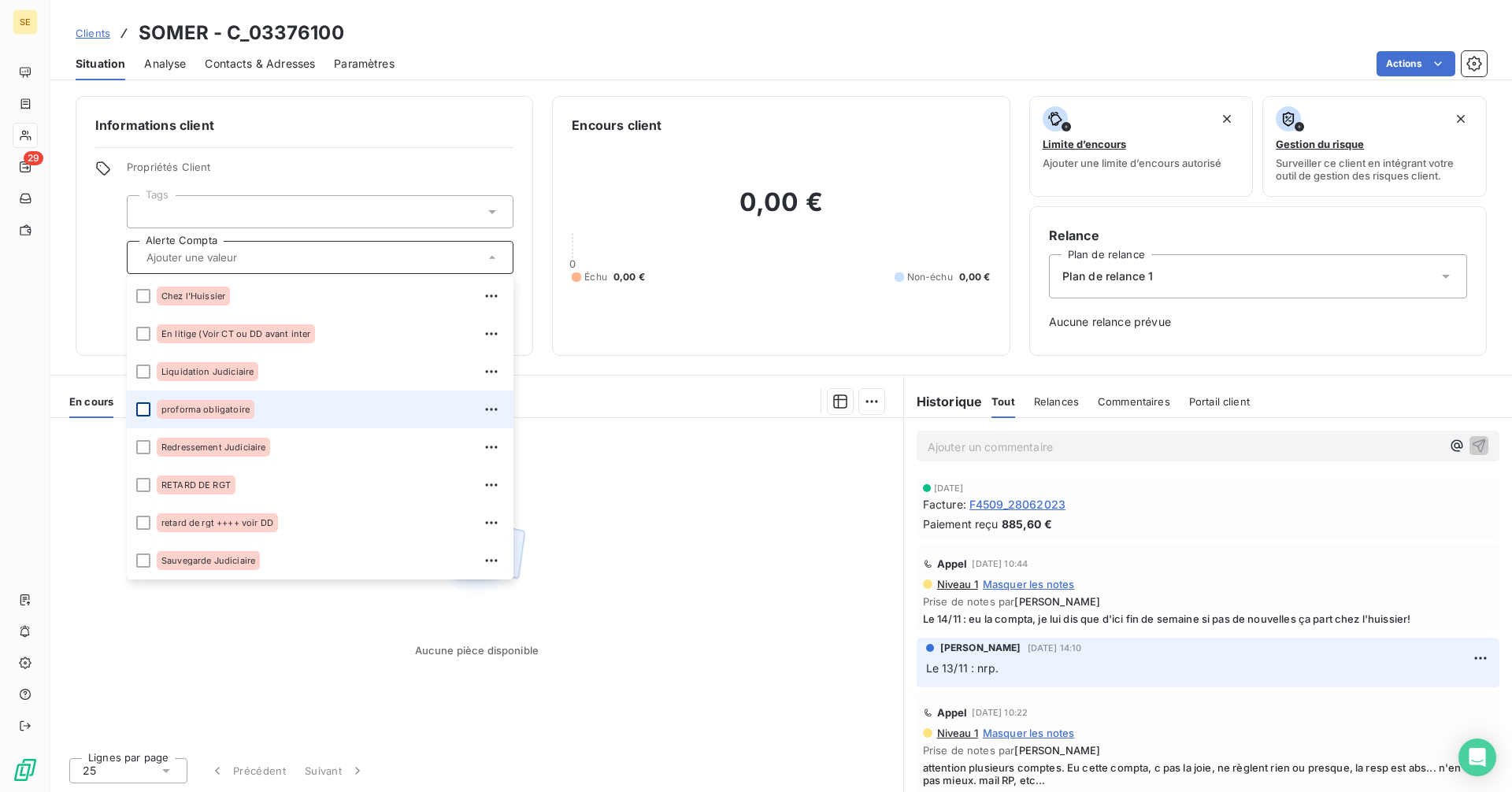
click at [145, 410] on div at bounding box center [143, 409] width 14 height 14
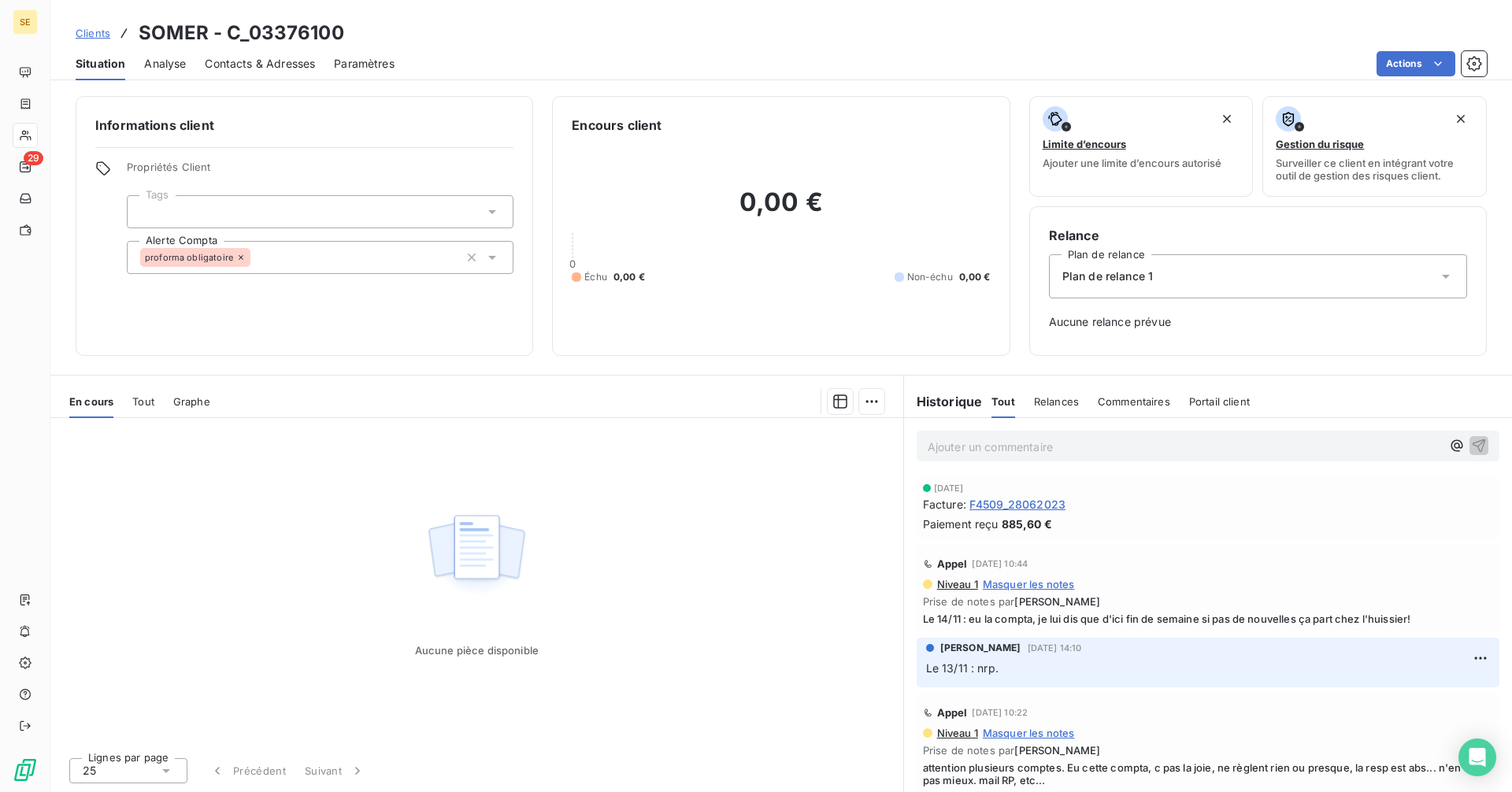
click at [89, 27] on span "Clients" at bounding box center [92, 32] width 34 height 13
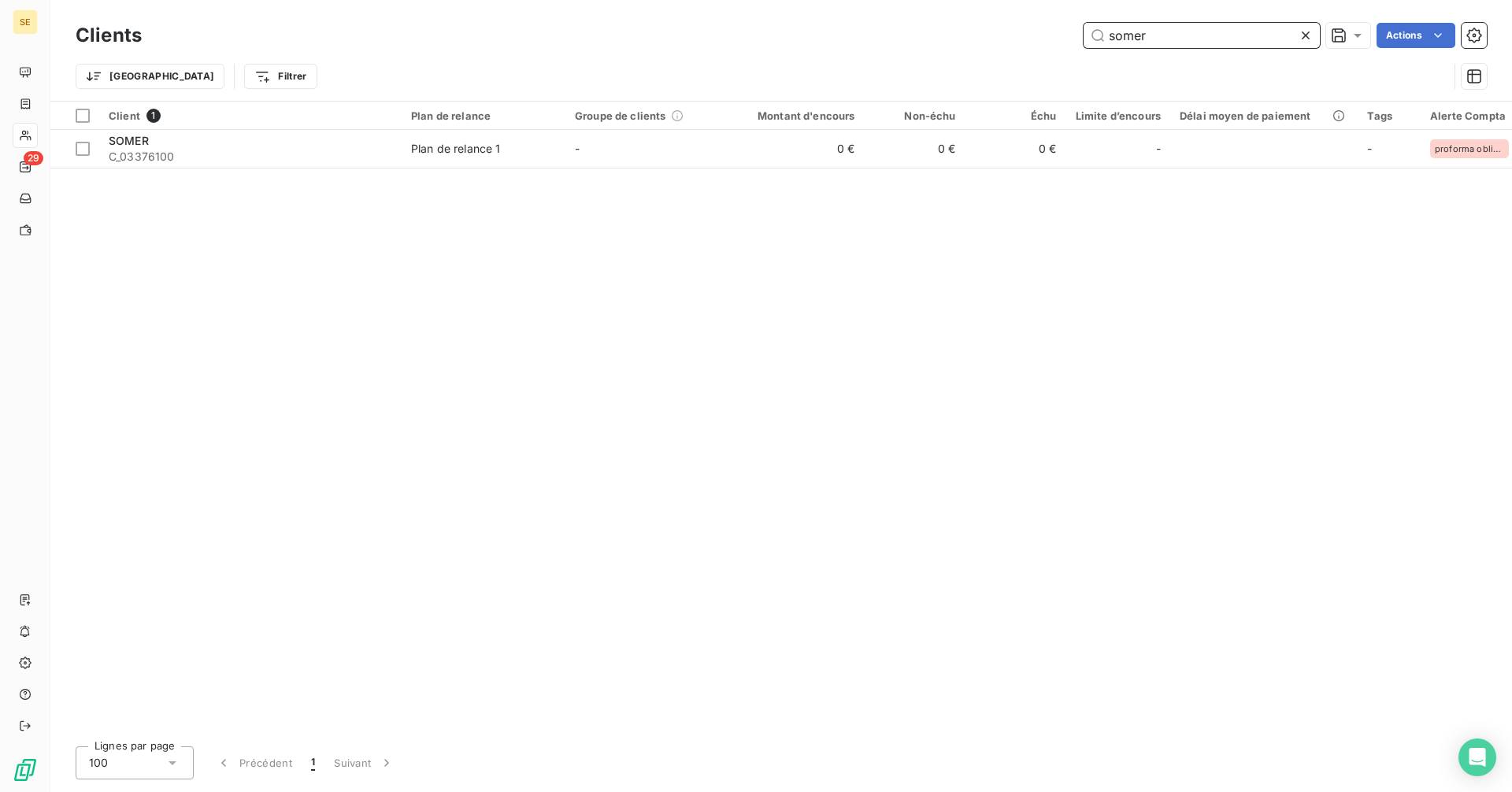
drag, startPoint x: 1192, startPoint y: 39, endPoint x: 1043, endPoint y: 38, distance: 149.0
click at [1043, 38] on div "somer Actions" at bounding box center [824, 35] width 1326 height 26
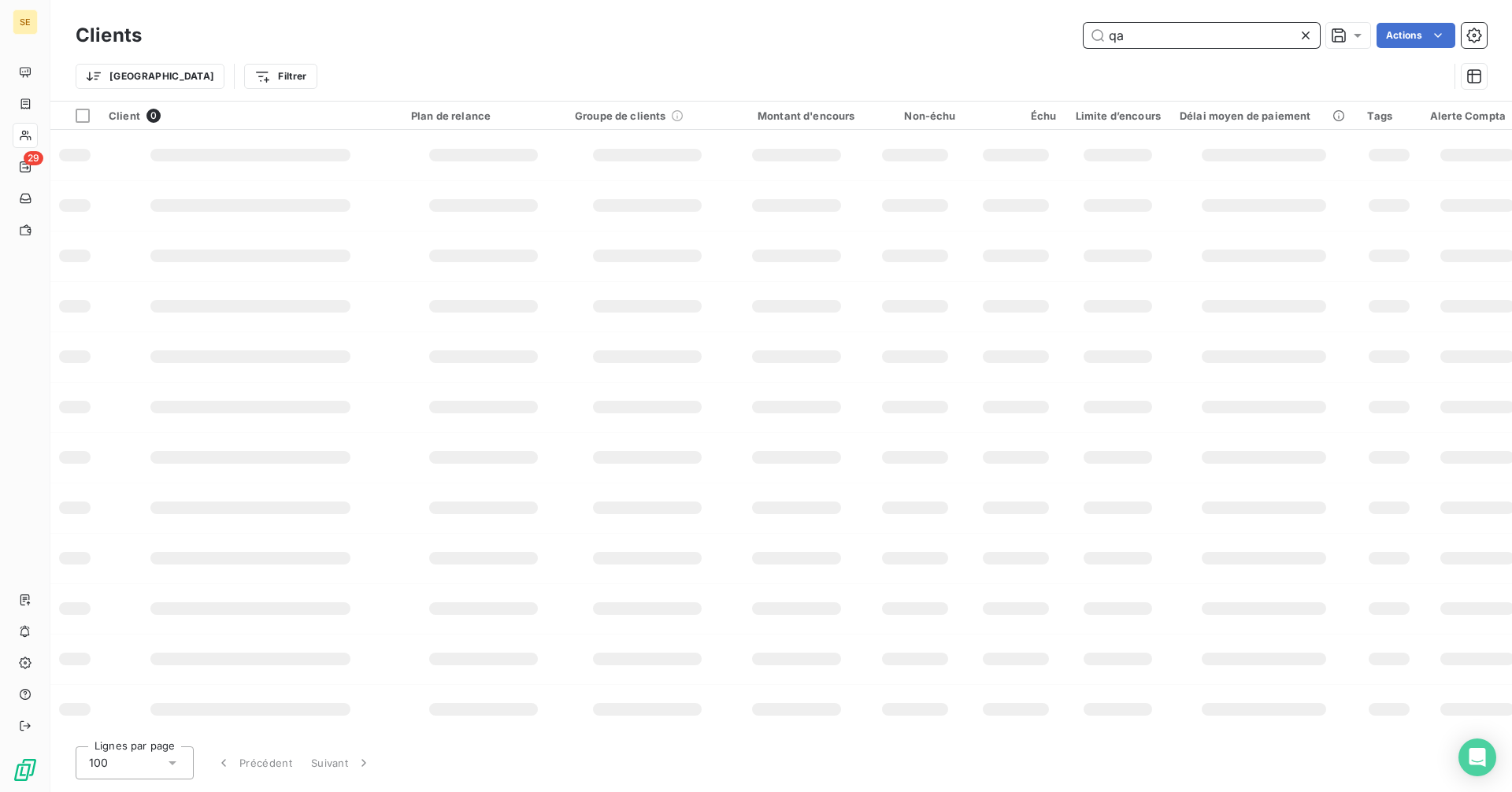
type input "q"
type input "m"
type input "e"
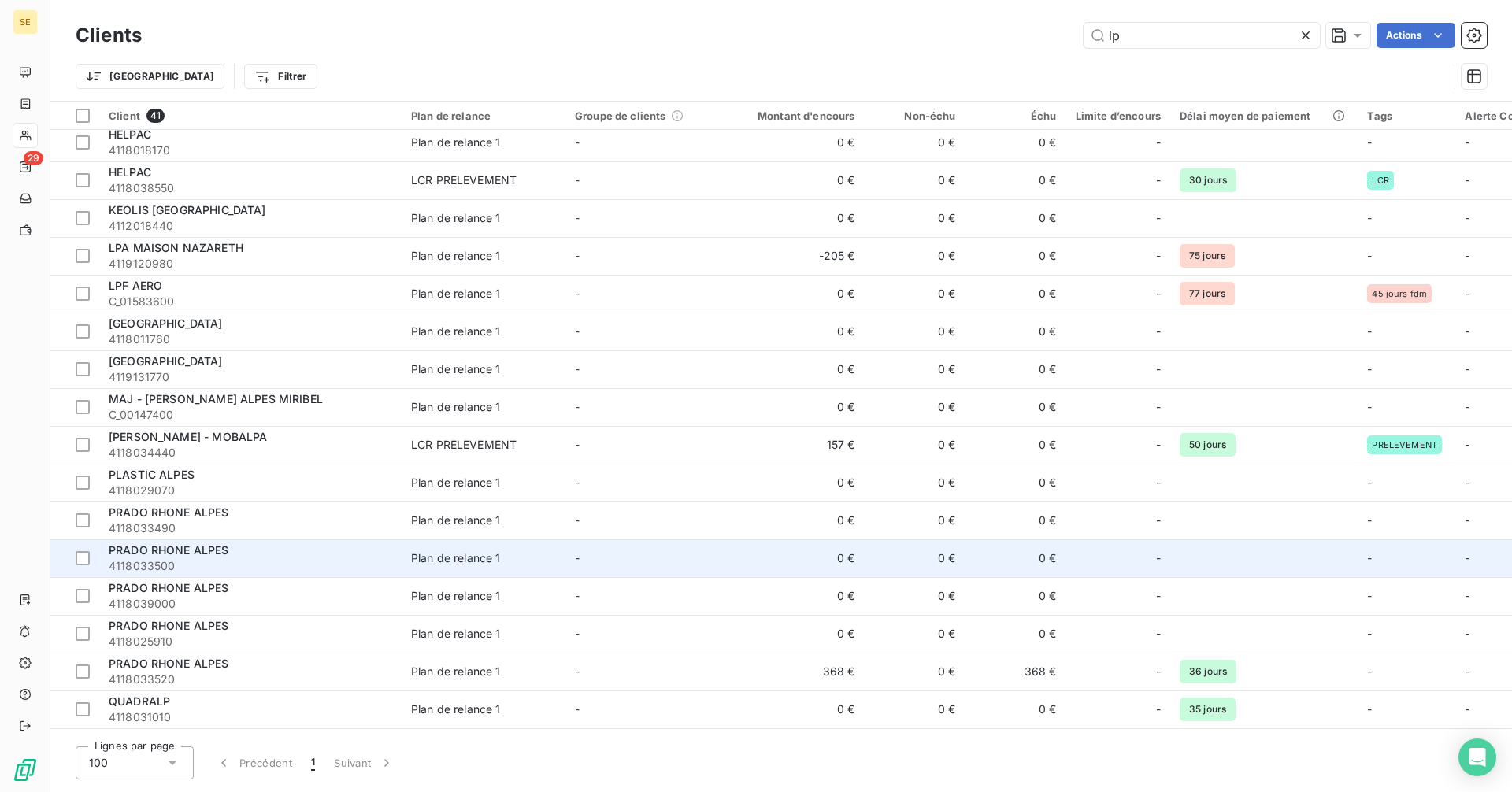
scroll to position [716, 0]
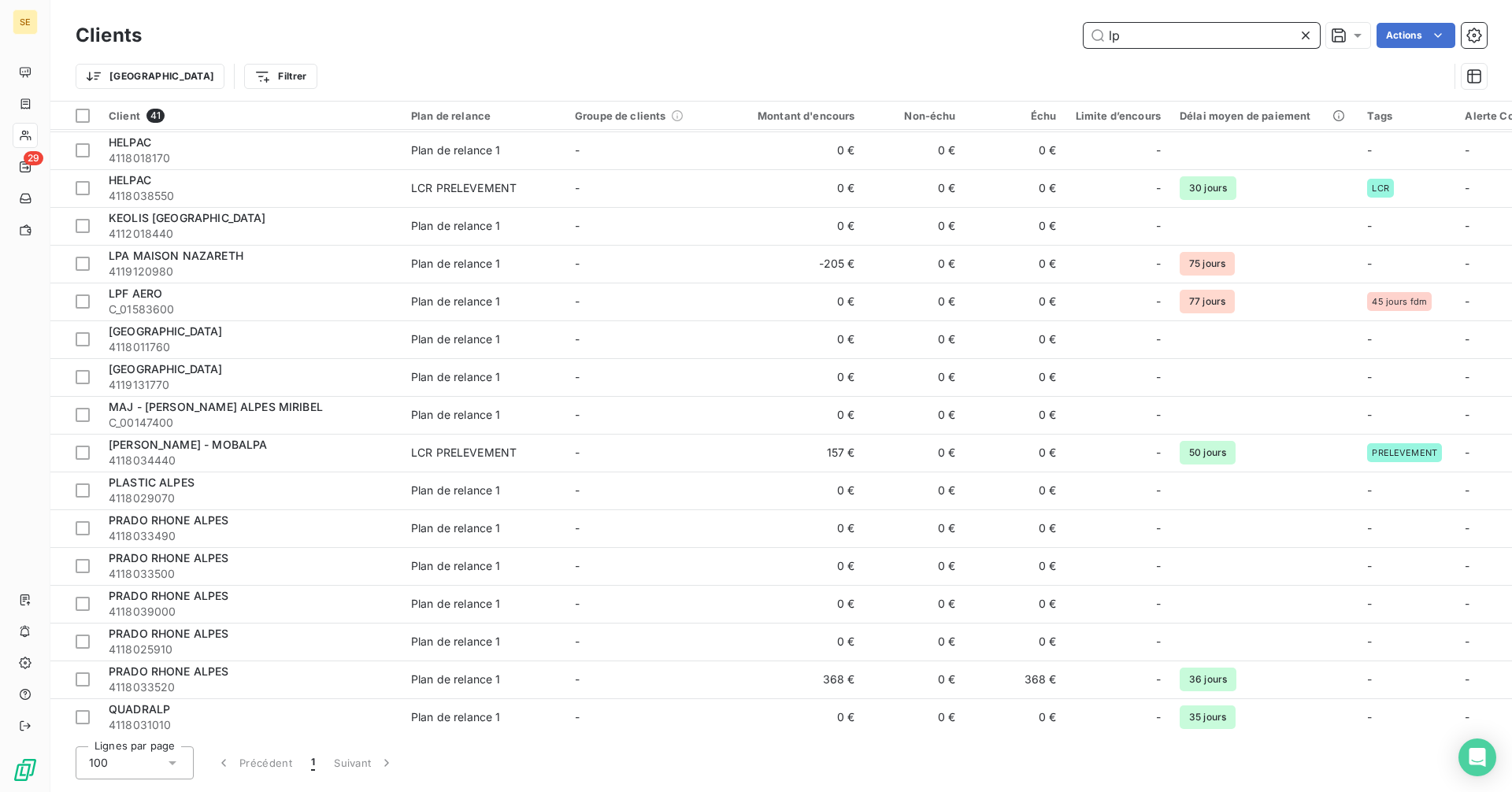
drag, startPoint x: 1142, startPoint y: 33, endPoint x: 1065, endPoint y: 32, distance: 77.0
click at [1065, 32] on div "lp Actions" at bounding box center [824, 35] width 1326 height 26
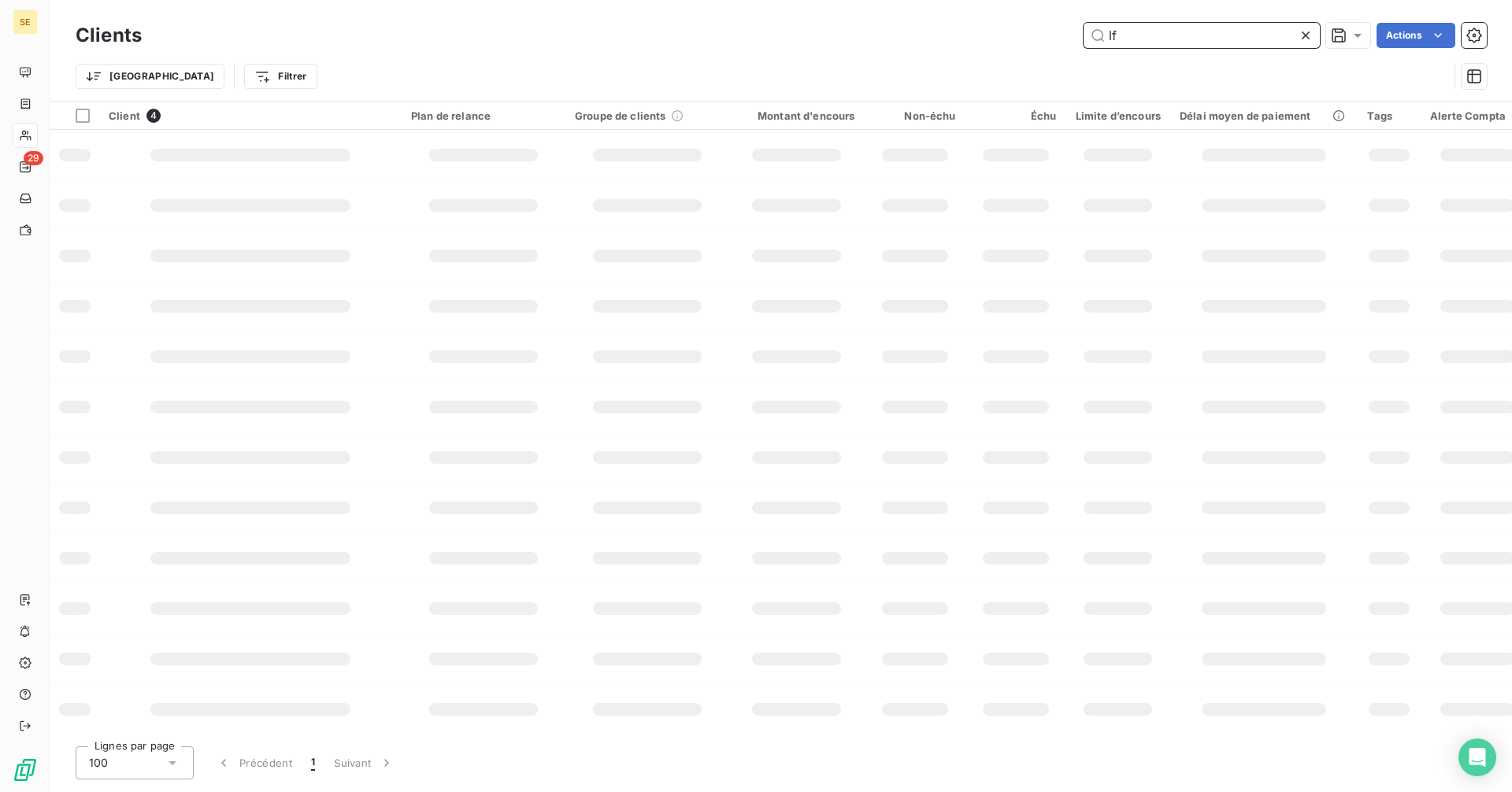
type input "l"
type input "n"
type input "f"
click at [1205, 38] on input "text" at bounding box center [1202, 35] width 237 height 26
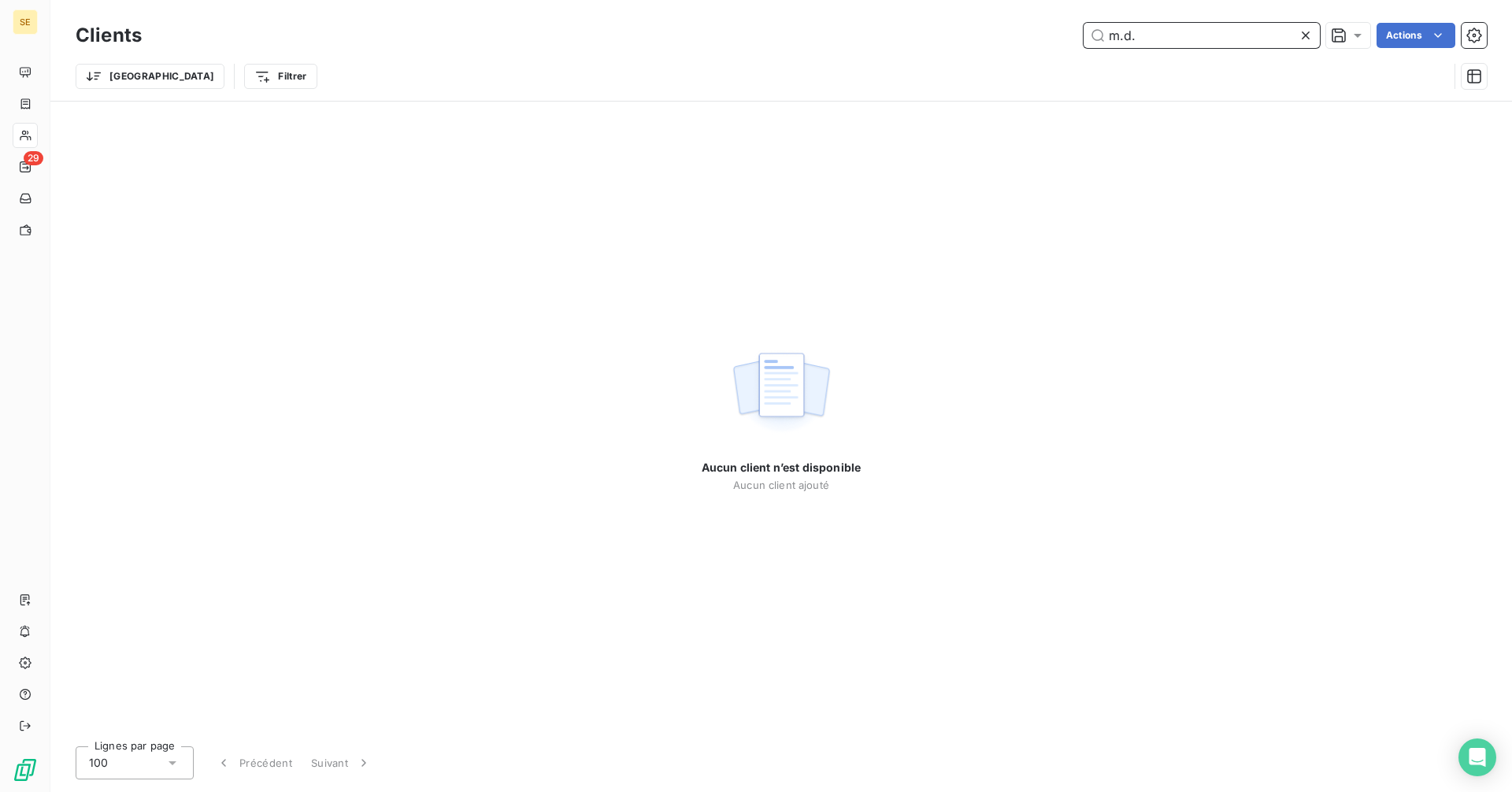
type input "m.d.v"
drag, startPoint x: 1187, startPoint y: 26, endPoint x: 984, endPoint y: 35, distance: 203.2
click at [984, 35] on div "m.d.v Actions" at bounding box center [824, 35] width 1326 height 26
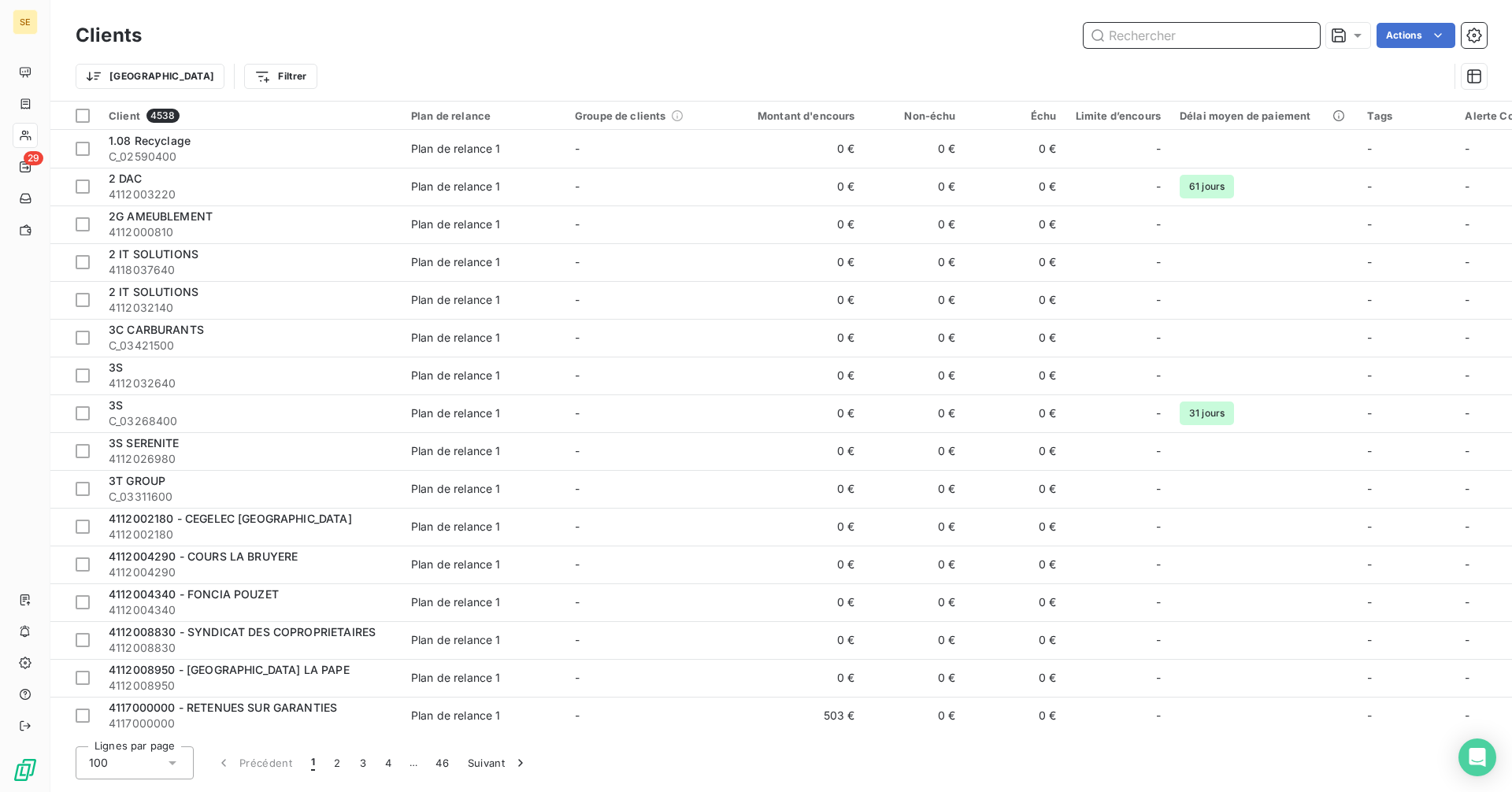
click at [1167, 42] on input "text" at bounding box center [1202, 35] width 237 height 26
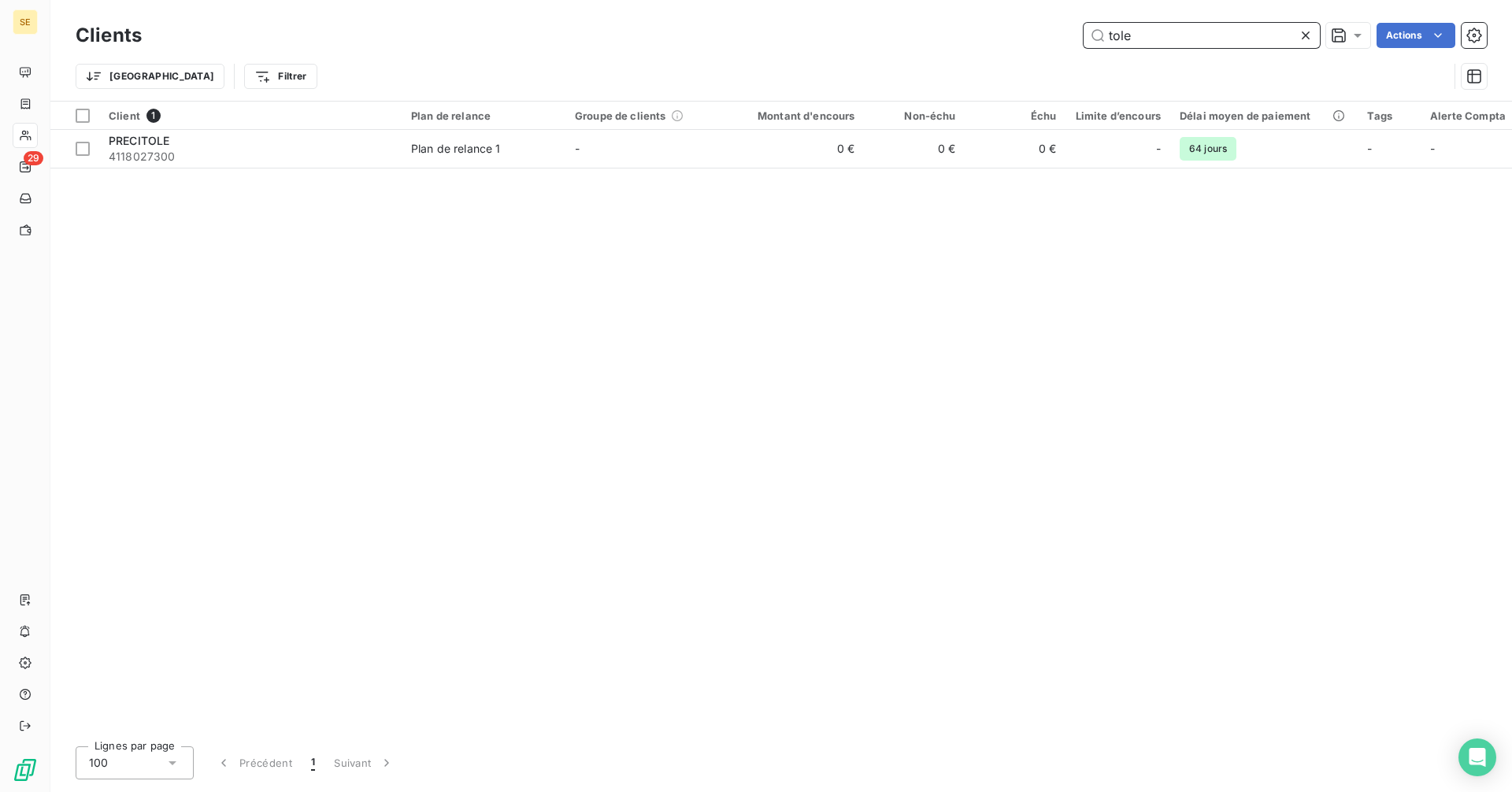
drag, startPoint x: 1165, startPoint y: 32, endPoint x: 1057, endPoint y: 33, distance: 108.0
click at [1057, 33] on div "tole Actions" at bounding box center [824, 35] width 1326 height 26
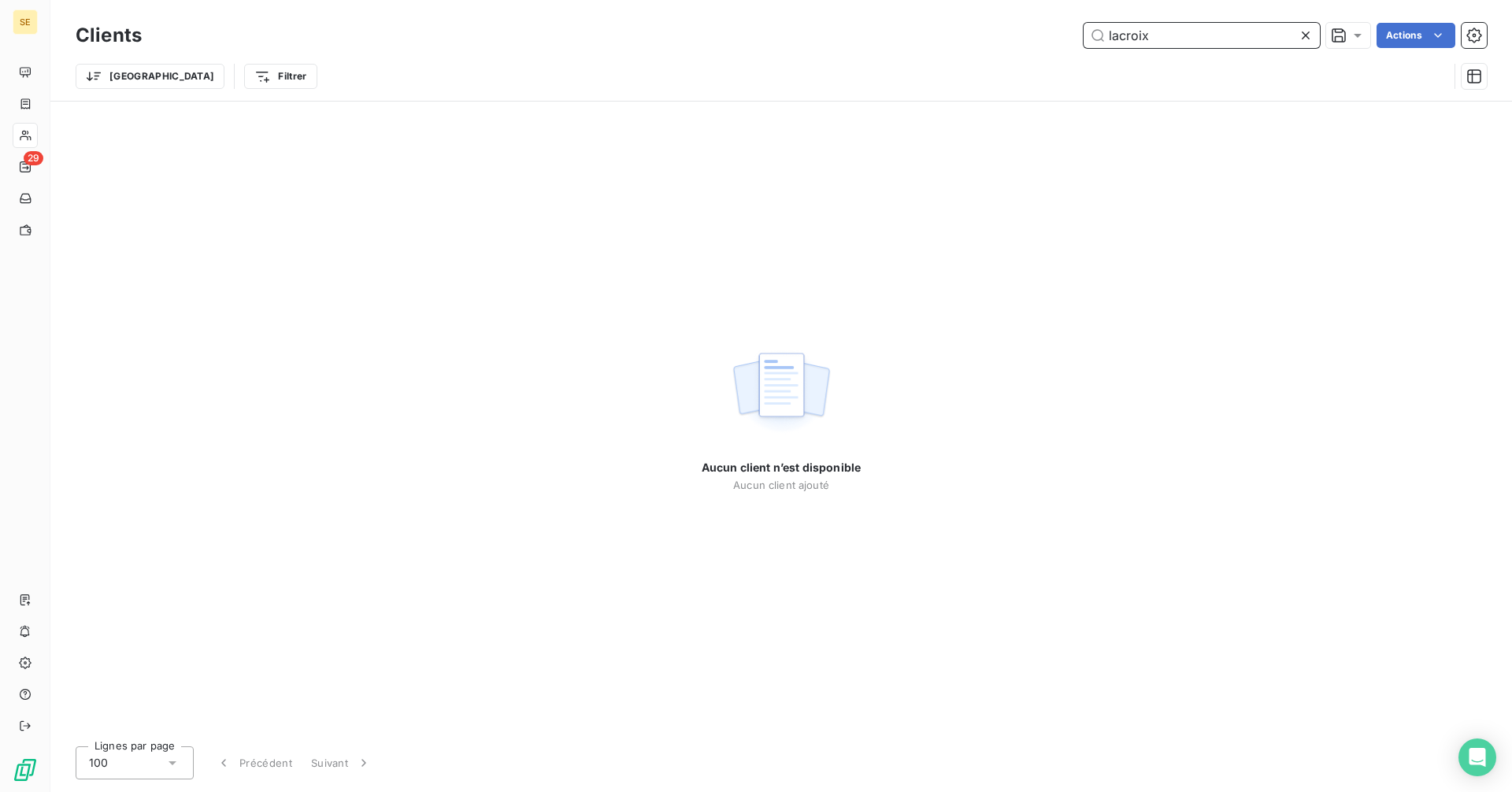
type input "lacroix"
click at [1303, 33] on icon at bounding box center [1306, 35] width 8 height 8
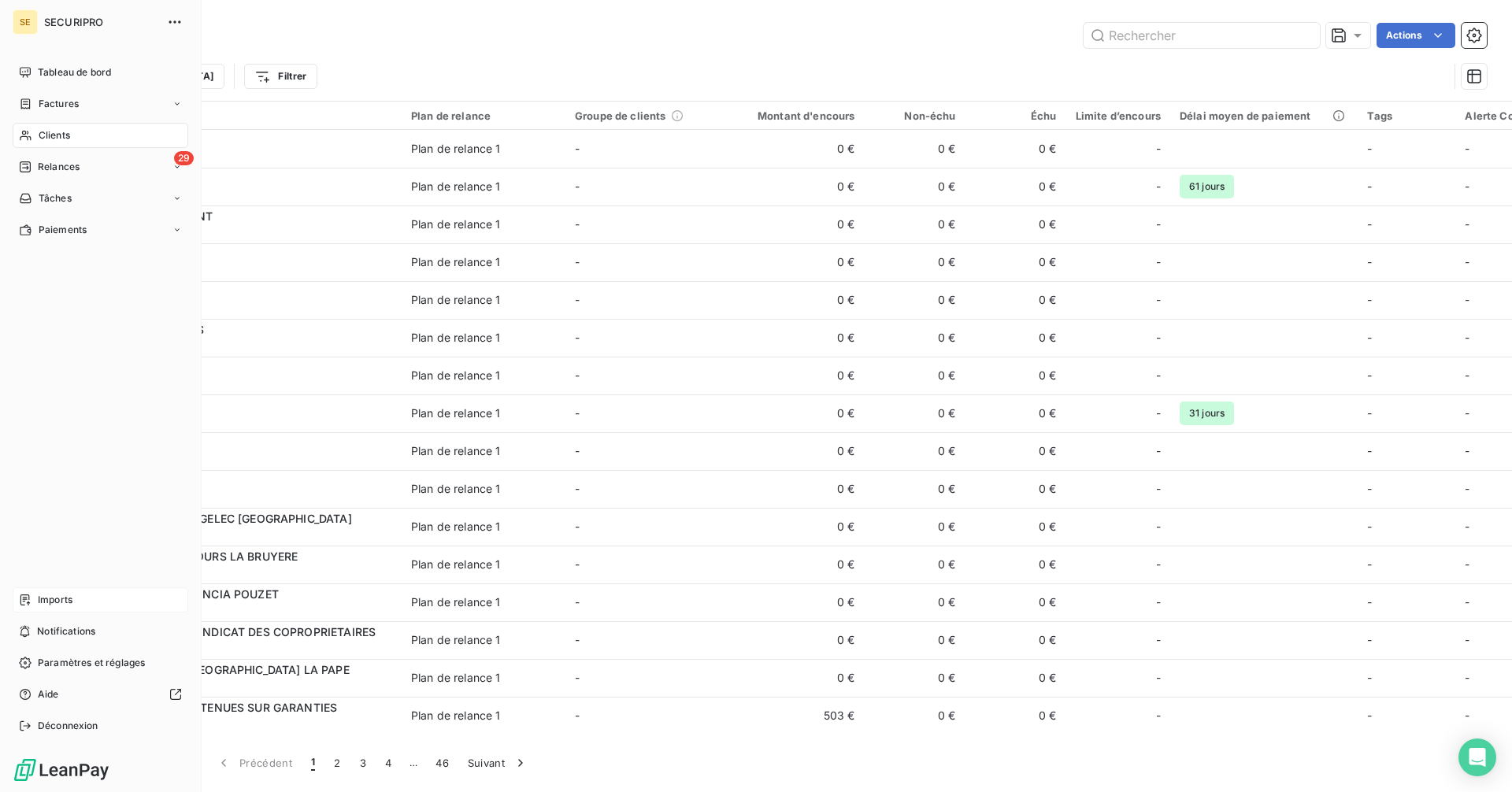
click at [30, 607] on div "Imports" at bounding box center [100, 601] width 176 height 26
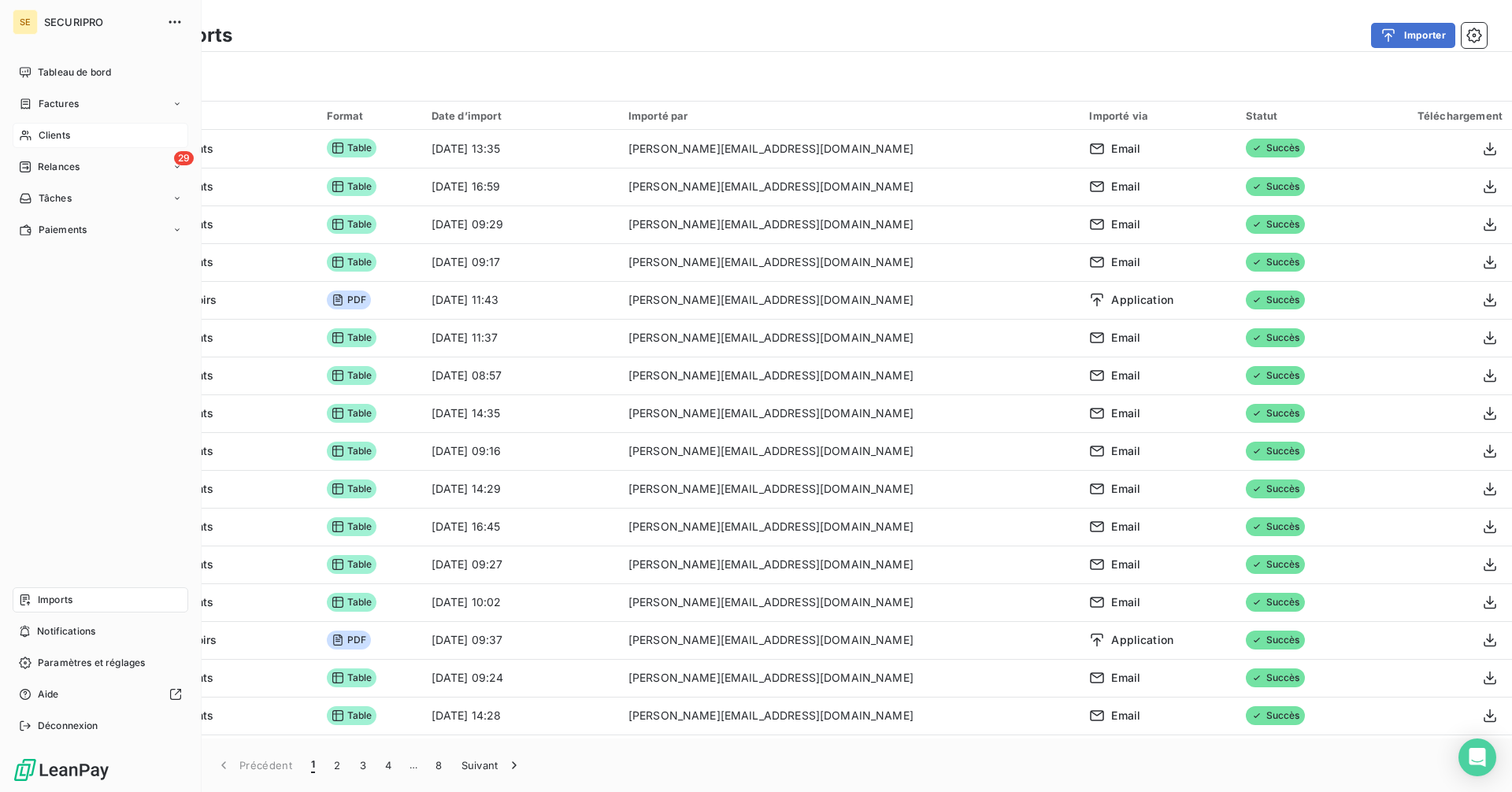
click at [39, 69] on span "Tableau de bord" at bounding box center [75, 73] width 74 height 14
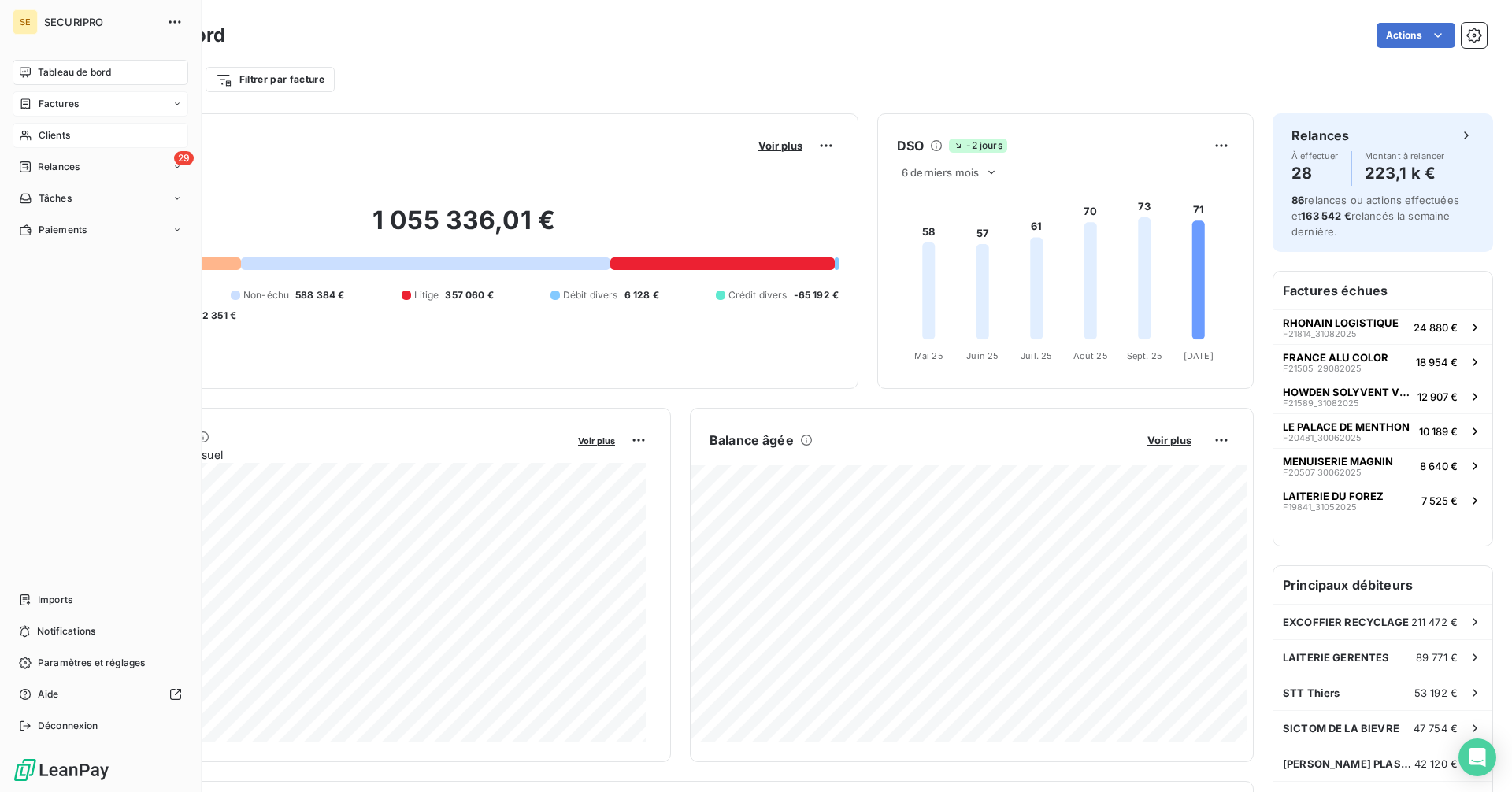
click at [40, 106] on span "Factures" at bounding box center [58, 104] width 40 height 14
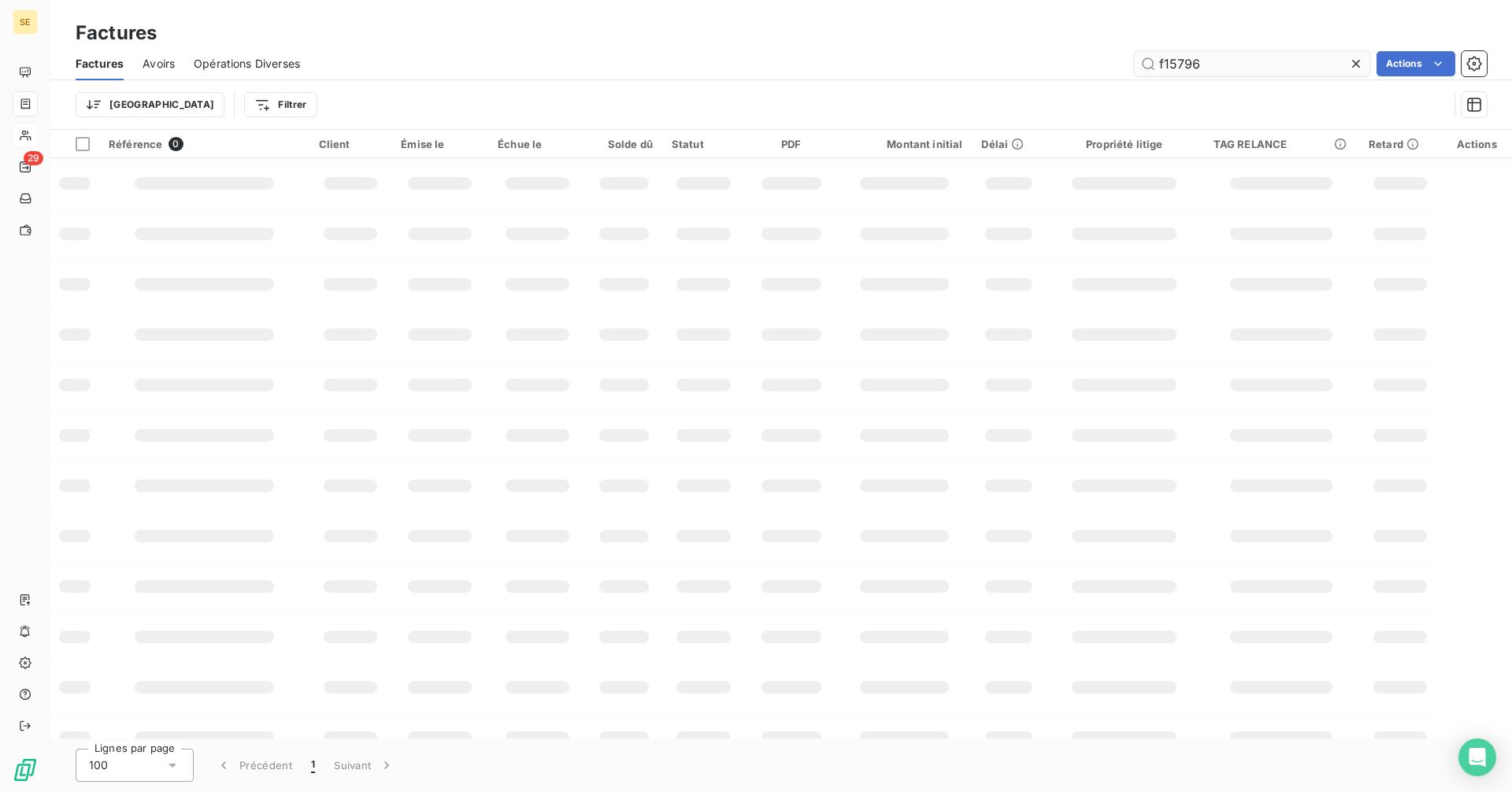
click at [1230, 59] on input "f15796" at bounding box center [1252, 64] width 237 height 26
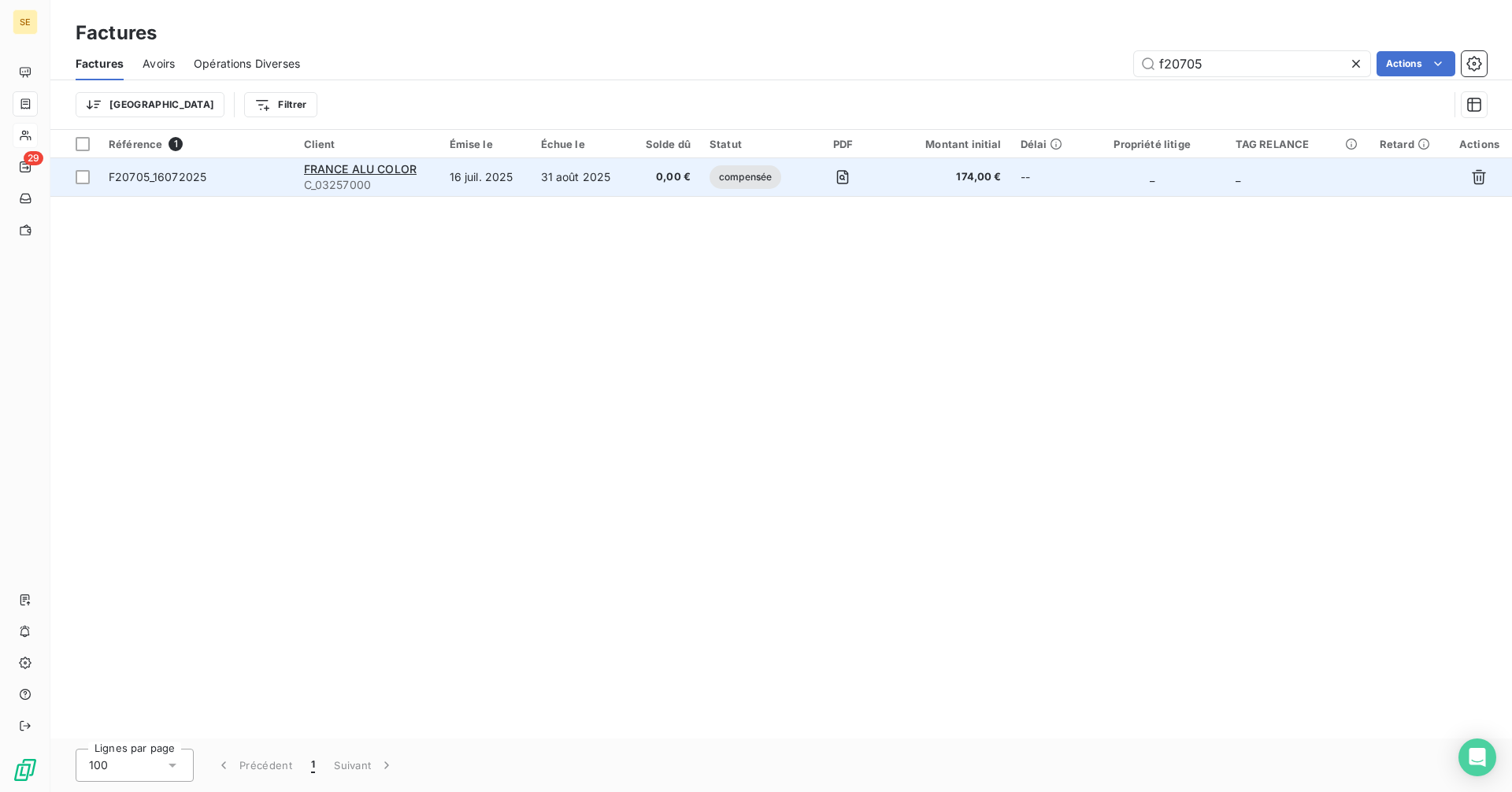
type input "f20705"
click at [368, 176] on div "FRANCE ALU COLOR" at bounding box center [367, 169] width 127 height 16
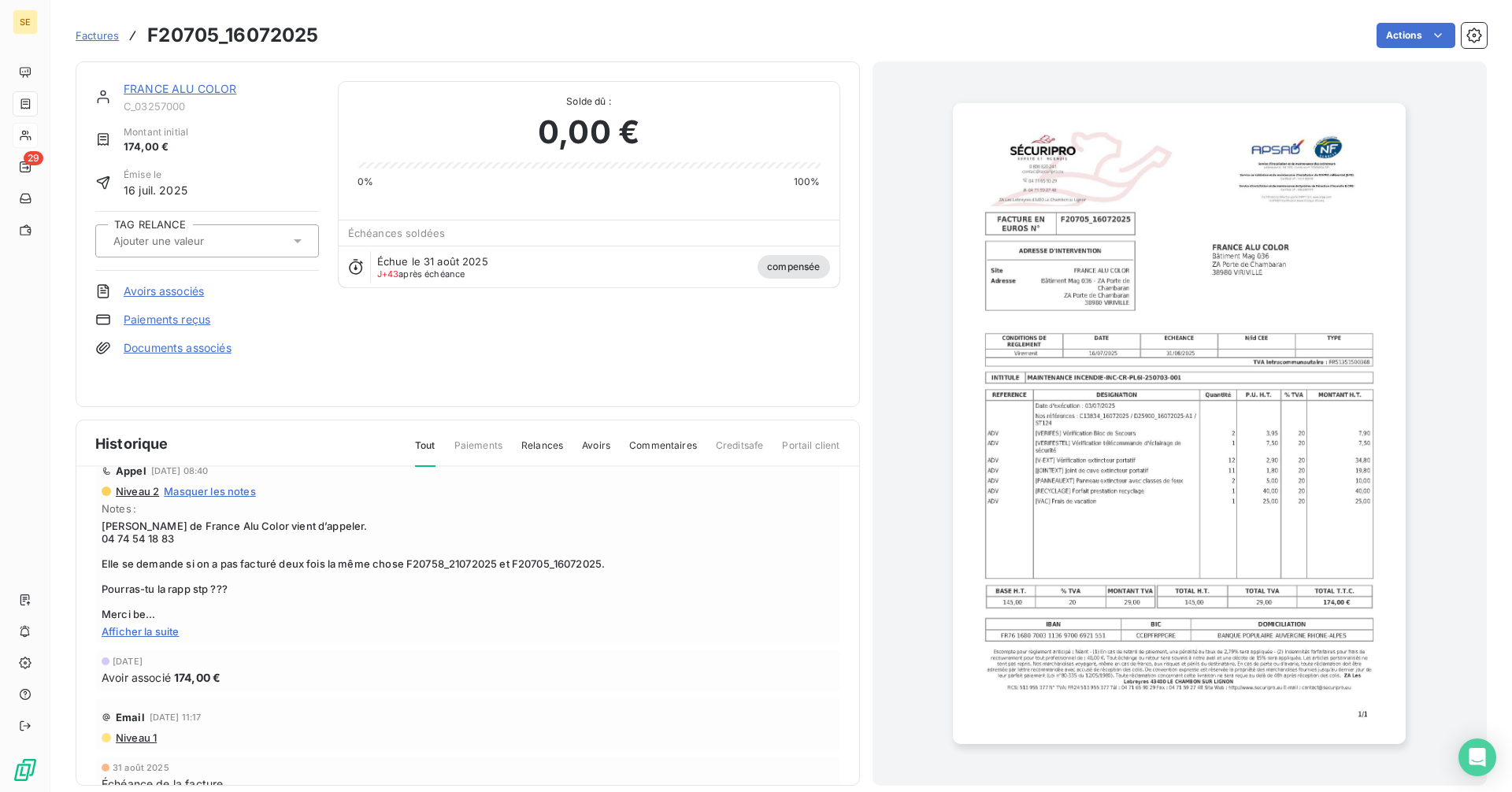
scroll to position [157, 0]
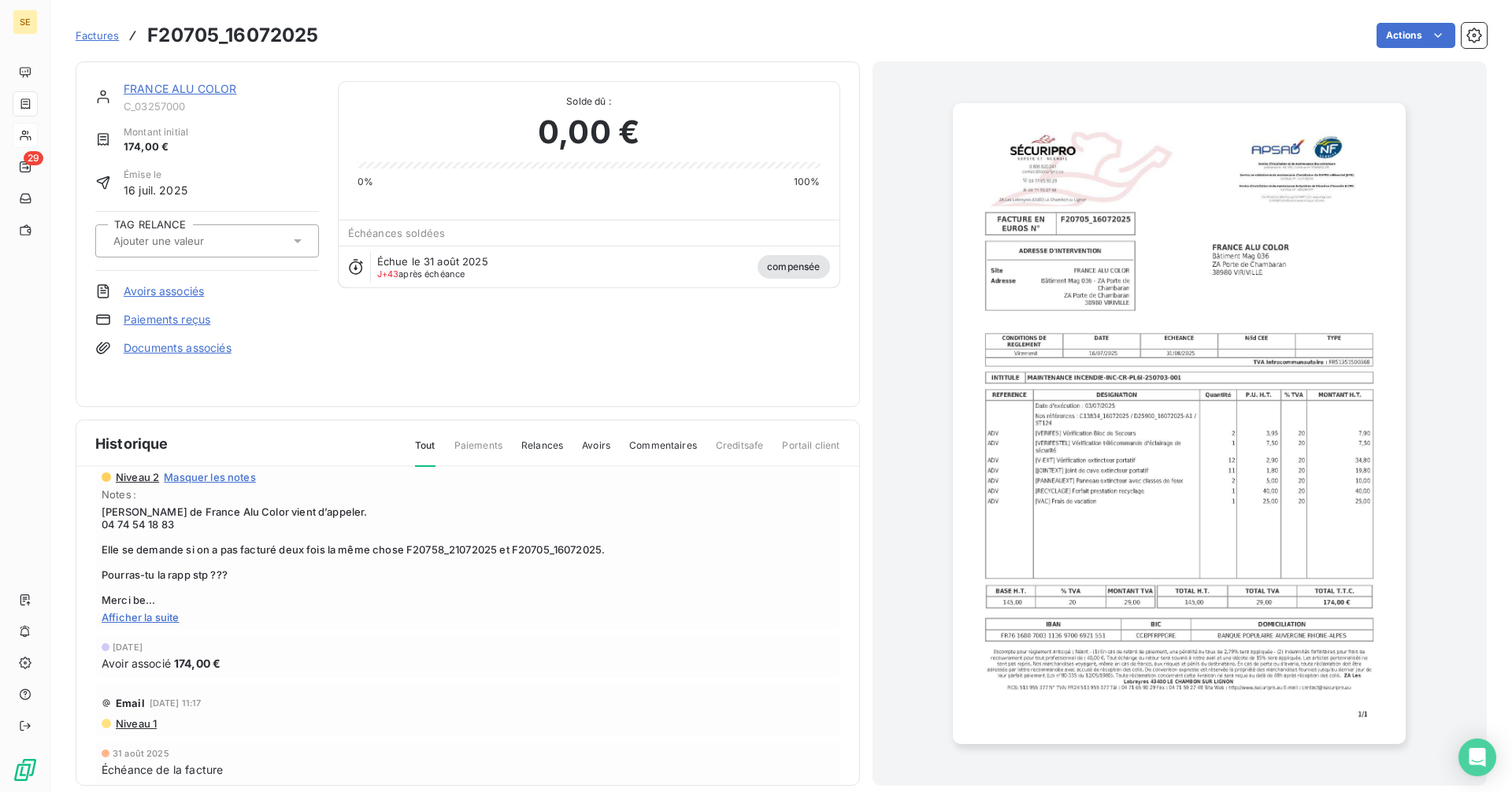
click at [103, 35] on span "Factures" at bounding box center [97, 35] width 43 height 13
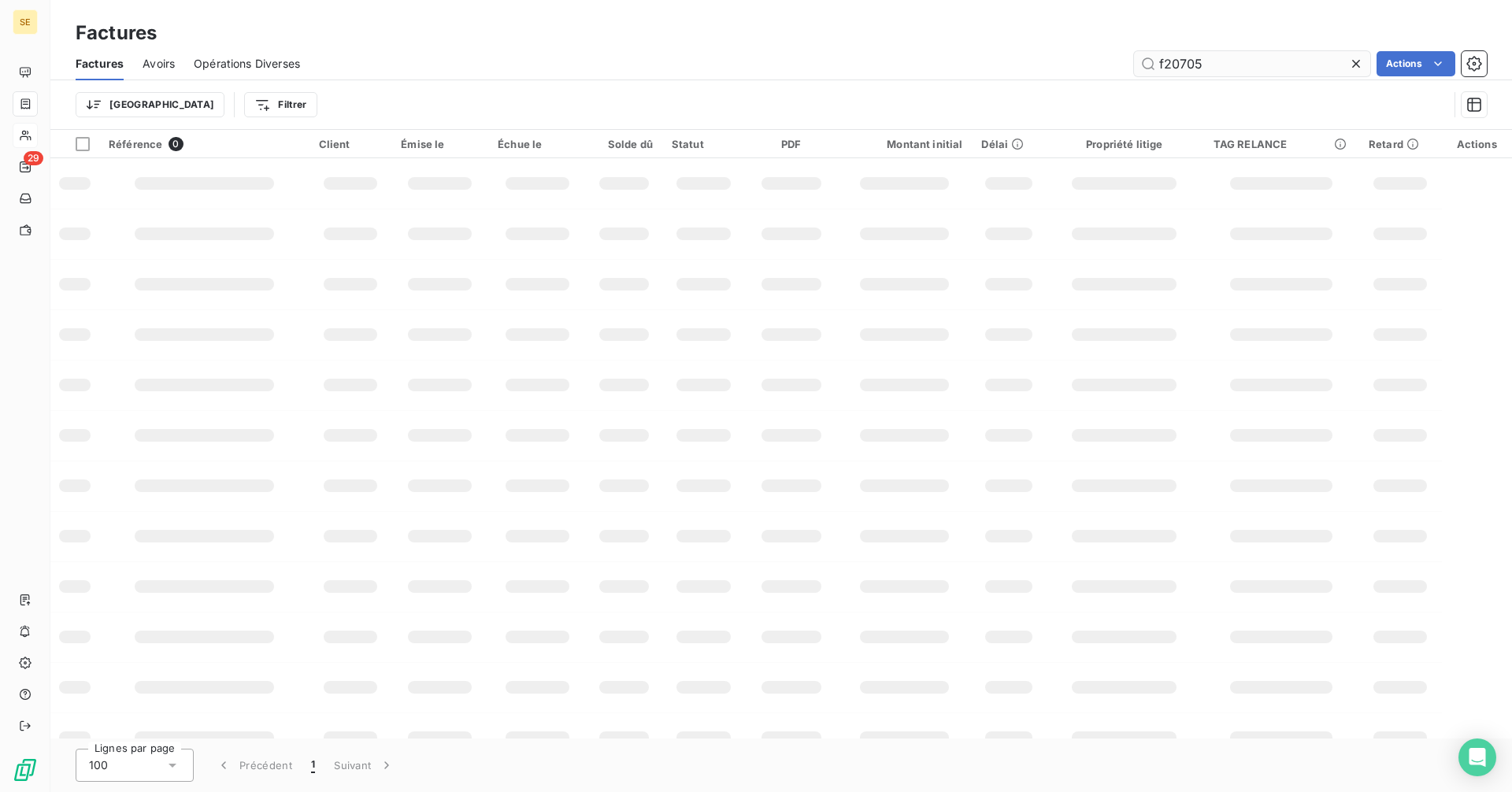
drag, startPoint x: 1237, startPoint y: 71, endPoint x: 1162, endPoint y: 64, distance: 75.3
click at [1162, 64] on input "f20705" at bounding box center [1252, 64] width 237 height 26
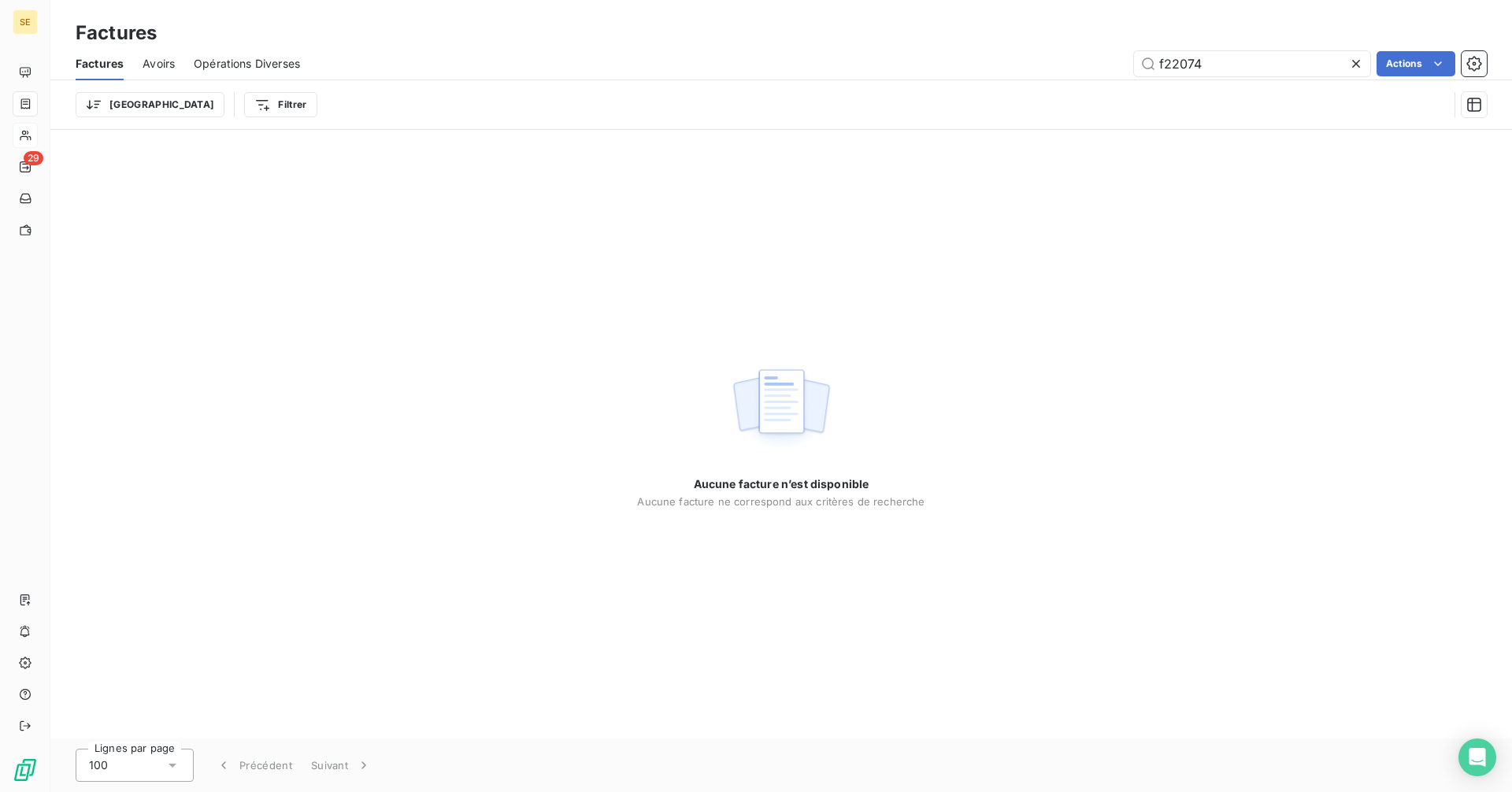
type input "f22074"
